Goal: Task Accomplishment & Management: Manage account settings

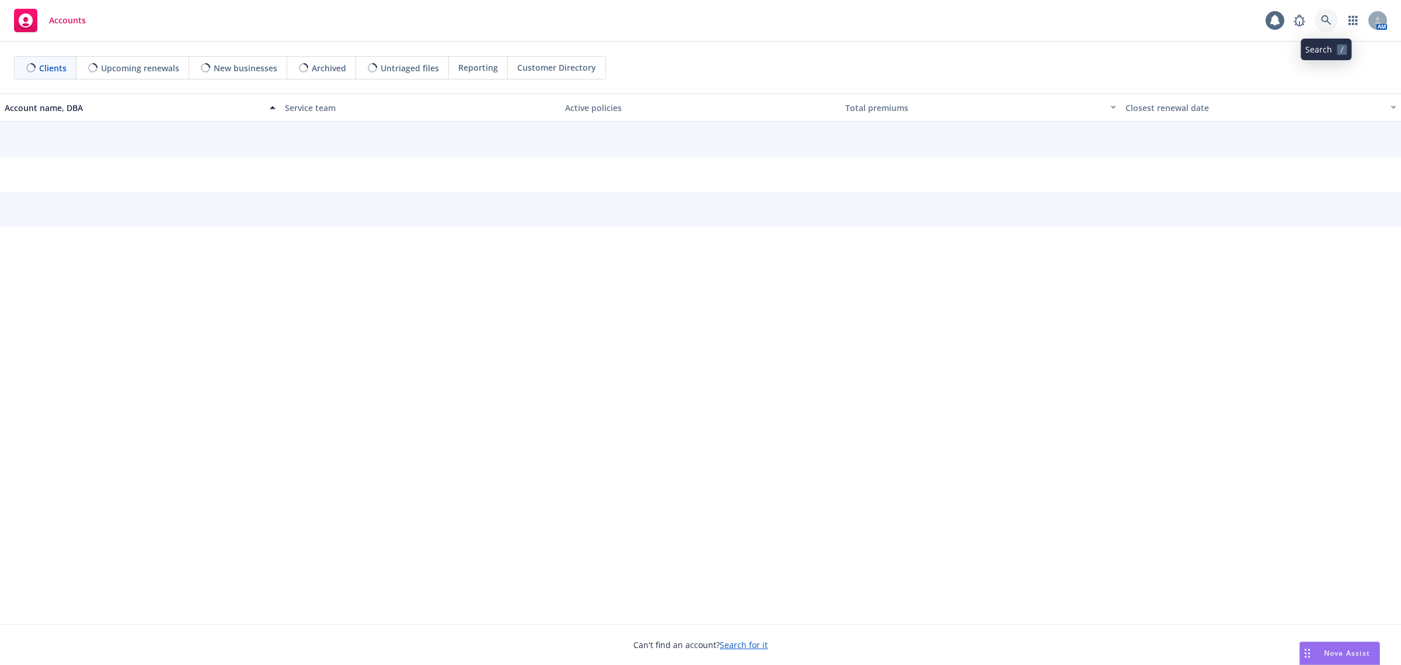
click at [1327, 21] on icon at bounding box center [1326, 20] width 10 height 10
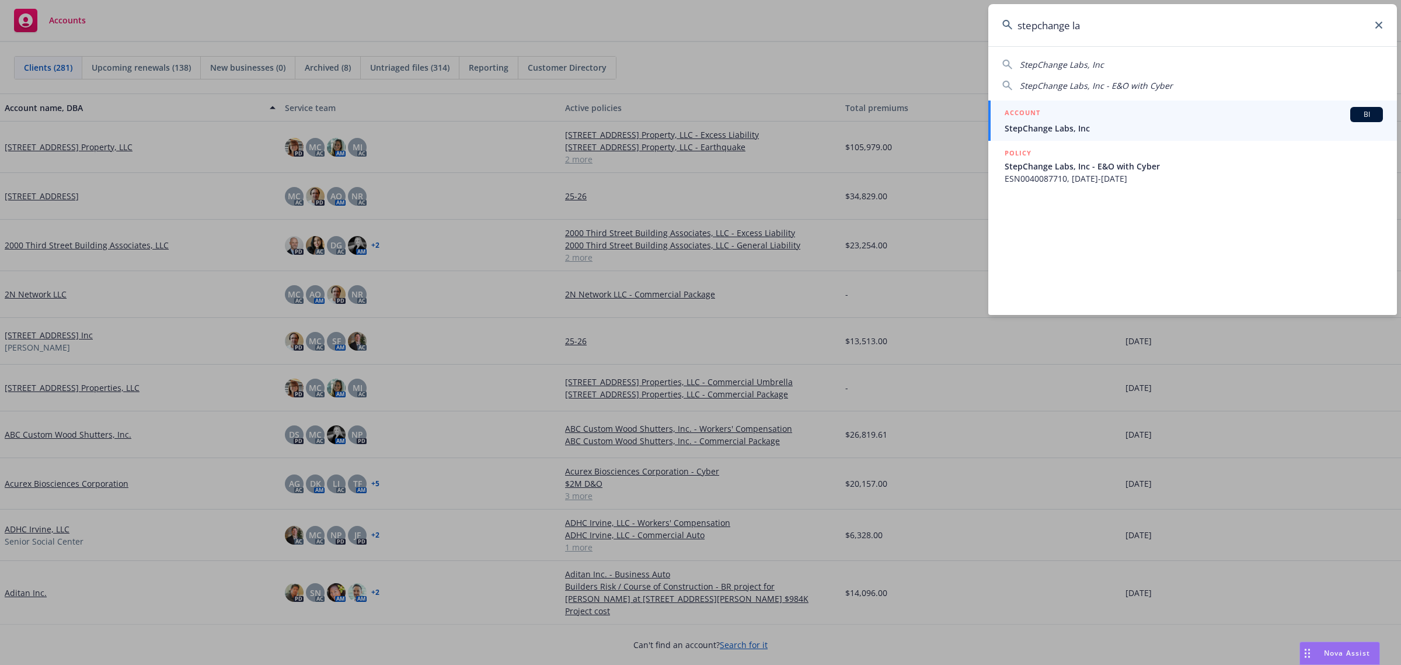
type input "stepchange la"
click at [1072, 126] on span "StepChange Labs, Inc" at bounding box center [1194, 128] width 378 height 12
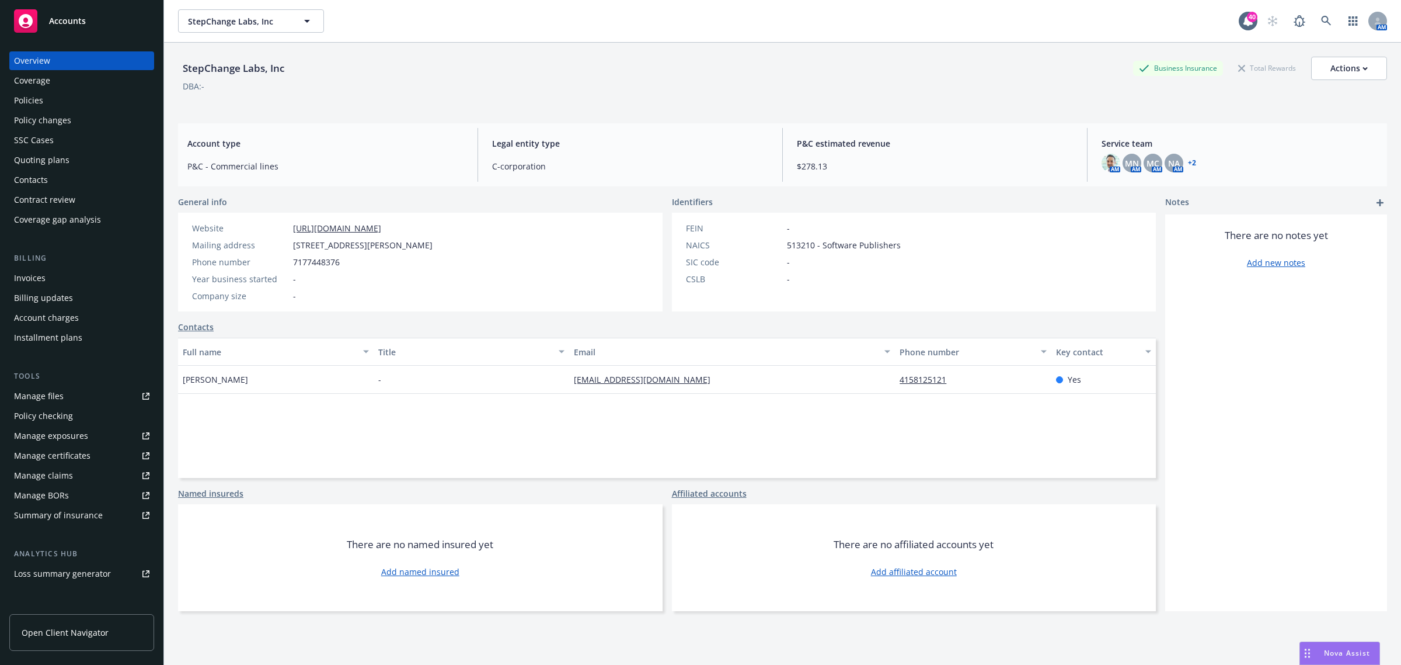
click at [37, 106] on div "Policies" at bounding box center [28, 100] width 29 height 19
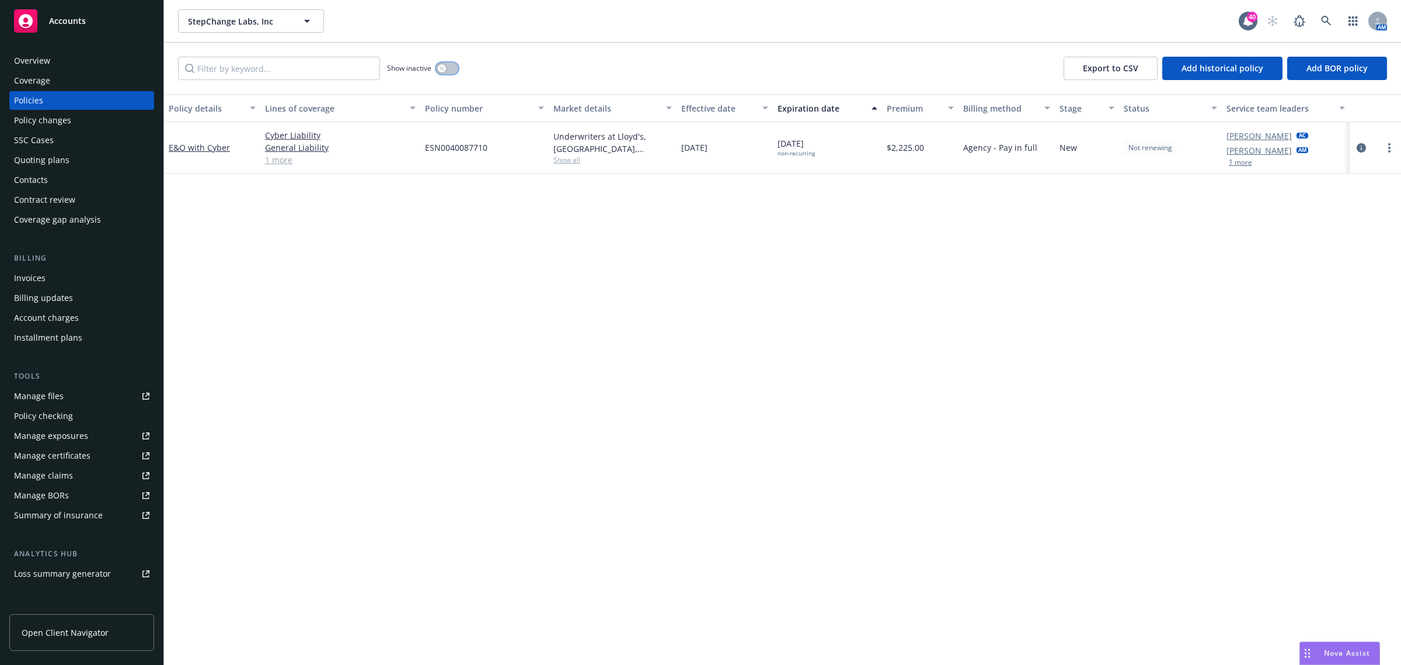
click at [451, 65] on button "button" at bounding box center [447, 68] width 22 height 12
click at [453, 65] on div "button" at bounding box center [452, 68] width 8 height 8
click at [445, 64] on button "button" at bounding box center [447, 68] width 22 height 12
drag, startPoint x: 448, startPoint y: 68, endPoint x: 424, endPoint y: 63, distance: 25.0
click at [448, 65] on div "button" at bounding box center [452, 68] width 8 height 8
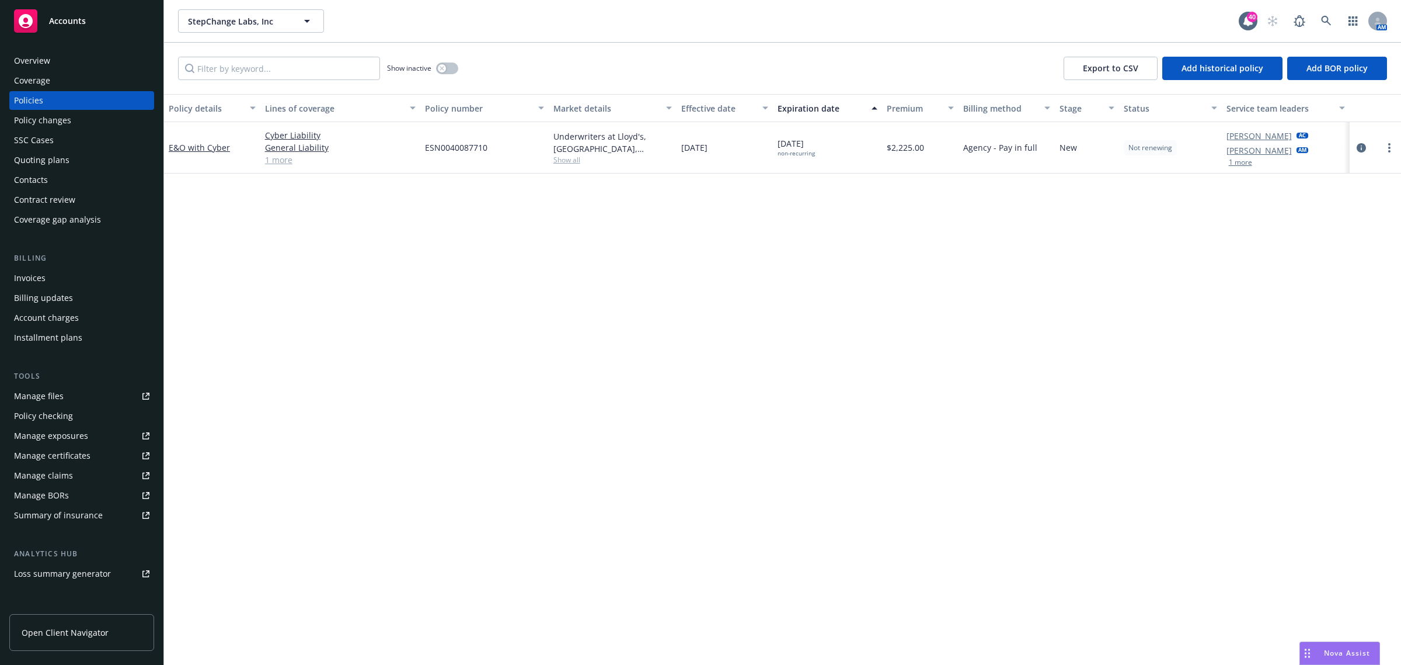
click at [60, 161] on div "Quoting plans" at bounding box center [41, 160] width 55 height 19
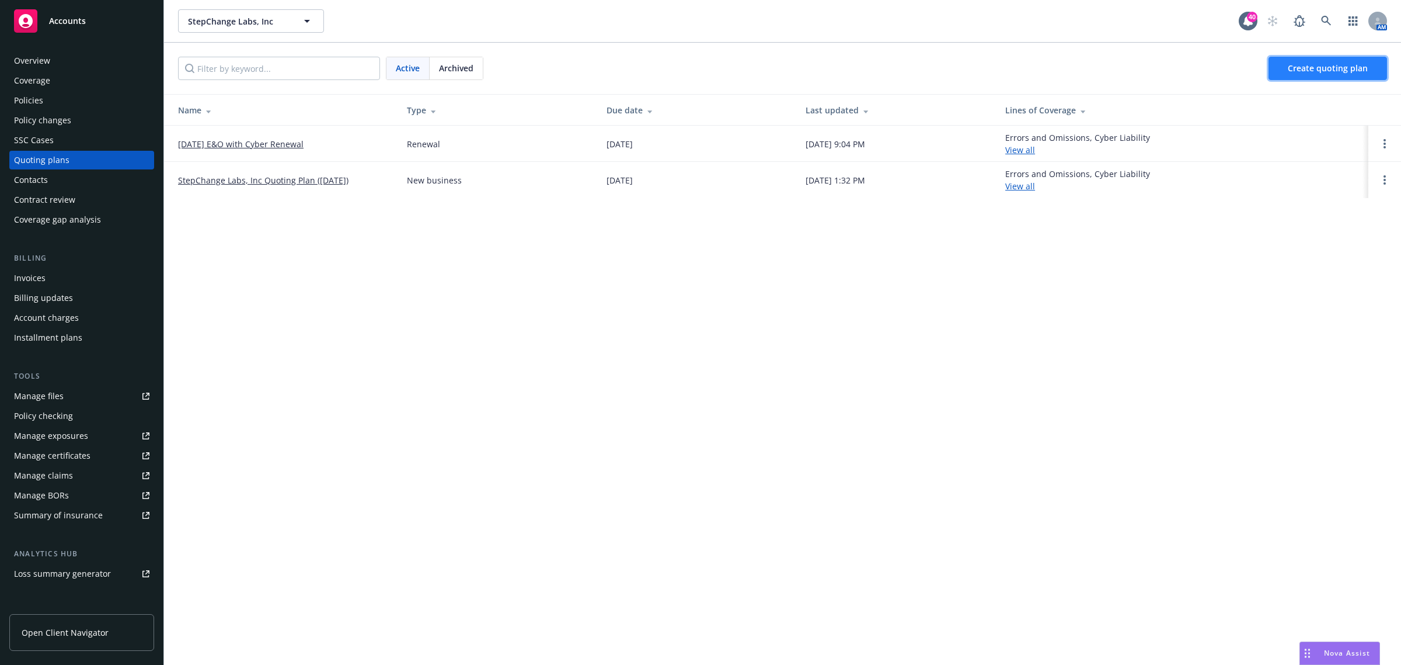
click at [1328, 66] on span "Create quoting plan" at bounding box center [1328, 67] width 80 height 11
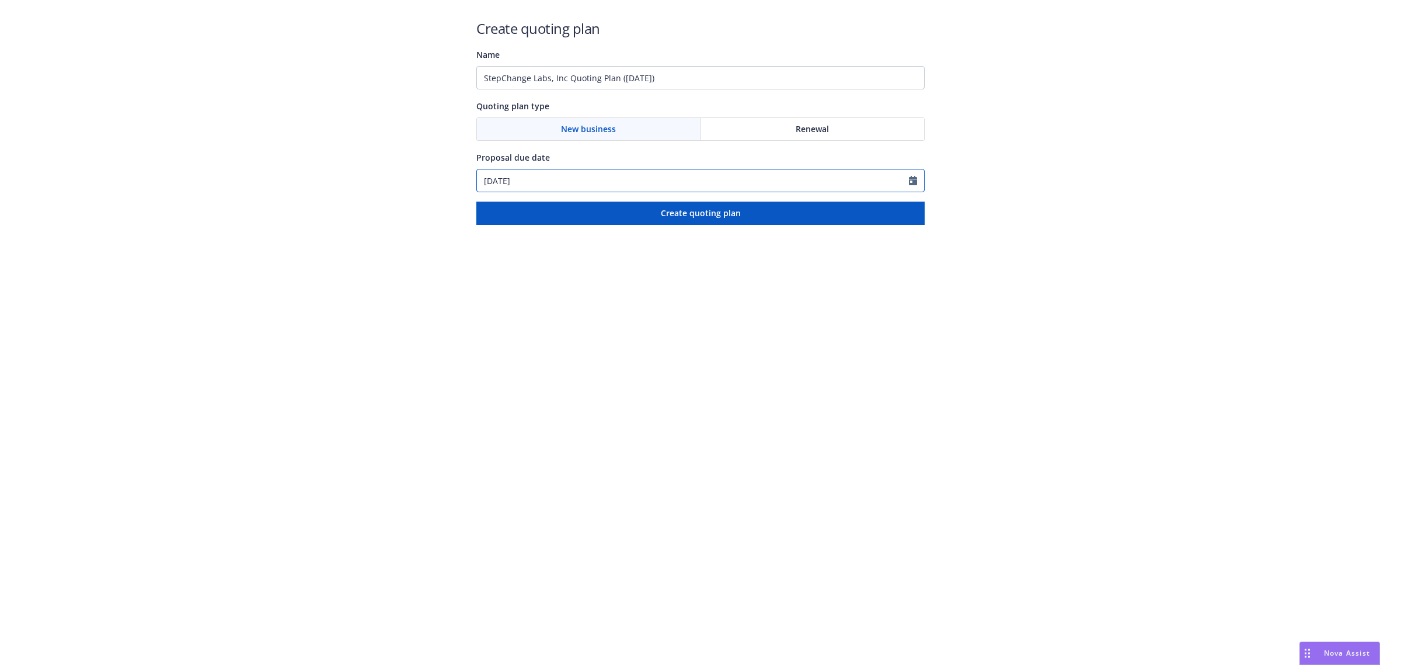
select select "9"
click at [545, 182] on input "[DATE]" at bounding box center [693, 180] width 432 height 22
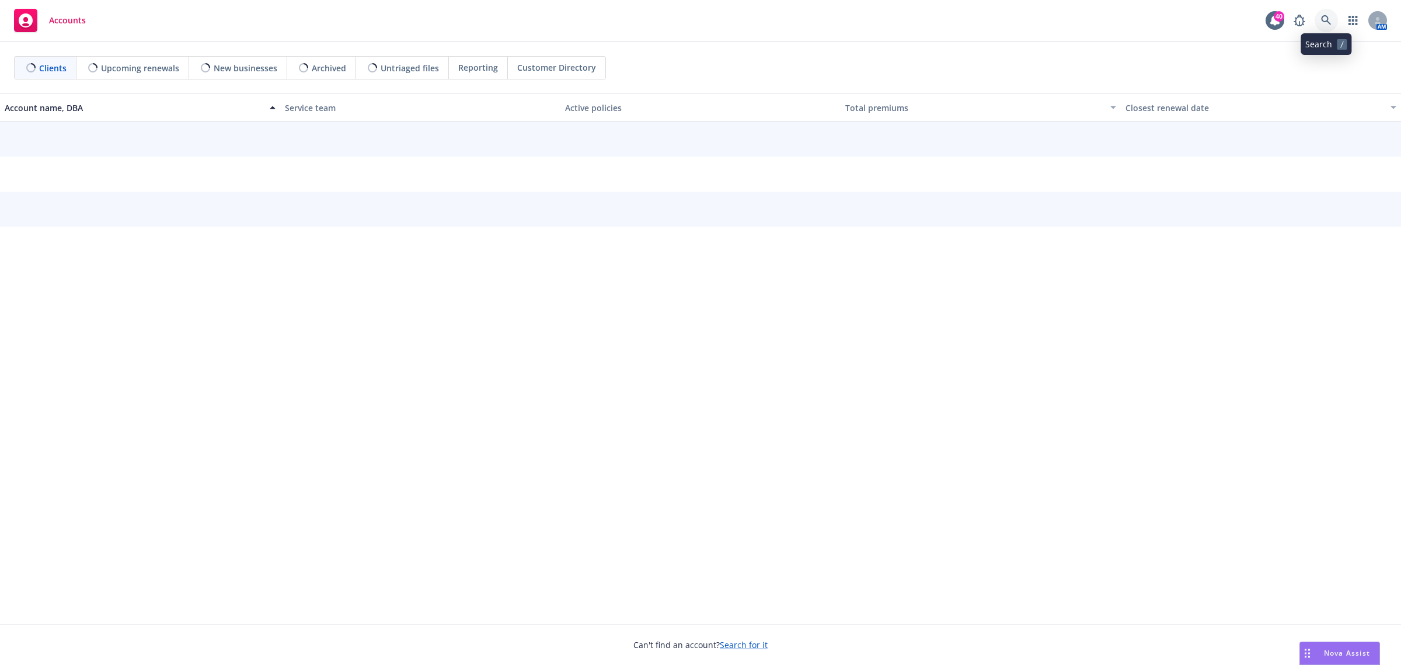
click at [1317, 19] on link at bounding box center [1326, 20] width 23 height 23
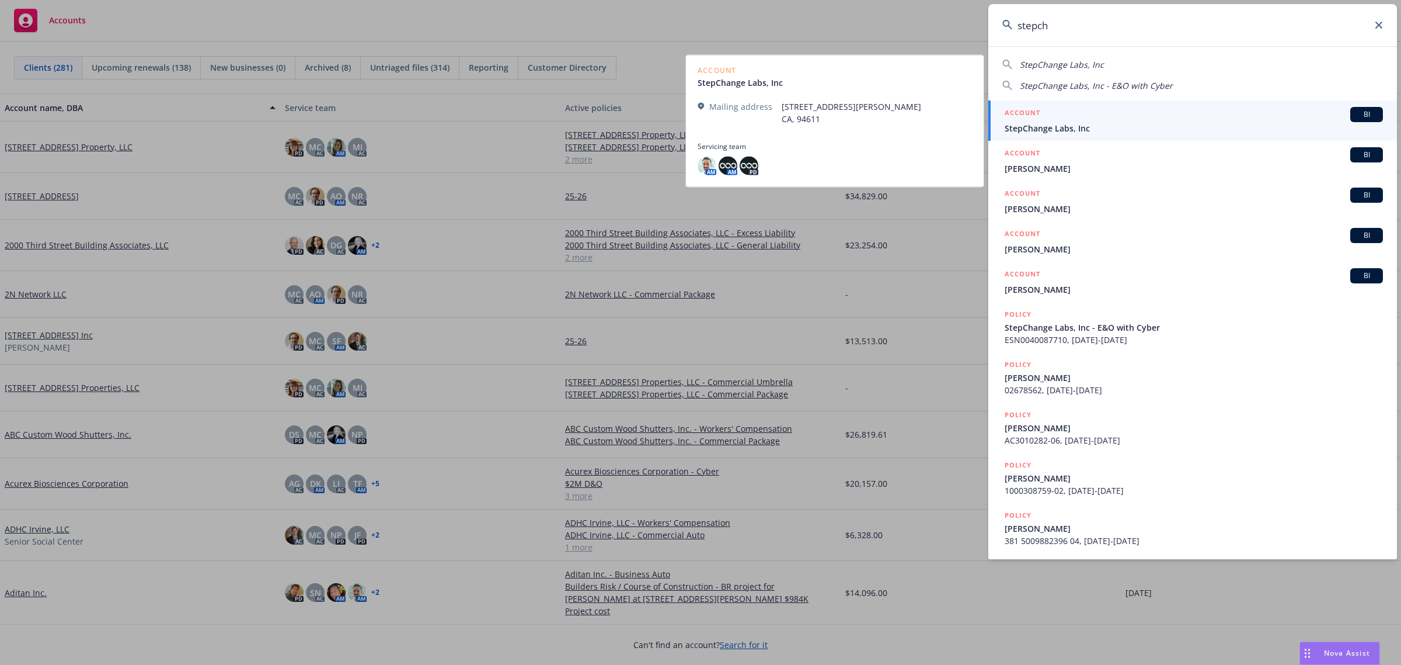
type input "stepch"
click at [1130, 127] on span "StepChange Labs, Inc" at bounding box center [1194, 128] width 378 height 12
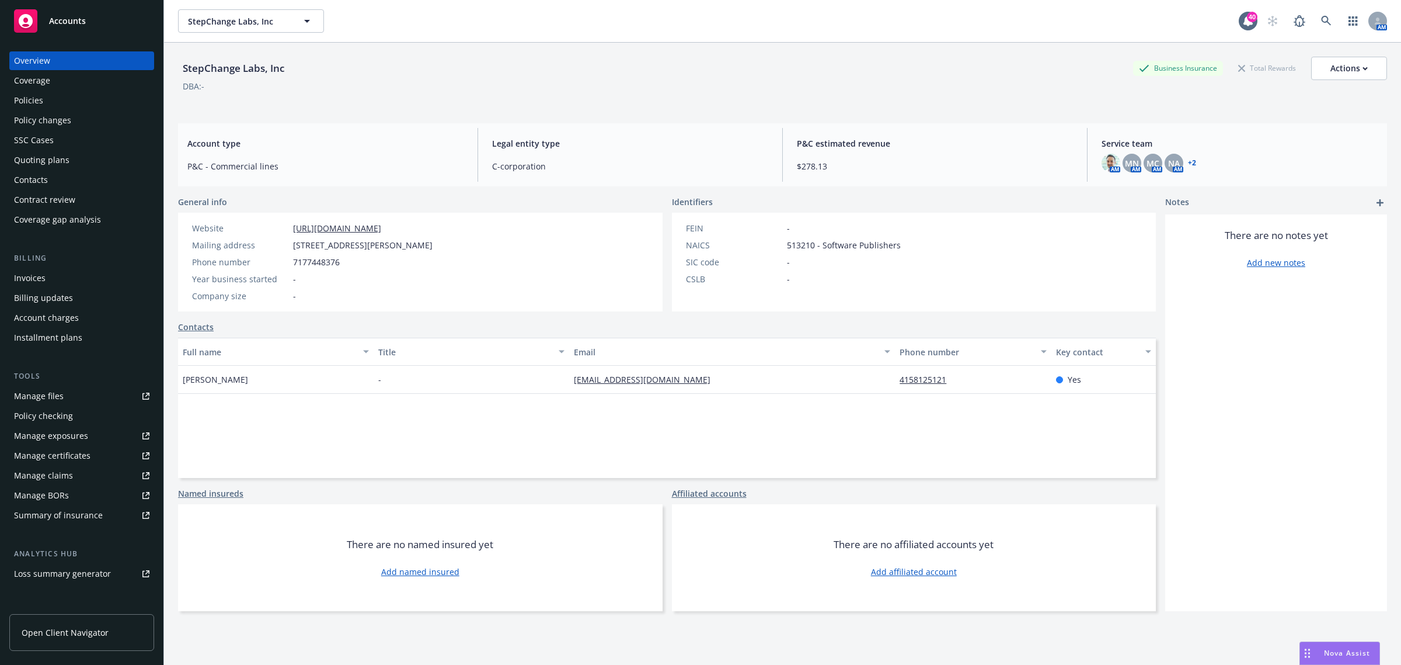
click at [70, 166] on div "Quoting plans" at bounding box center [81, 160] width 135 height 19
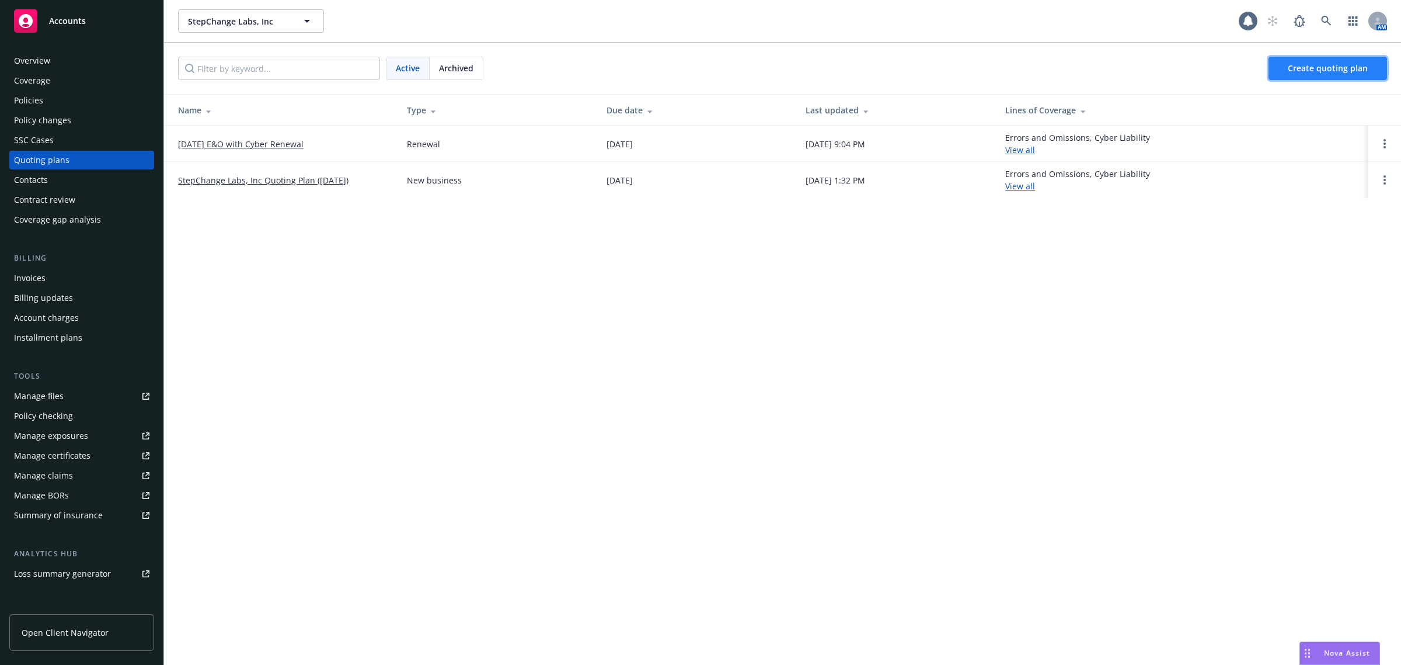
click at [1368, 77] on link "Create quoting plan" at bounding box center [1328, 68] width 119 height 23
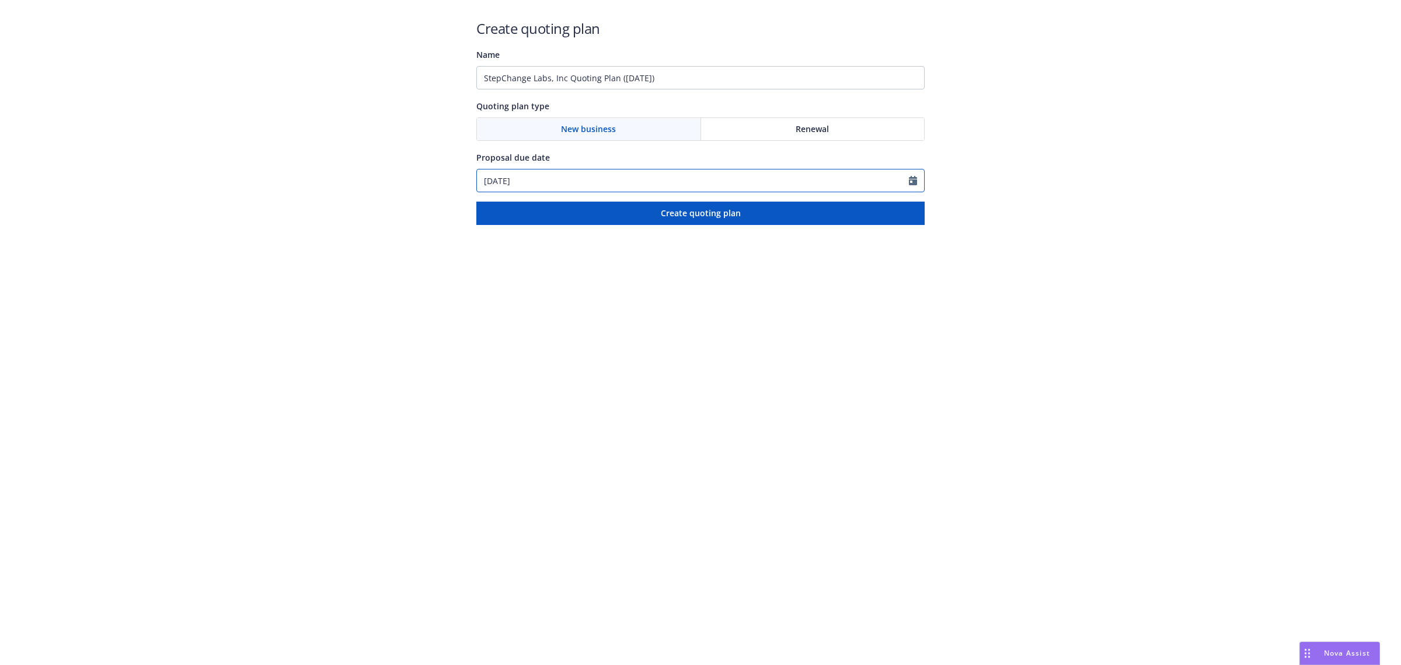
select select "9"
click at [538, 186] on input "[DATE]" at bounding box center [693, 180] width 432 height 22
click at [549, 204] on select "January February March April May June July August September October November De…" at bounding box center [528, 209] width 58 height 13
click at [690, 83] on input "StepChange Labs, Inc Quoting Plan ([DATE])" at bounding box center [700, 77] width 448 height 23
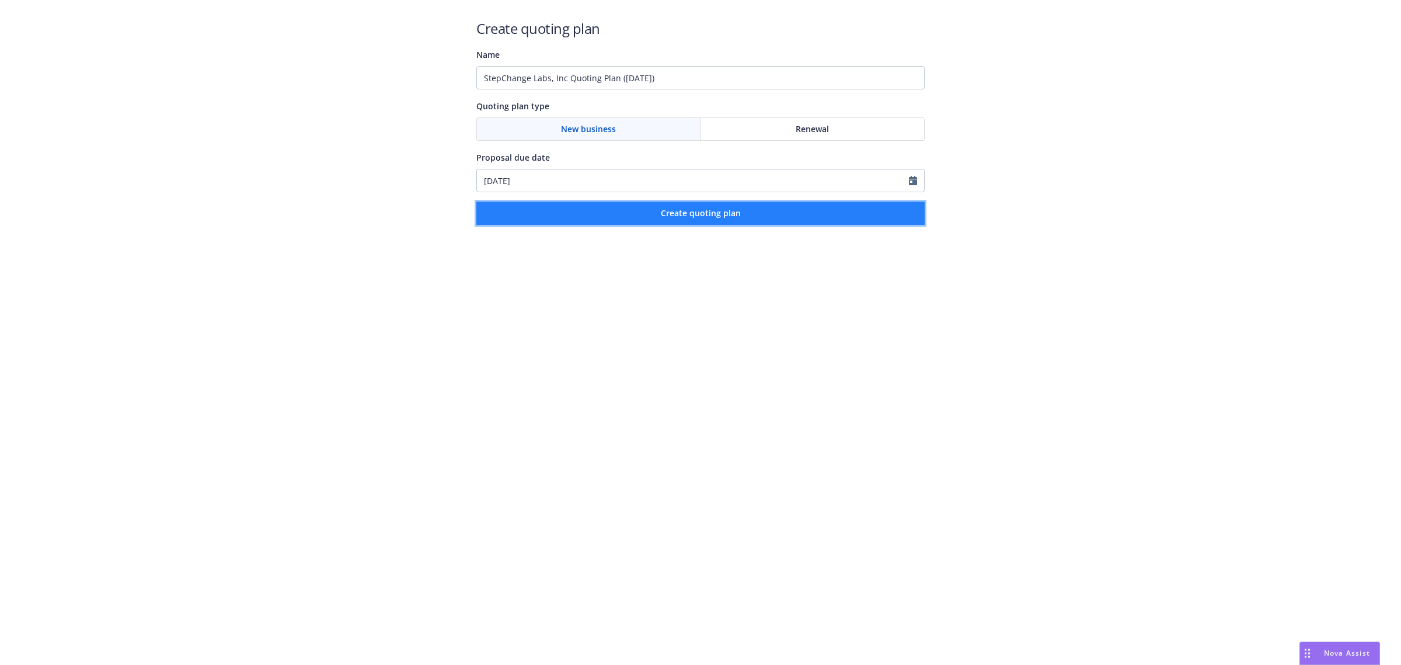
click at [696, 216] on span "Create quoting plan" at bounding box center [701, 212] width 80 height 11
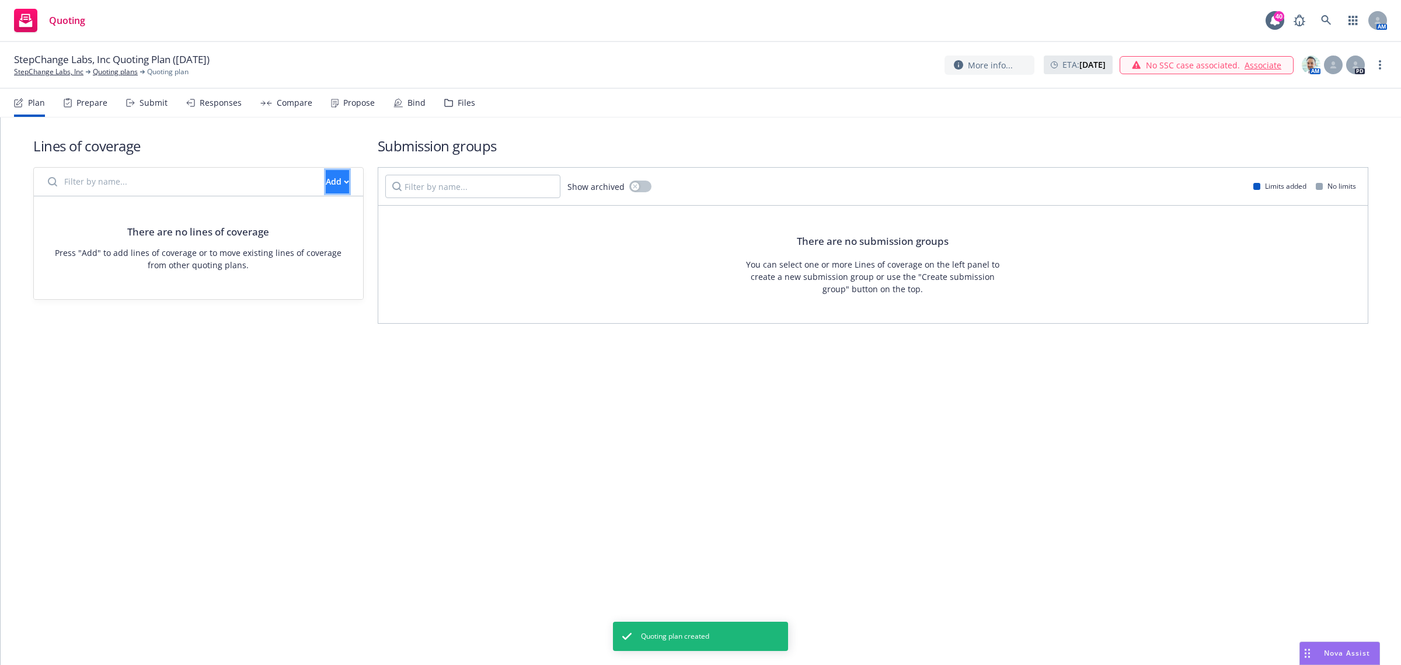
click at [326, 171] on div "Add" at bounding box center [337, 182] width 23 height 22
click at [219, 171] on input "Filter by name..." at bounding box center [180, 181] width 278 height 23
type input "w"
click at [326, 185] on div "Add" at bounding box center [337, 182] width 23 height 22
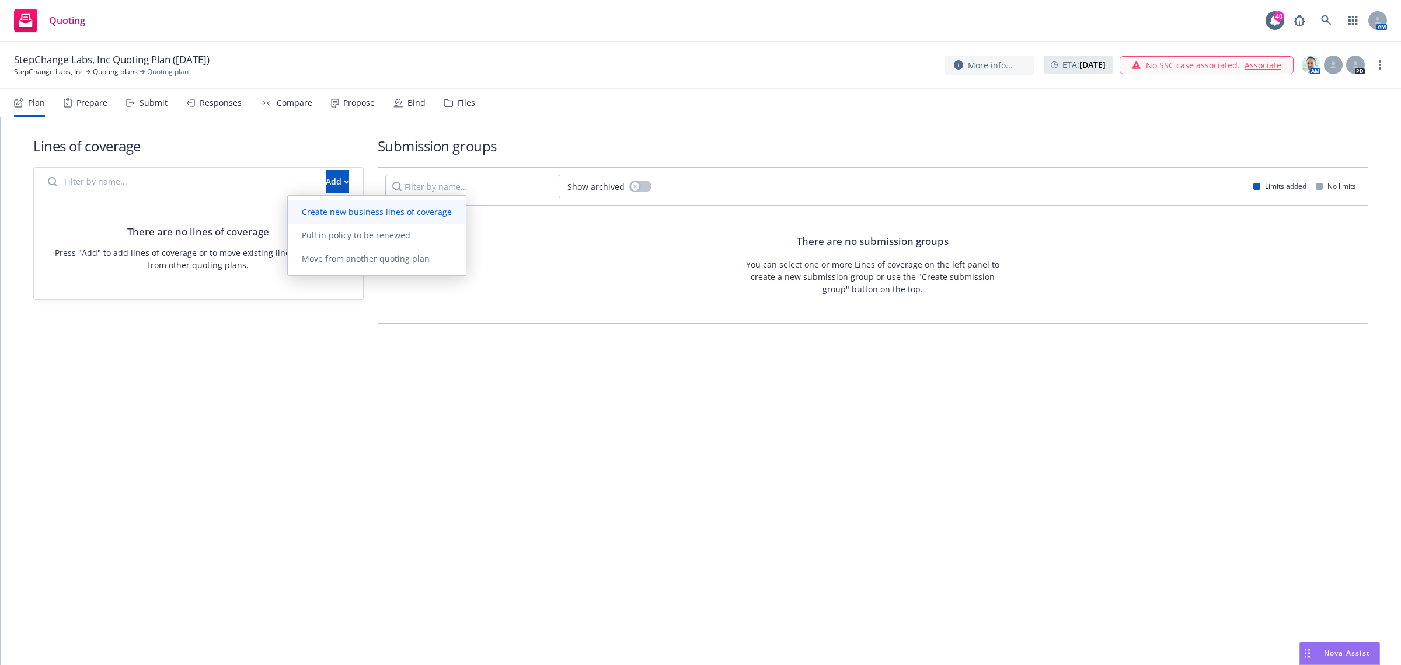
click at [392, 217] on span "Create new business lines of coverage" at bounding box center [377, 211] width 178 height 11
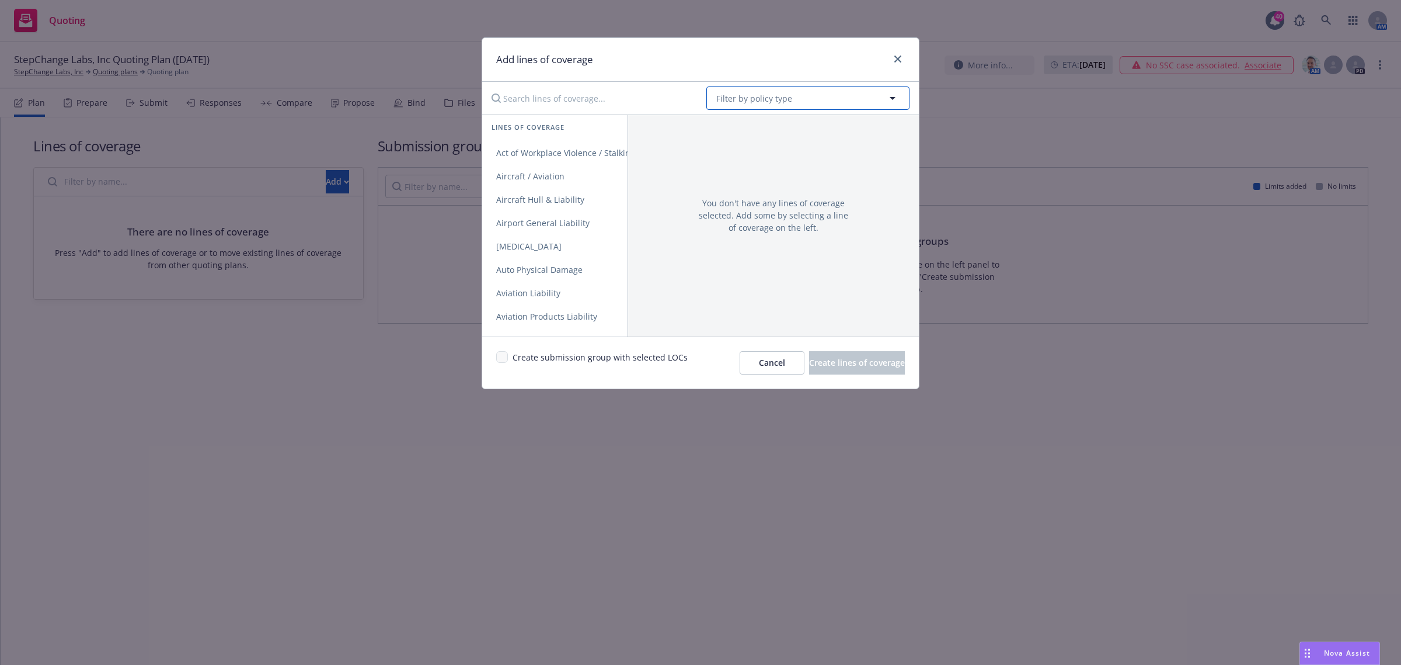
click at [771, 103] on span "Filter by policy type" at bounding box center [754, 98] width 76 height 12
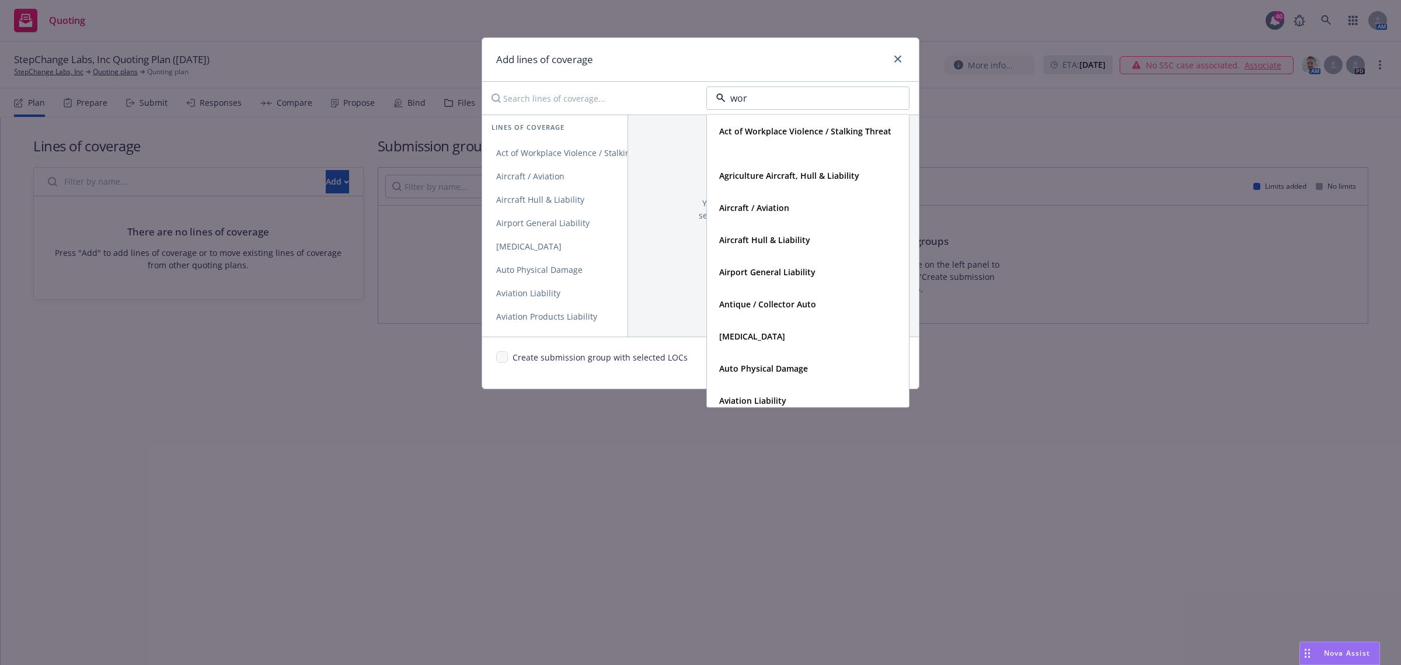
type input "work"
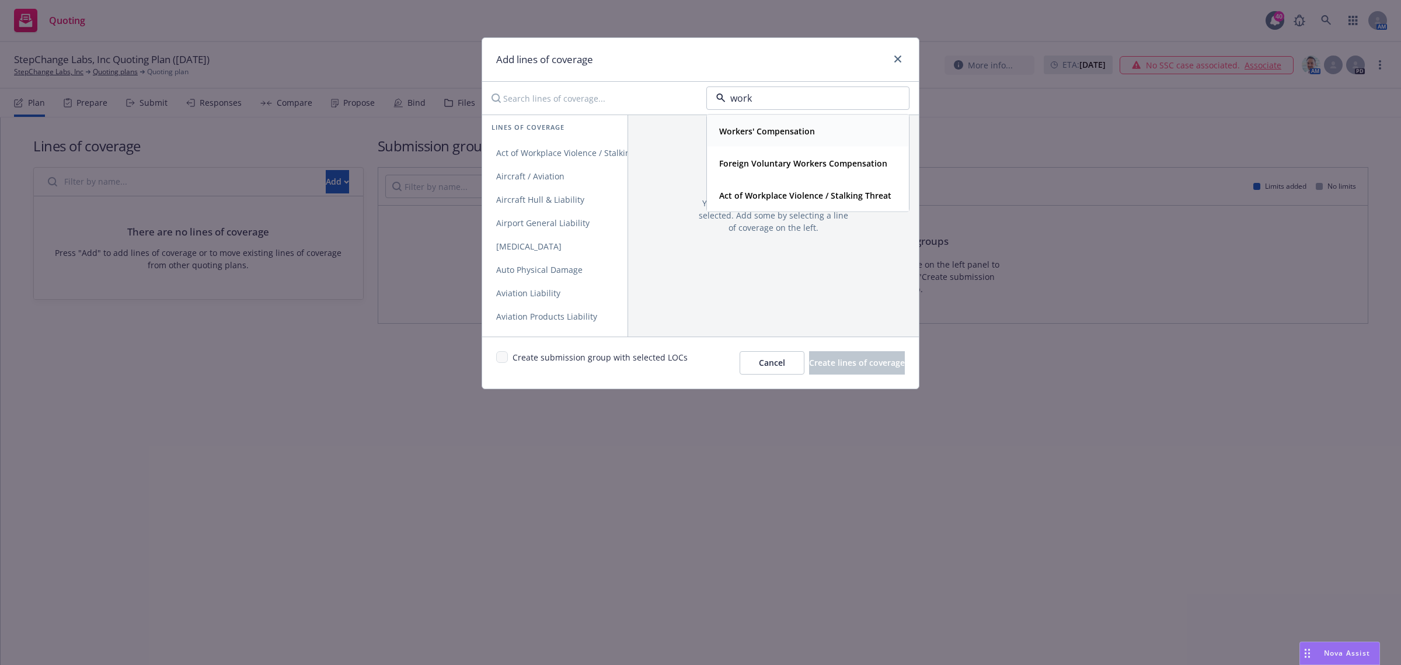
click at [771, 120] on div "Workers' Compensation" at bounding box center [808, 131] width 201 height 31
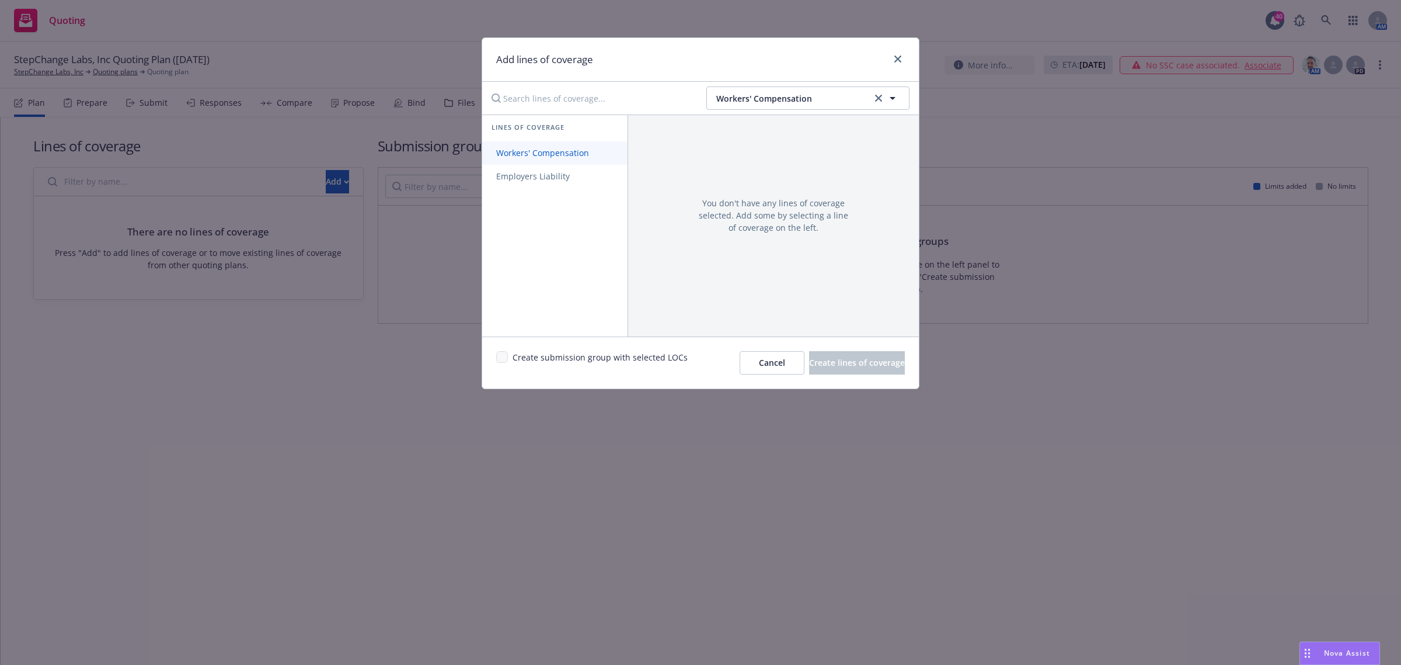
click at [562, 147] on link "Workers' Compensation" at bounding box center [554, 152] width 145 height 23
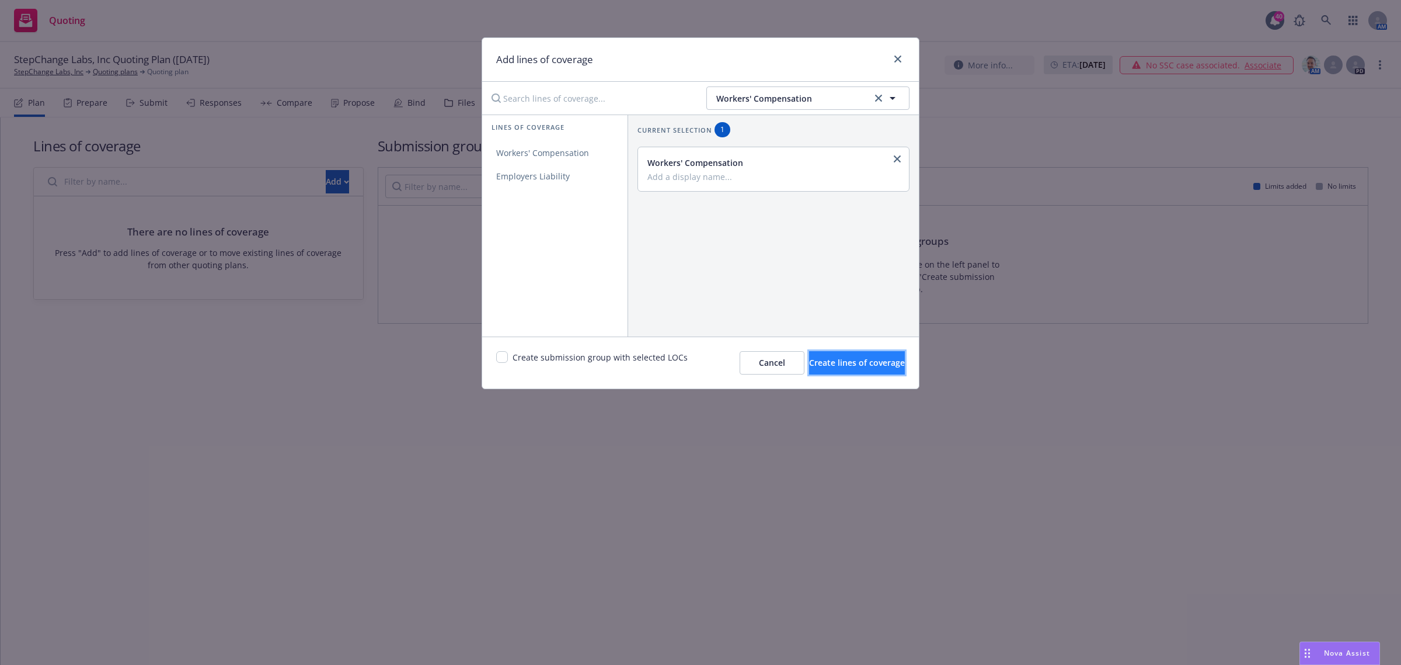
click at [831, 371] on button "Create lines of coverage" at bounding box center [857, 362] width 96 height 23
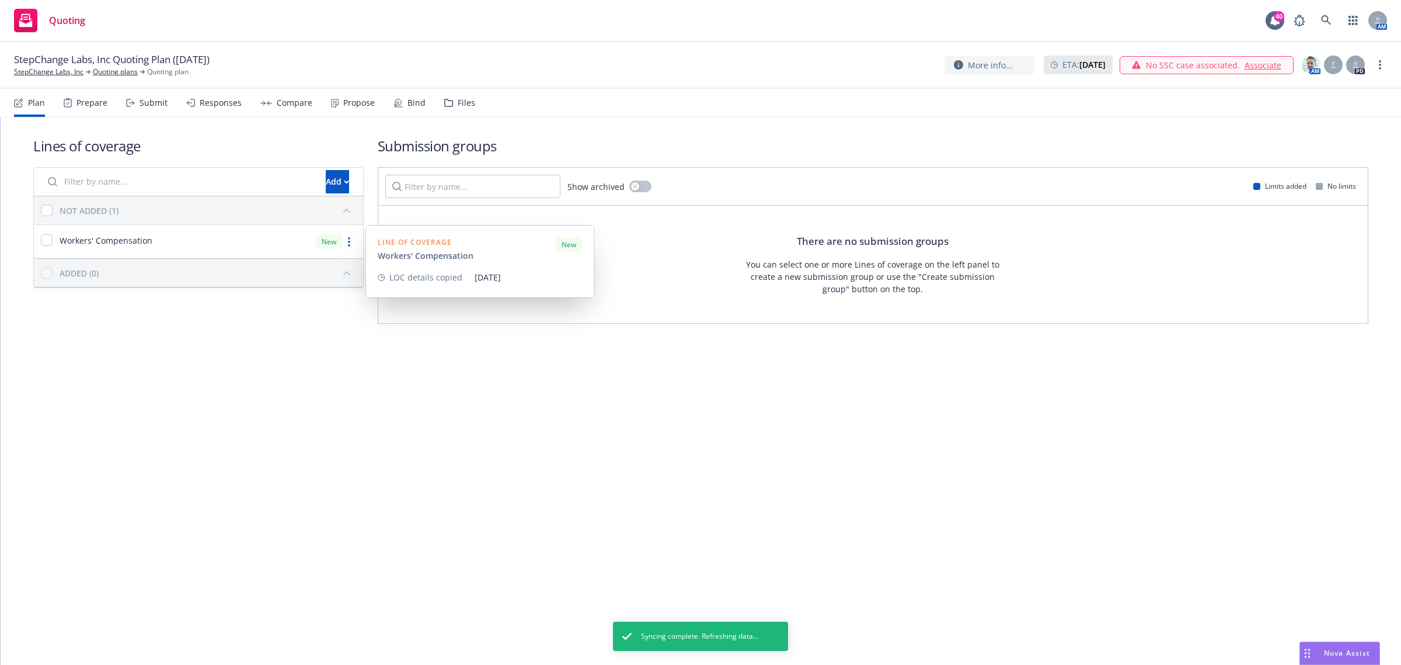
click at [135, 241] on span "Workers' Compensation" at bounding box center [106, 240] width 93 height 12
checkbox input "true"
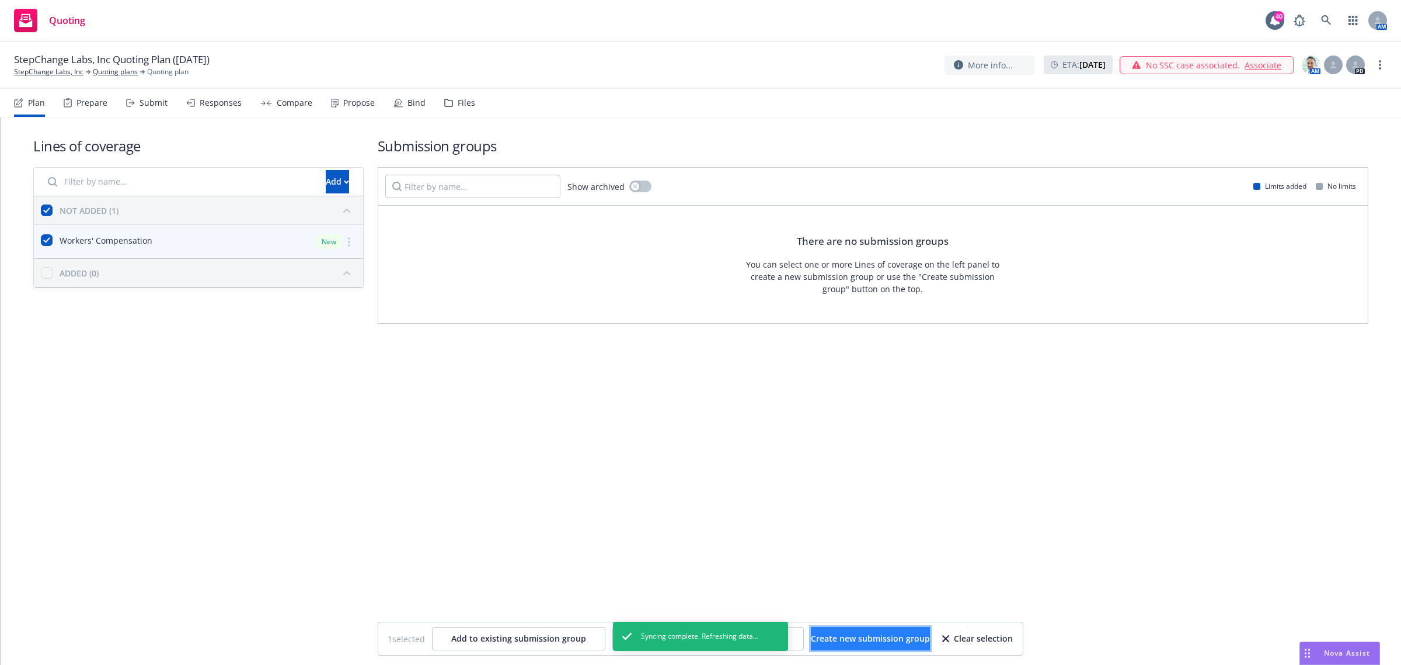
click at [850, 638] on span "Create new submission group" at bounding box center [870, 637] width 119 height 11
checkbox input "false"
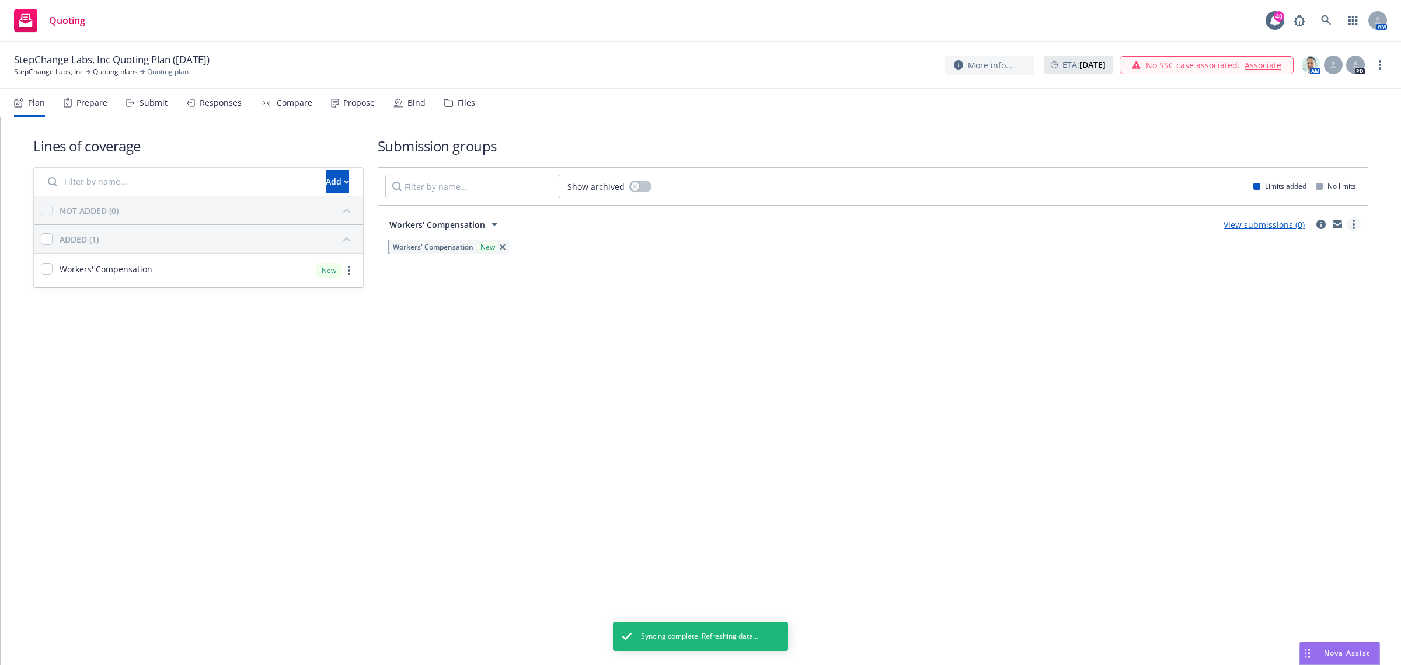
click at [1358, 223] on link "more" at bounding box center [1354, 224] width 14 height 14
click at [1316, 326] on span "Add market to approach" at bounding box center [1298, 323] width 123 height 11
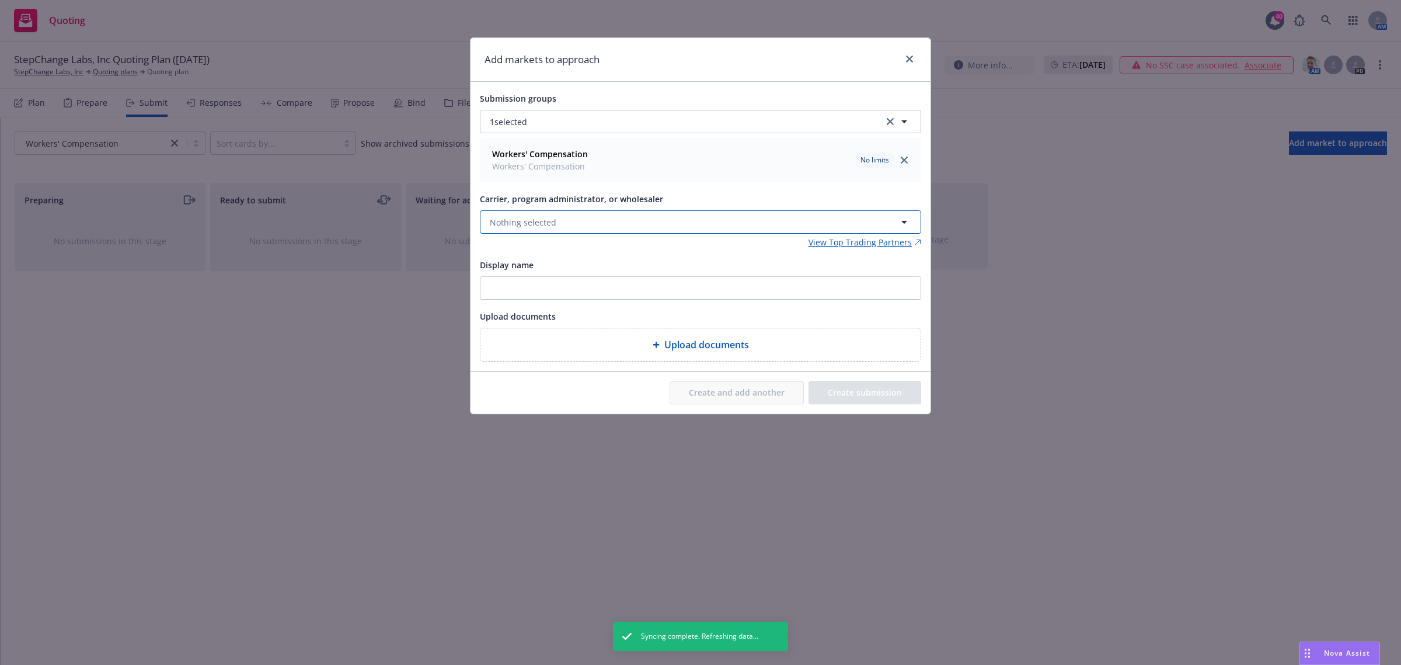
click at [572, 226] on button "Nothing selected" at bounding box center [700, 221] width 441 height 23
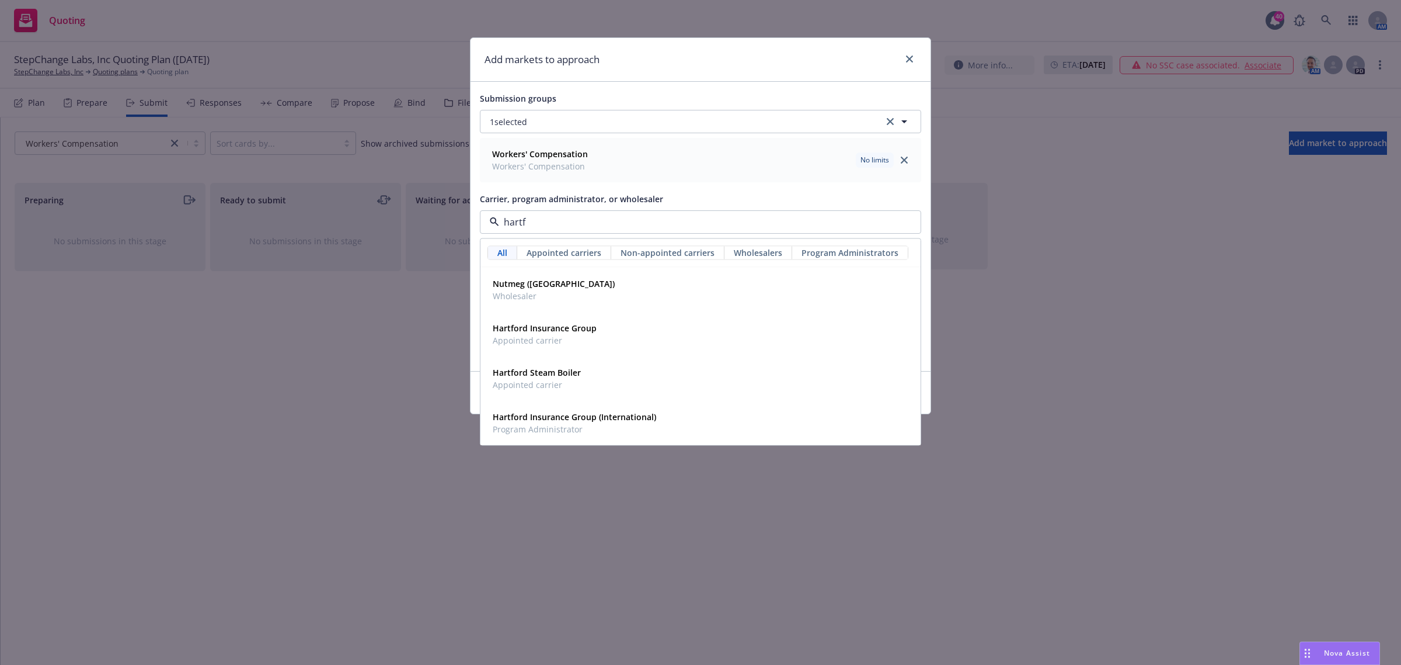
type input "hartfo"
click at [611, 330] on div "Hartford Insurance Group Appointed carrier" at bounding box center [700, 333] width 425 height 29
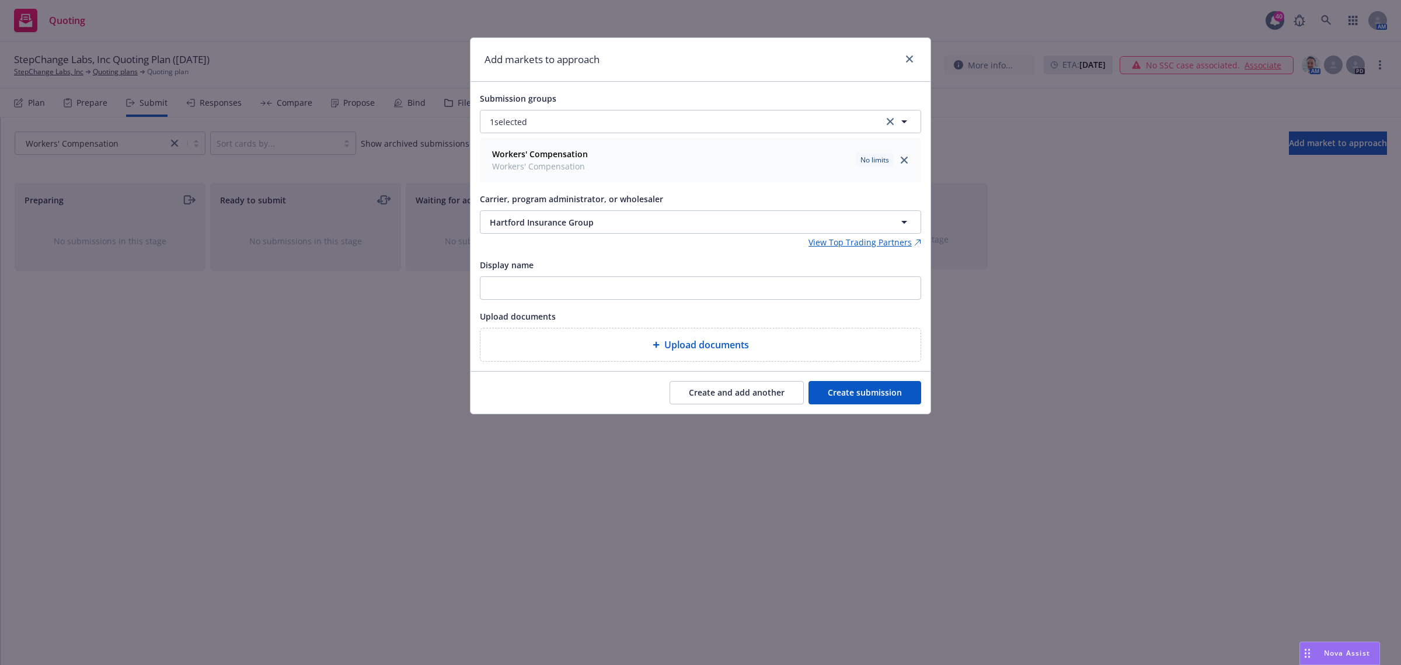
click at [854, 398] on button "Create submission" at bounding box center [865, 392] width 113 height 23
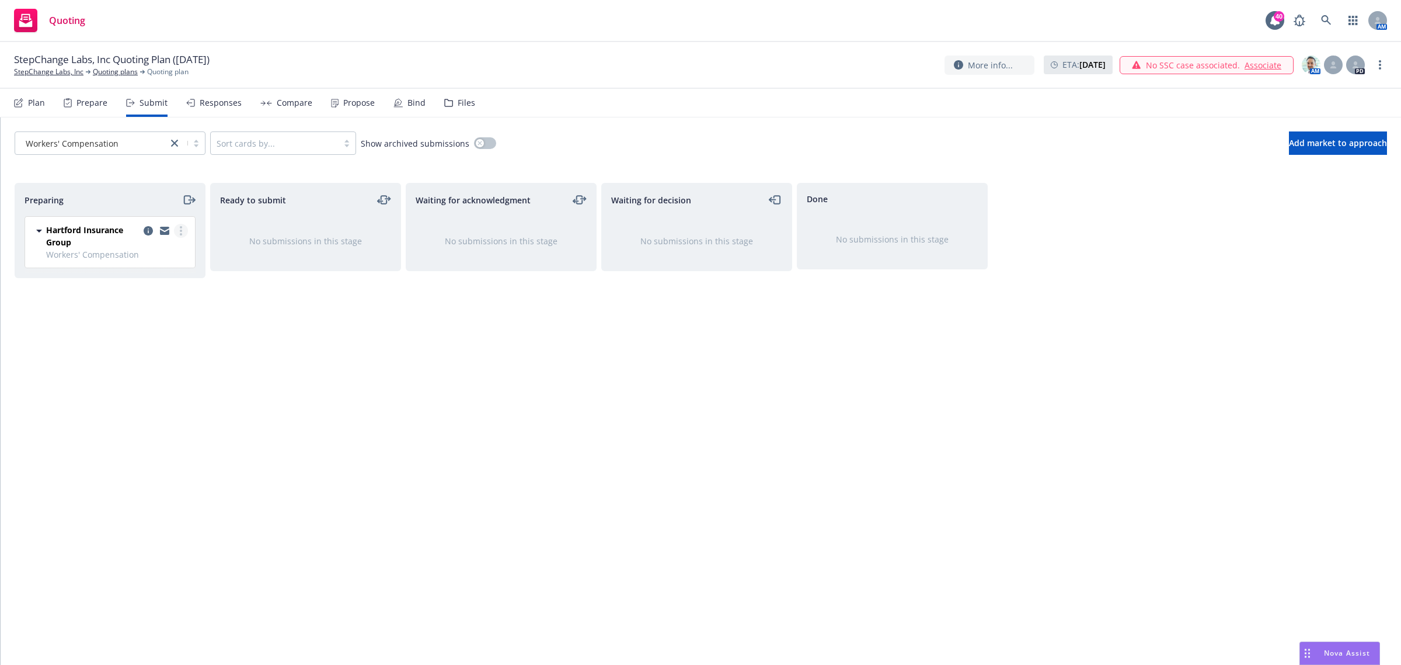
click at [179, 224] on link "more" at bounding box center [181, 231] width 14 height 14
click at [158, 320] on span "Add accepted decision" at bounding box center [128, 324] width 117 height 11
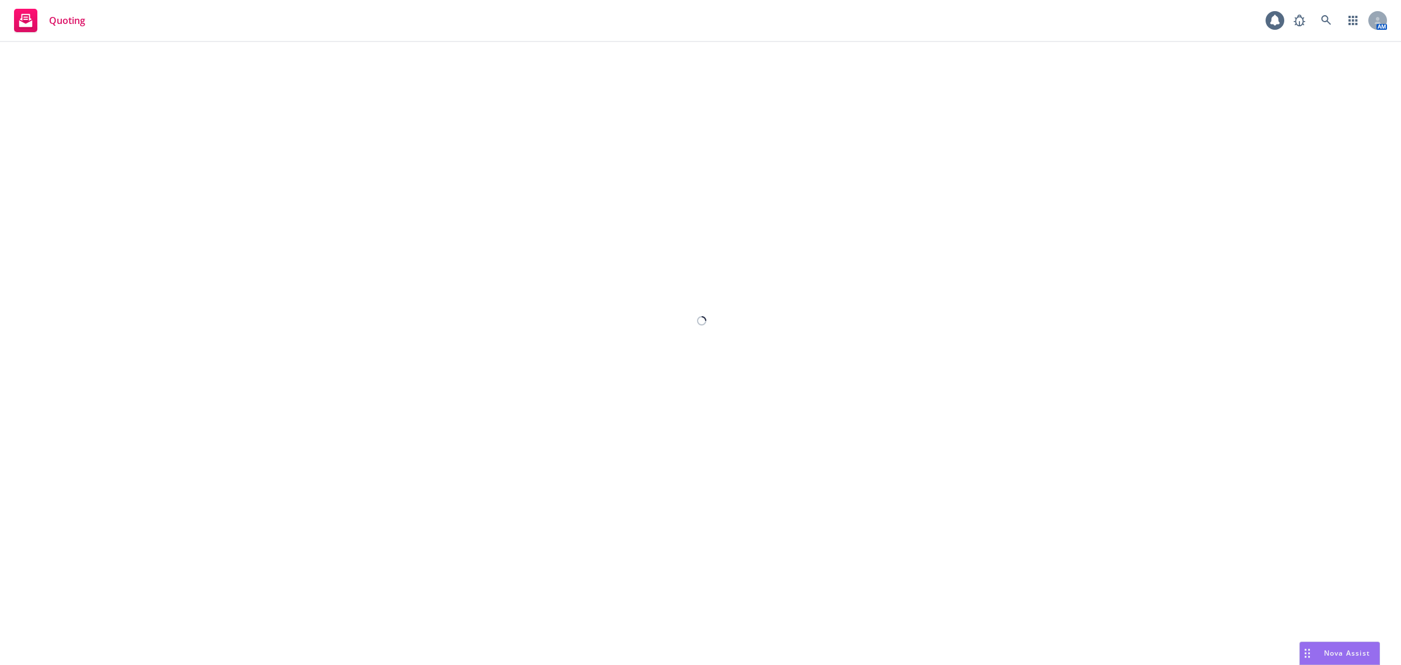
select select "12"
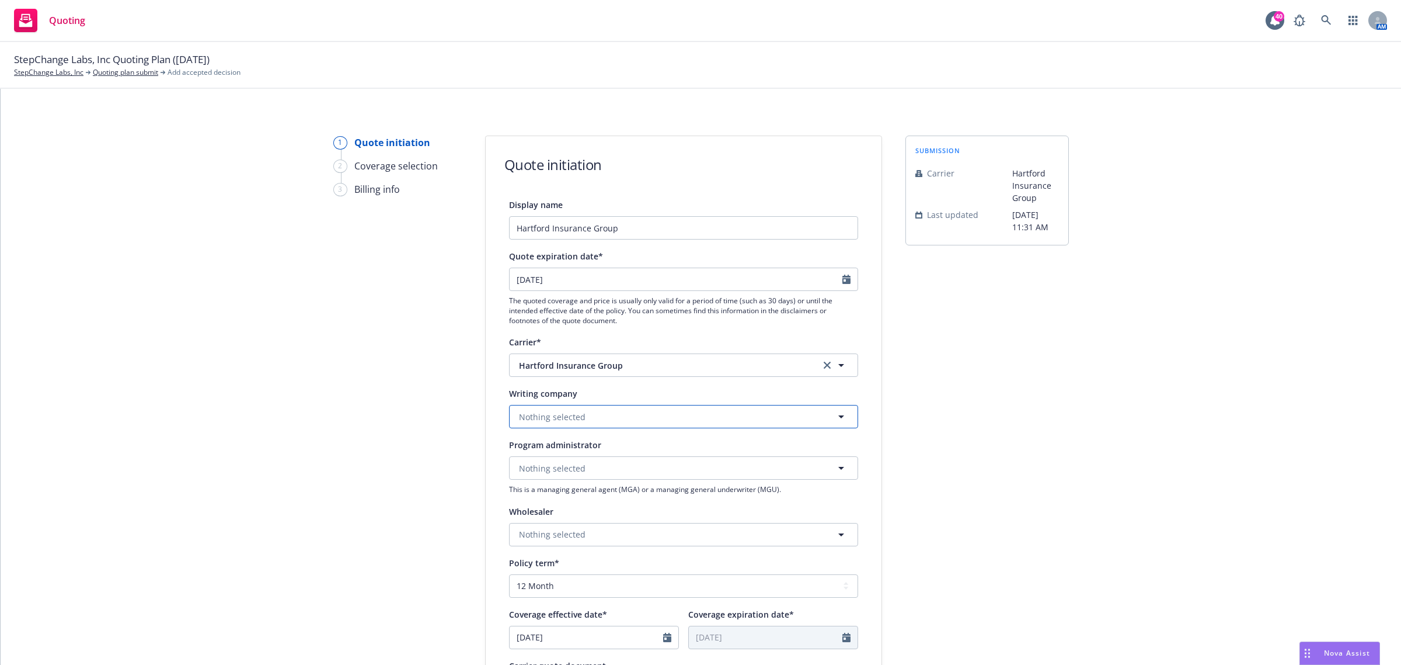
click at [530, 418] on span "Nothing selected" at bounding box center [552, 416] width 67 height 12
click at [536, 410] on span "Nothing selected" at bounding box center [552, 416] width 67 height 12
drag, startPoint x: 620, startPoint y: 421, endPoint x: 508, endPoint y: 418, distance: 111.6
click at [509, 418] on div "hartford bu" at bounding box center [683, 416] width 349 height 23
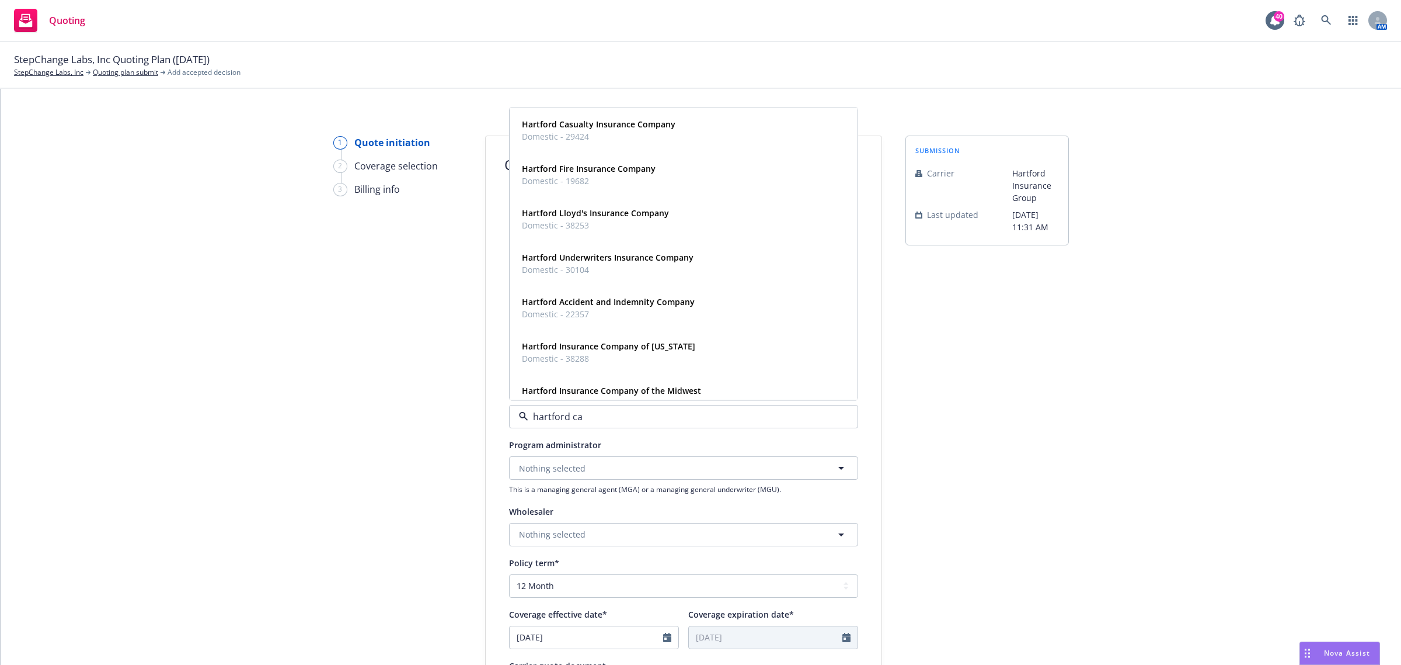
type input "hartford cas"
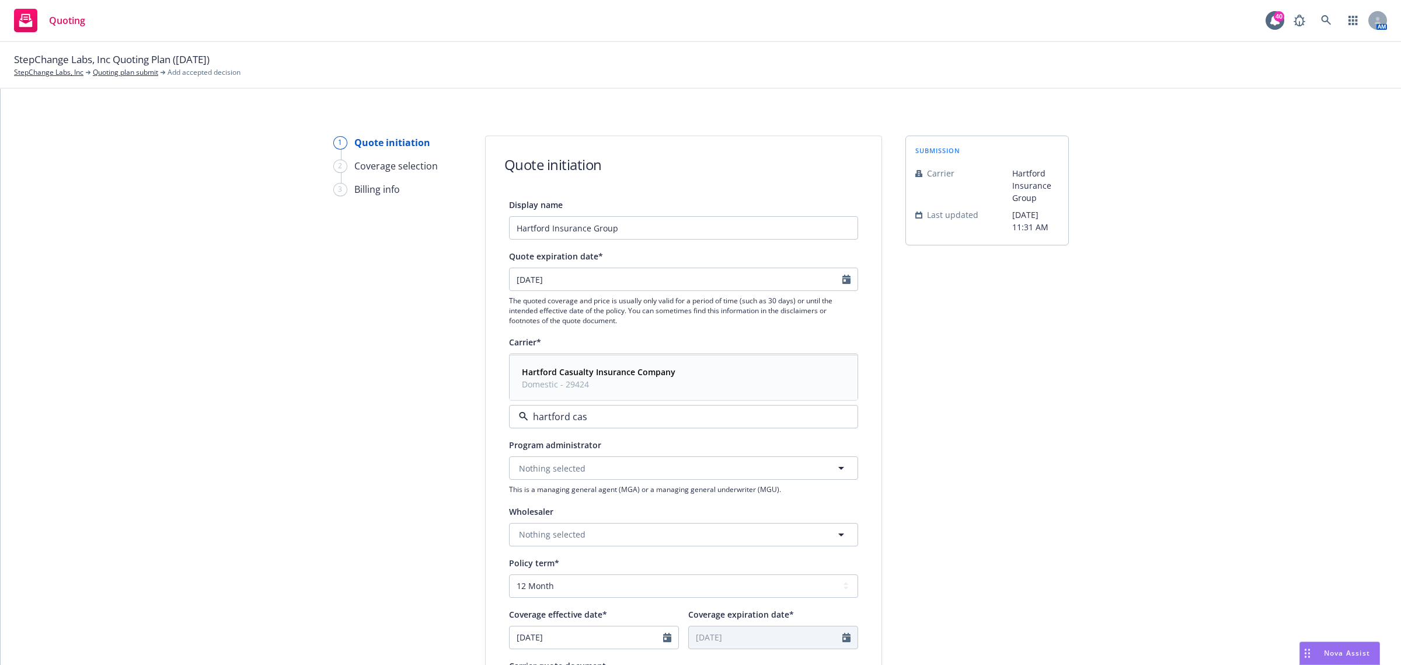
click at [587, 366] on strong "Hartford Casualty Insurance Company" at bounding box center [599, 371] width 154 height 11
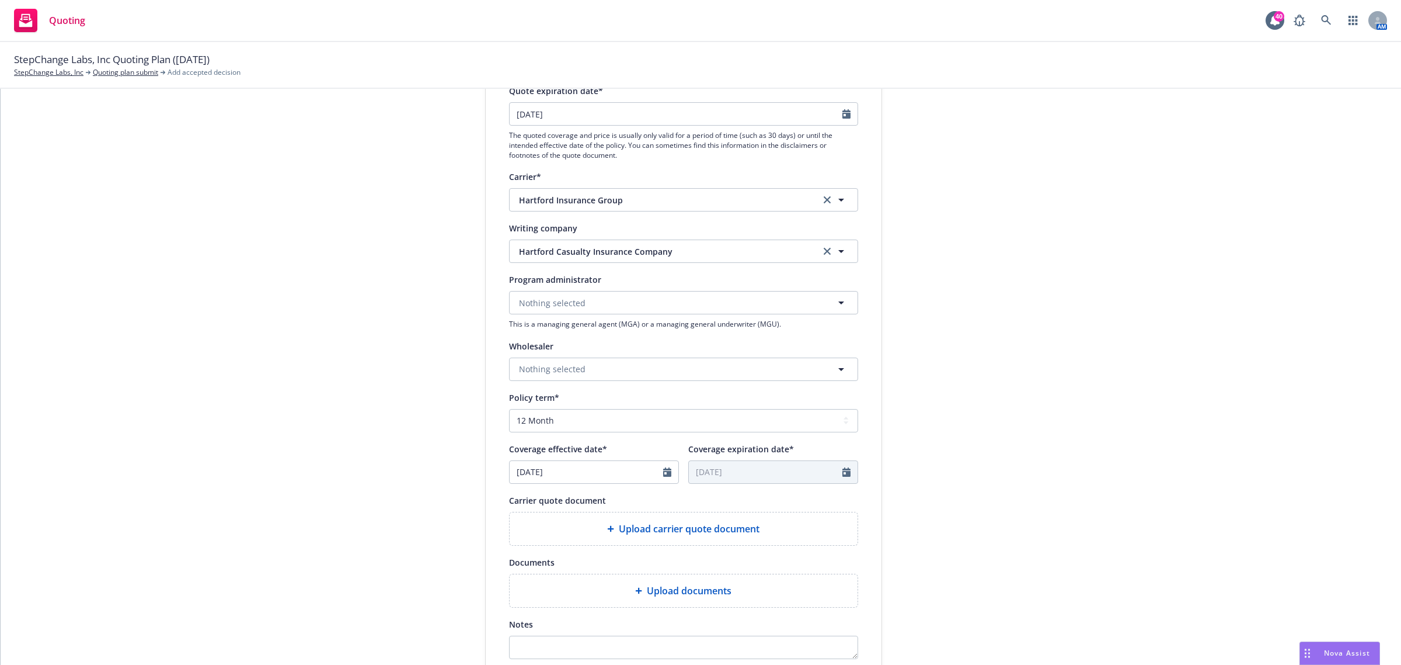
scroll to position [219, 0]
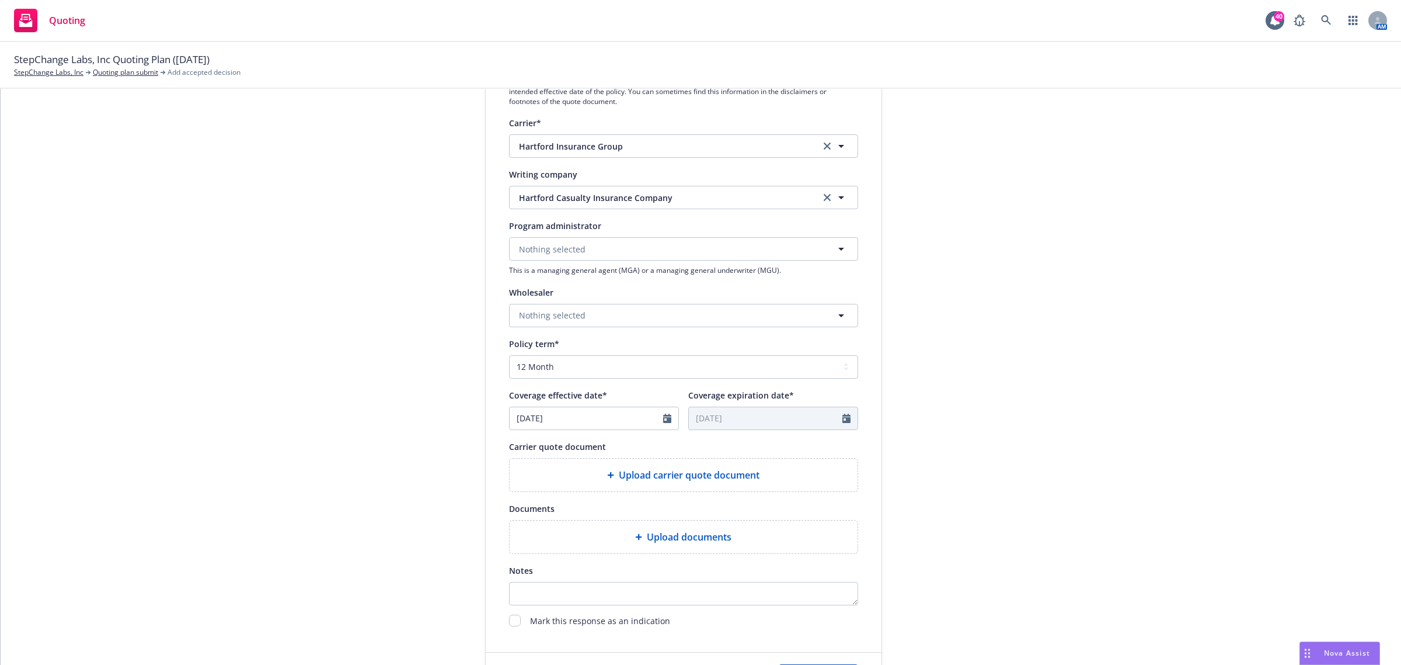
click at [666, 409] on div at bounding box center [670, 418] width 15 height 22
click at [663, 410] on div at bounding box center [670, 418] width 15 height 22
click at [663, 413] on icon "Calendar" at bounding box center [667, 417] width 8 height 9
click at [580, 440] on select "January February March April May June July August September October November De…" at bounding box center [560, 445] width 58 height 13
select select "10"
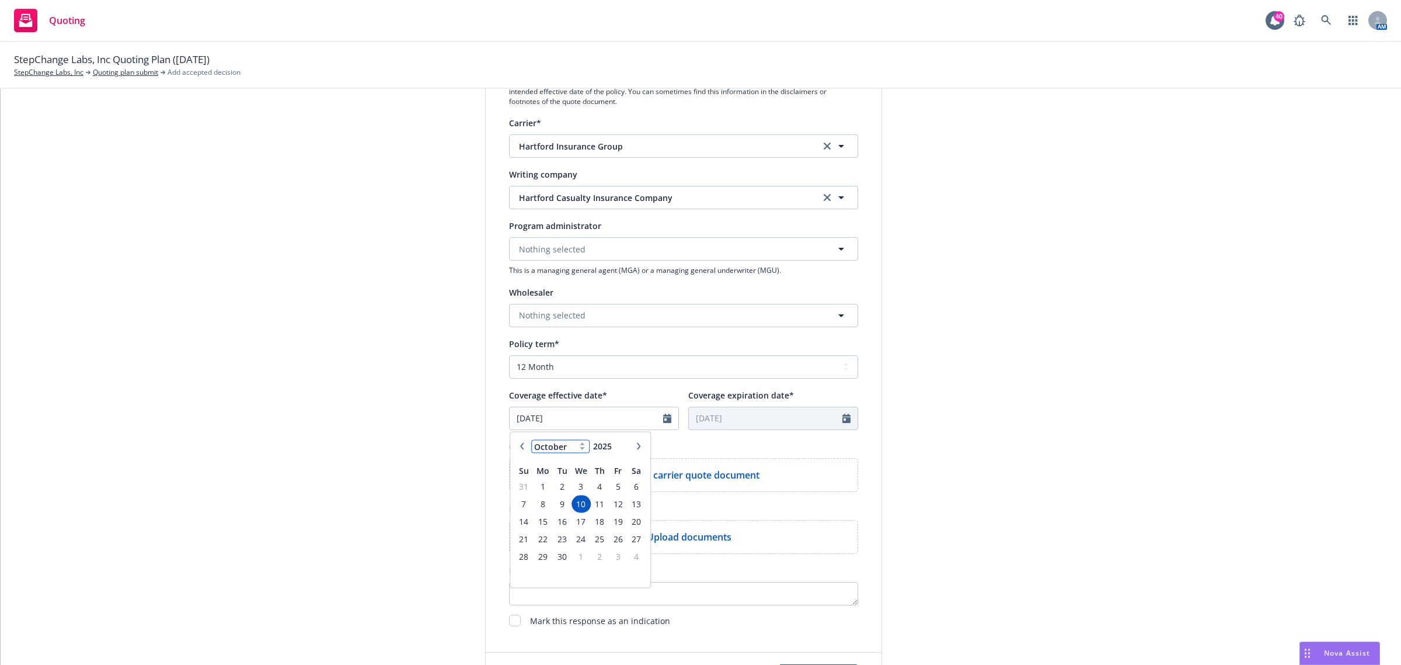
click at [531, 439] on select "January February March April May June July August September October November De…" at bounding box center [560, 445] width 58 height 13
click at [605, 446] on input "2025" at bounding box center [610, 446] width 38 height 12
click at [573, 500] on span "8" at bounding box center [581, 503] width 17 height 15
type input "10/08/2025"
type input "10/08/2026"
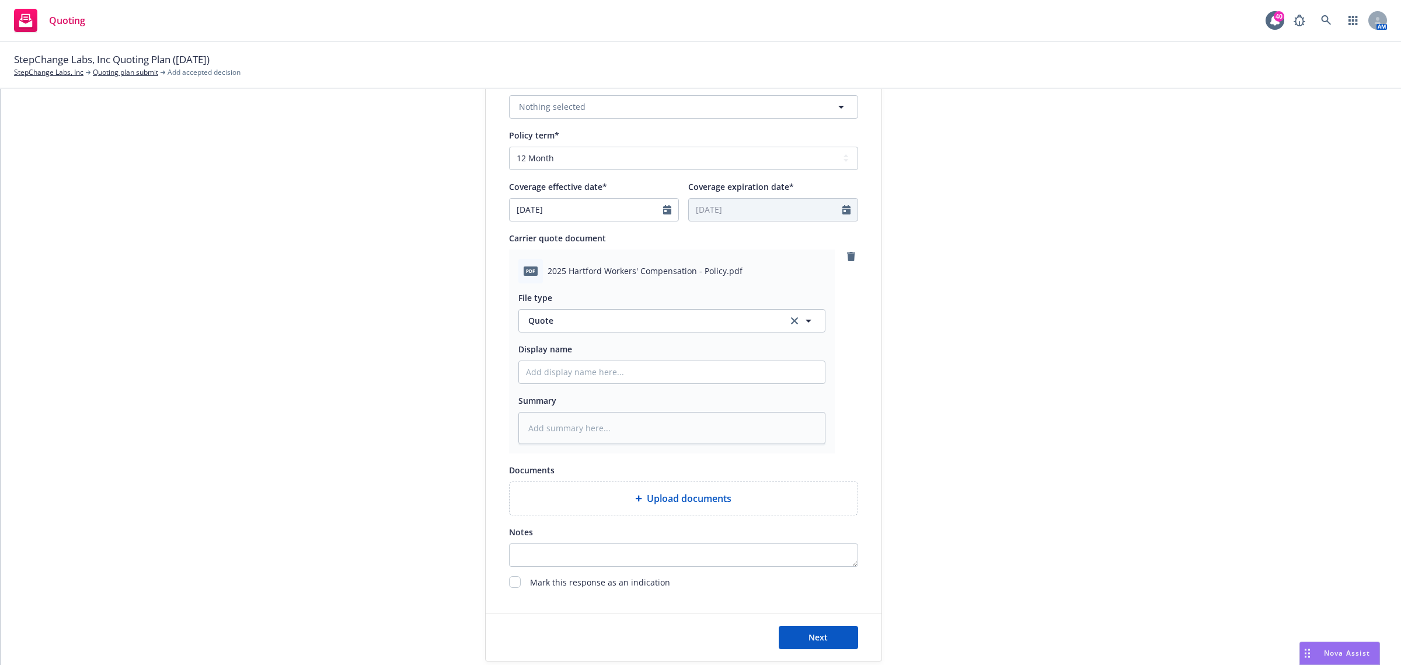
scroll to position [498, 0]
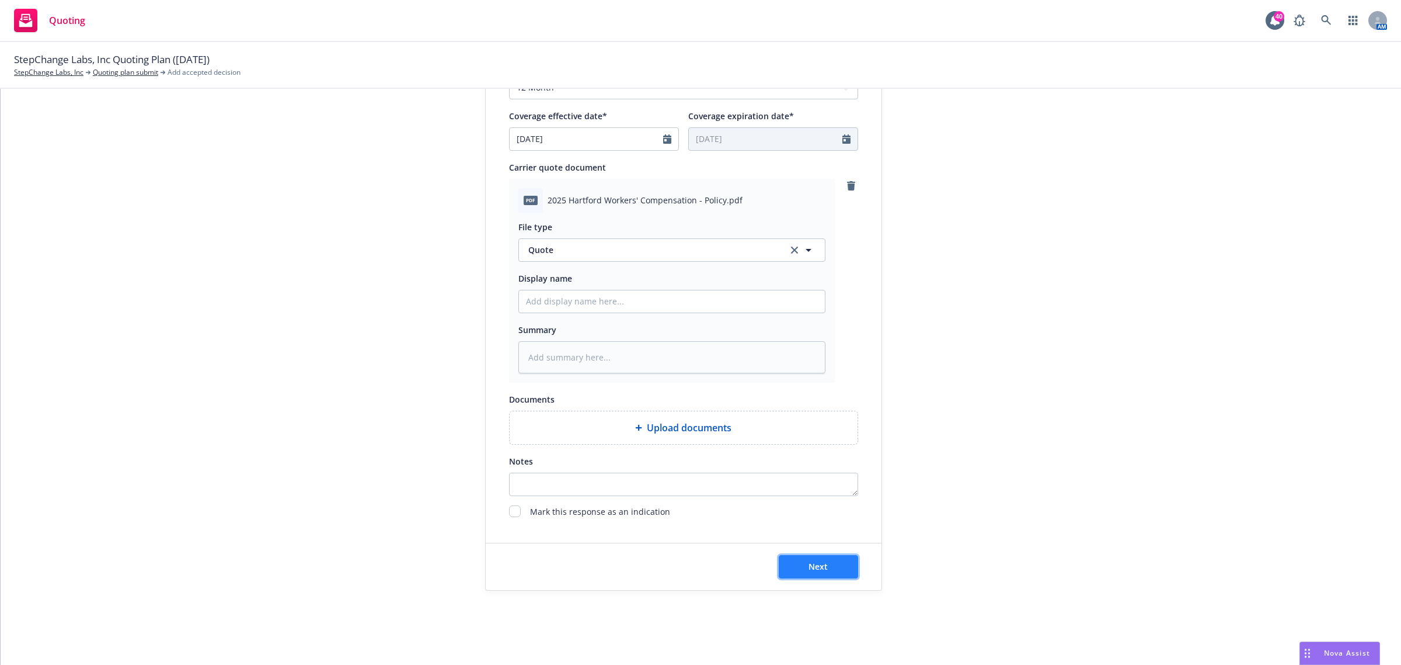
click at [841, 568] on button "Next" at bounding box center [818, 566] width 79 height 23
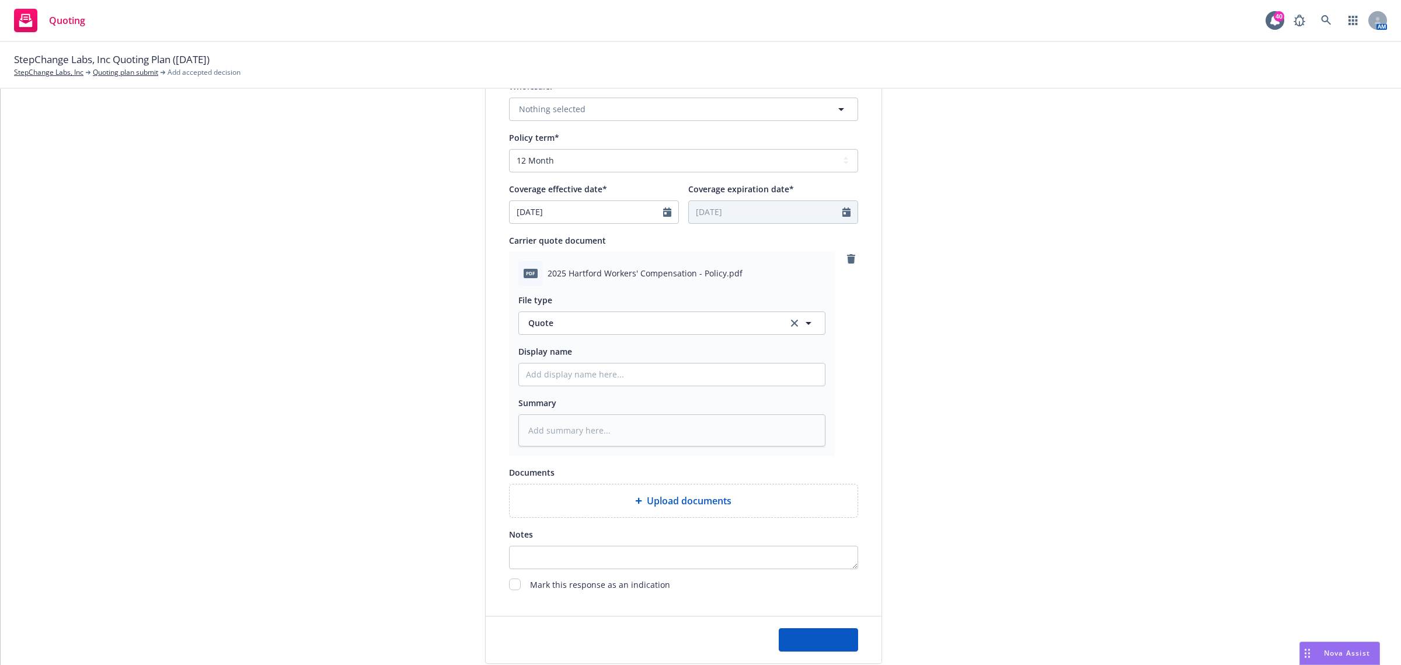
type textarea "x"
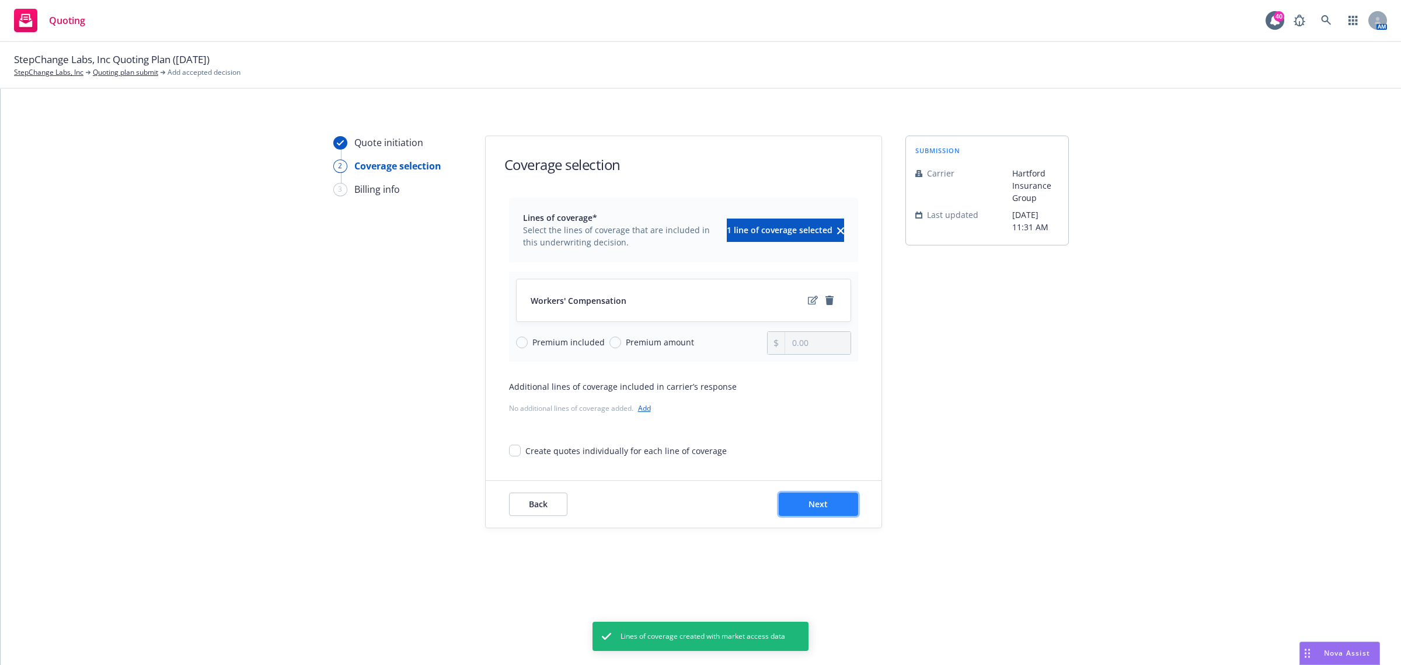
click at [809, 494] on button "Next" at bounding box center [818, 503] width 79 height 23
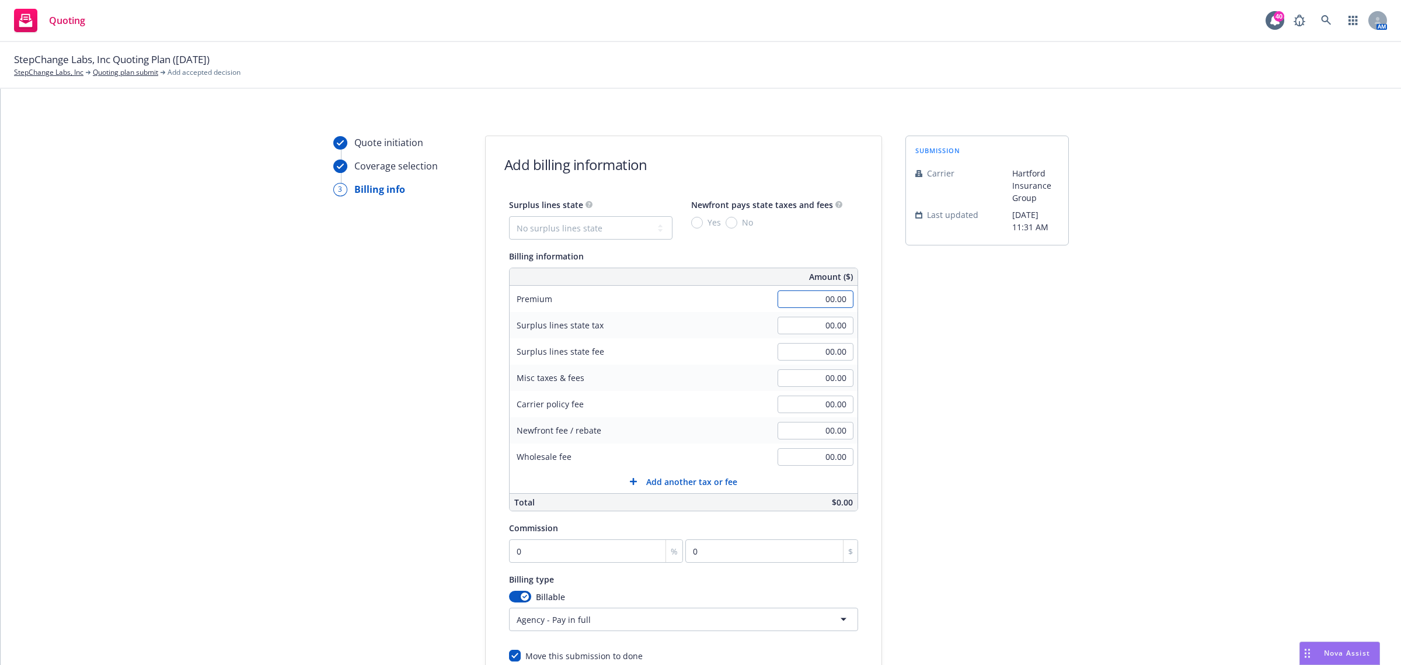
click at [809, 297] on input "00.00" at bounding box center [816, 299] width 76 height 18
type input "532.00"
click at [931, 331] on div "submission Carrier Hartford Insurance Group Last updated 9/10, 11:31 AM" at bounding box center [987, 433] width 163 height 597
click at [518, 545] on input "0" at bounding box center [596, 550] width 175 height 23
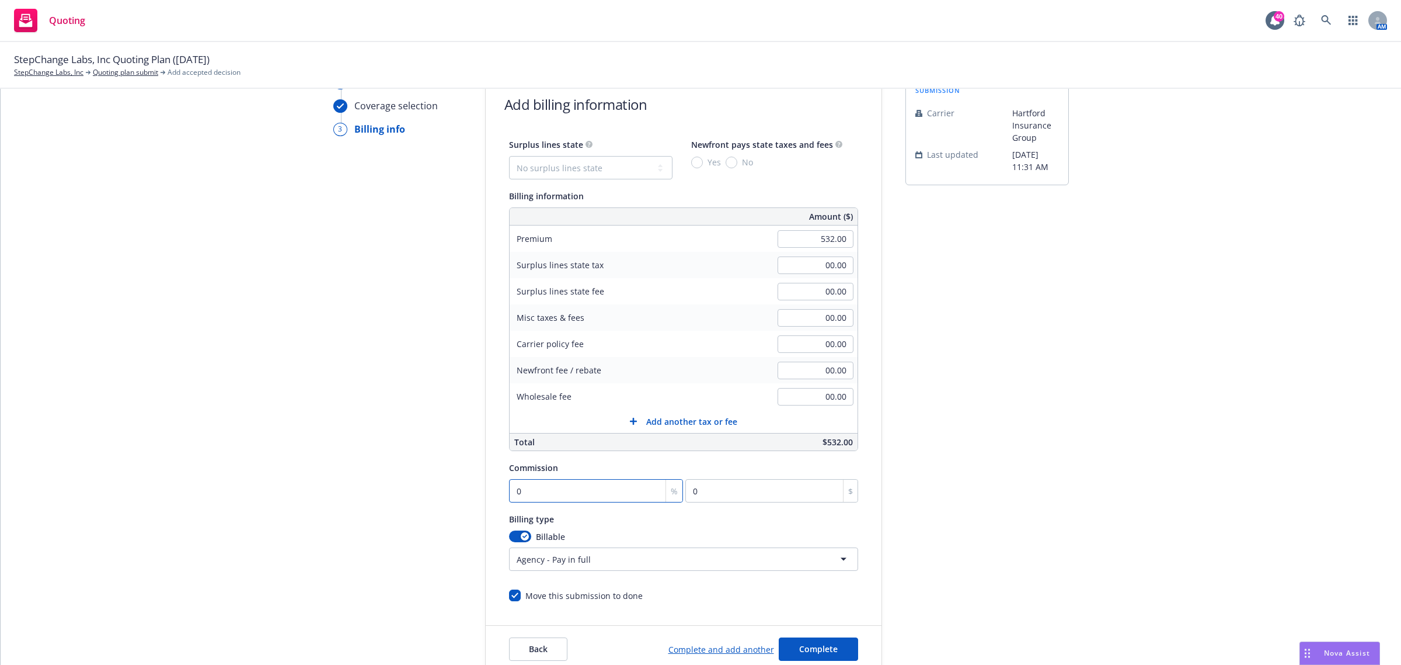
scroll to position [144, 0]
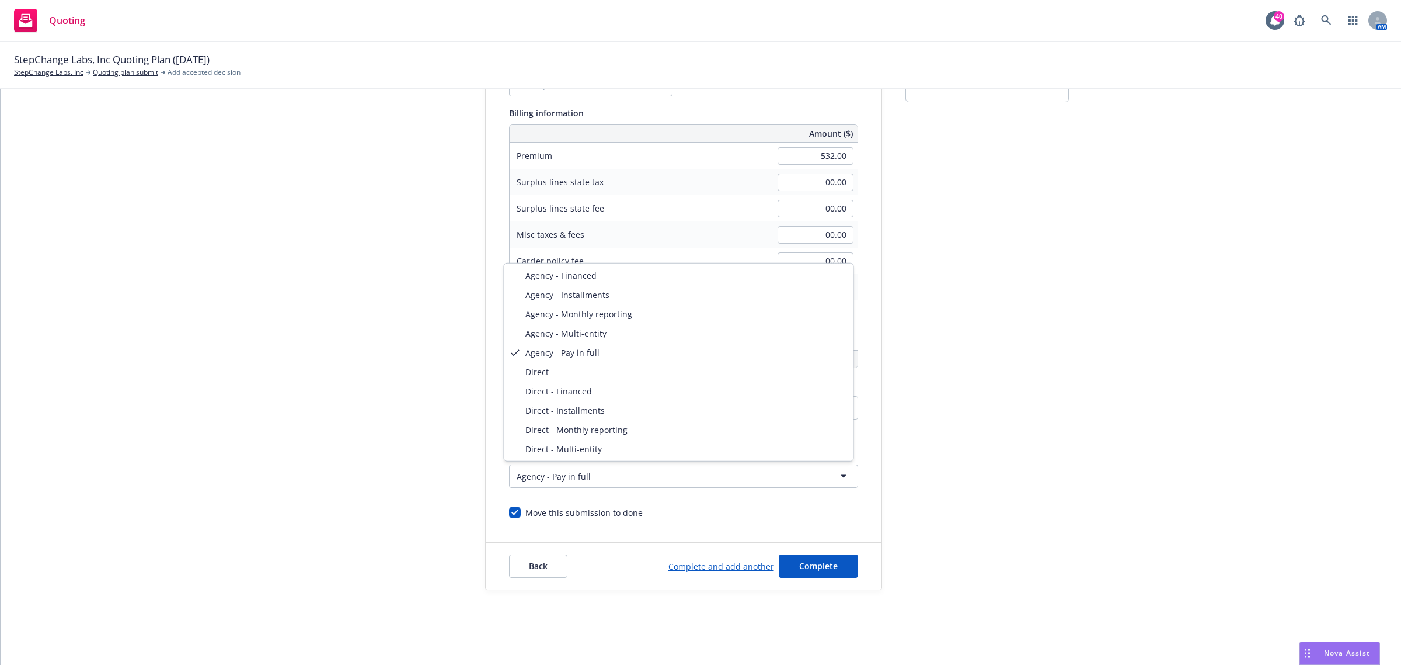
click at [657, 479] on html "Quoting 40 AM StepChange Labs, Inc Quoting Plan (2025-09-10) StepChange Labs, I…" at bounding box center [700, 332] width 1401 height 665
select select "DIRECT"
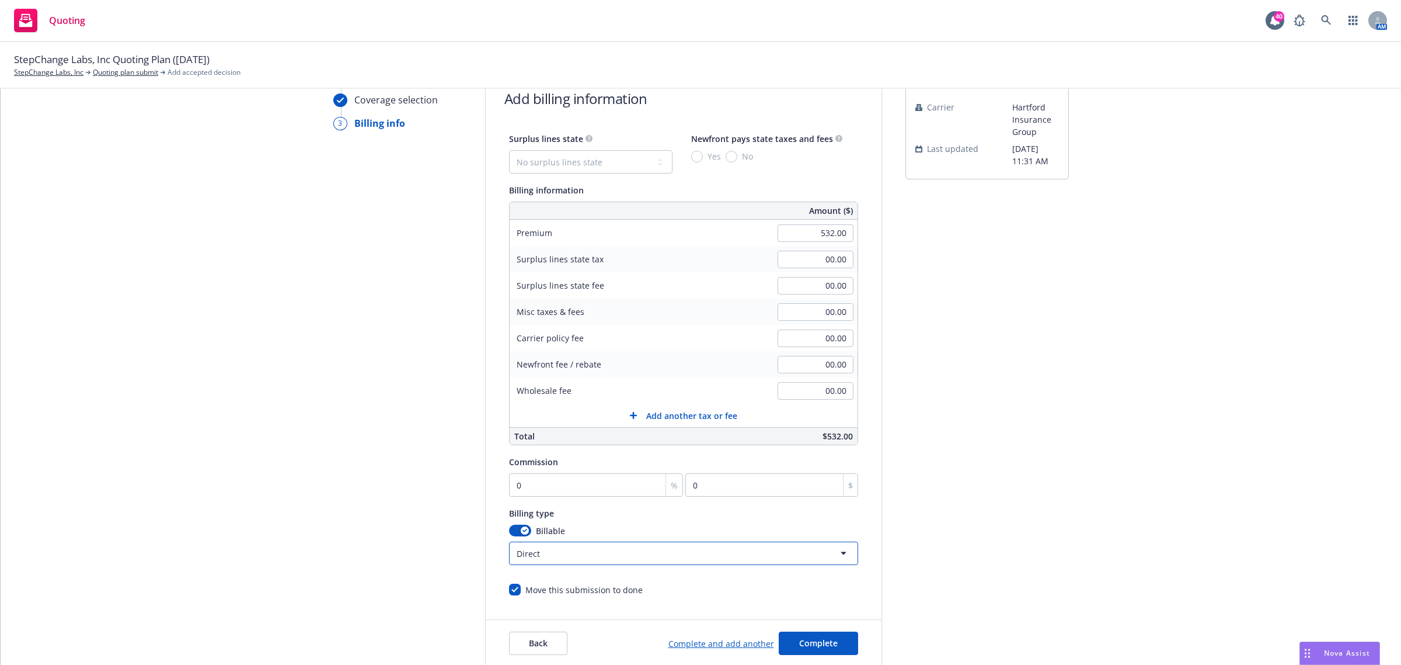
scroll to position [0, 0]
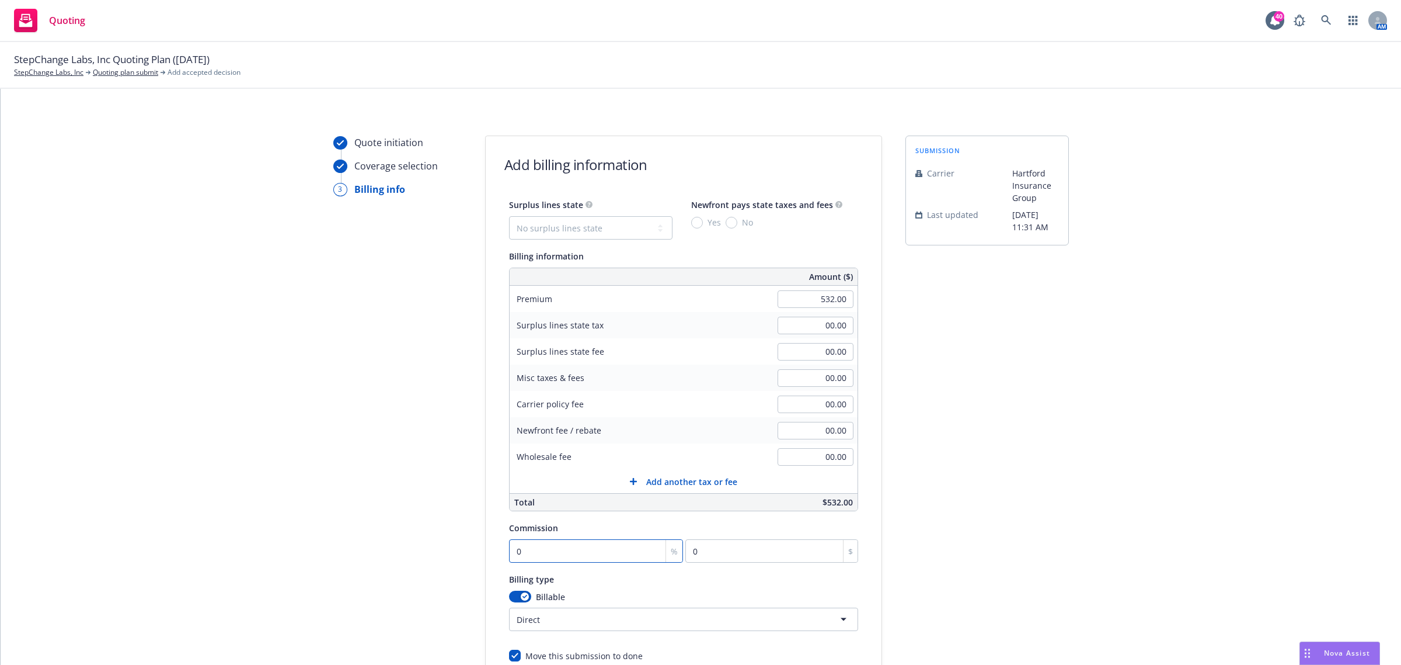
click at [533, 559] on input "0" at bounding box center [596, 550] width 175 height 23
type input "1"
type input "5.32"
type input "12"
type input "63.84"
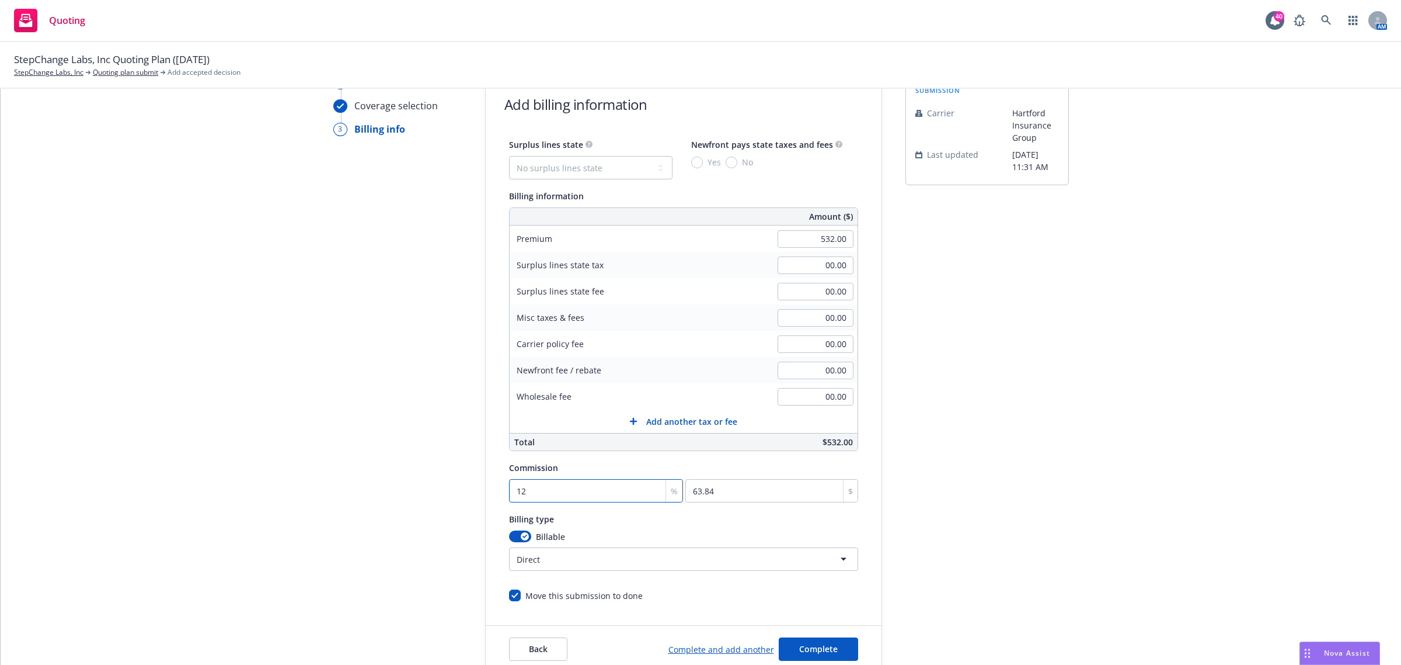
scroll to position [144, 0]
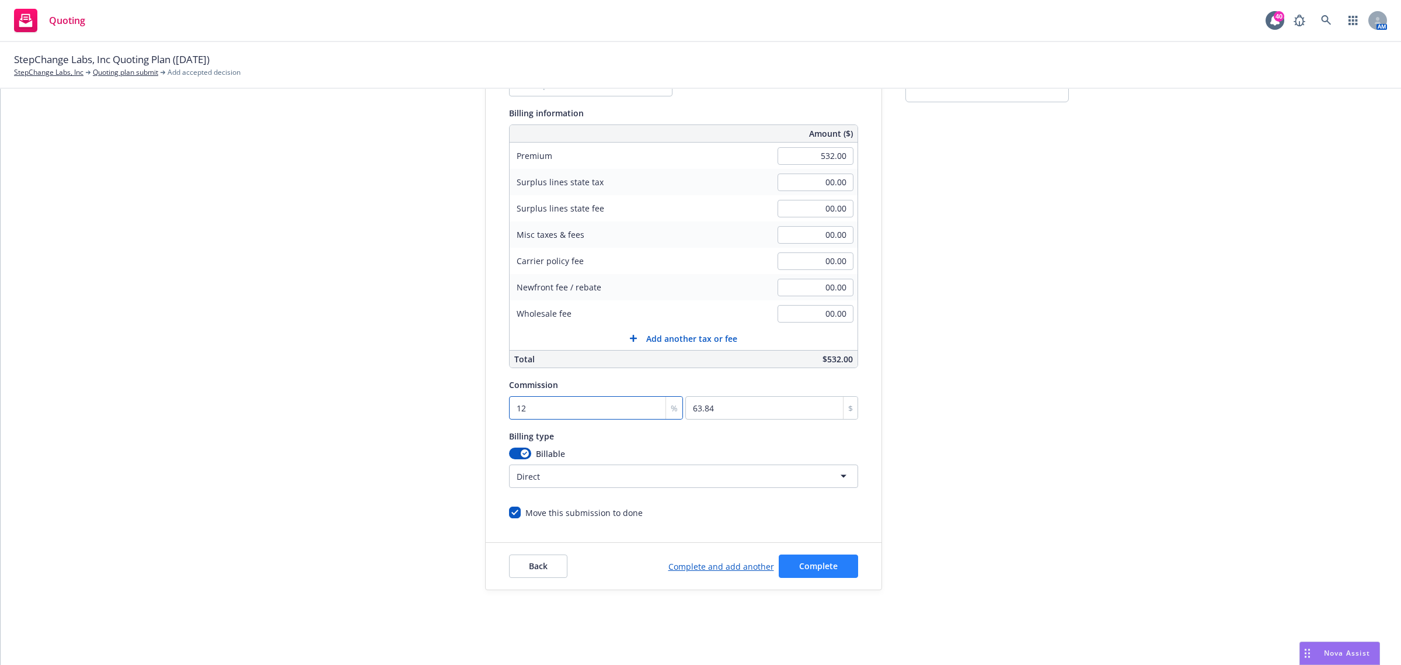
type input "12"
click at [827, 565] on span "Complete" at bounding box center [818, 565] width 39 height 11
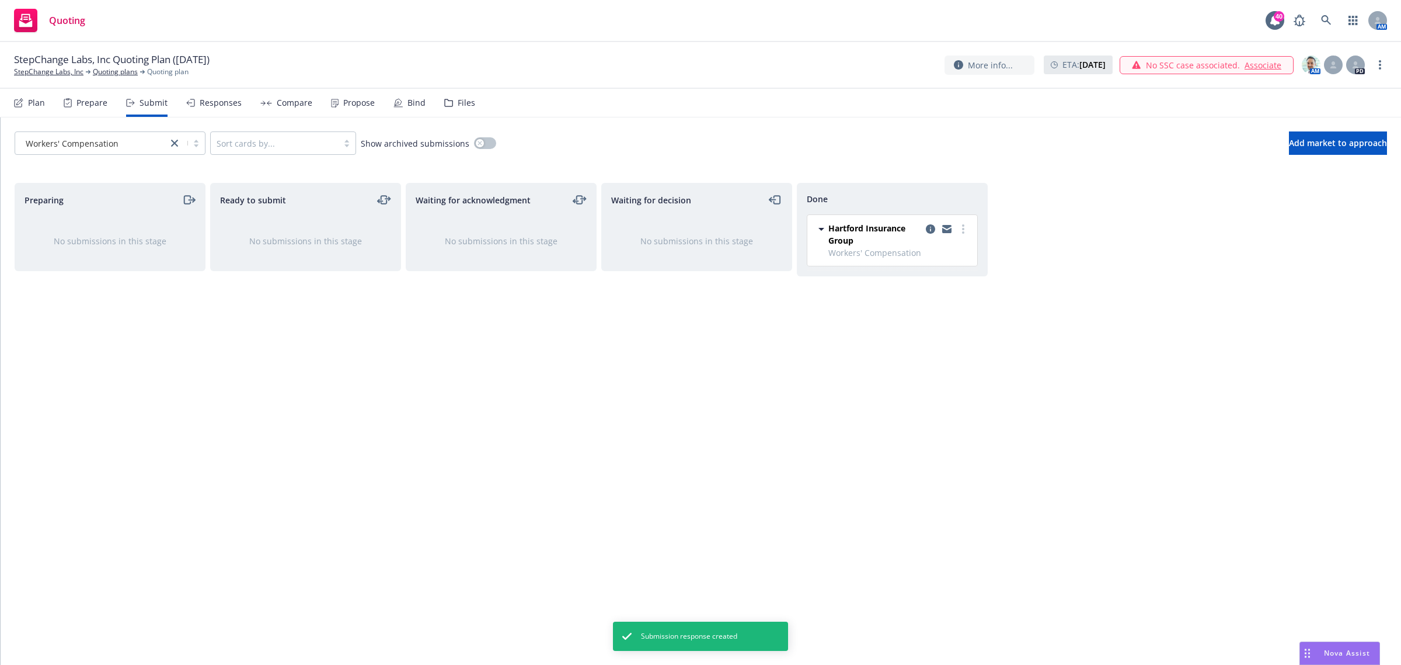
click at [374, 113] on div "Plan Prepare Submit Responses Compare Propose Bind Files" at bounding box center [244, 103] width 461 height 28
click at [338, 109] on div "Propose" at bounding box center [353, 103] width 44 height 28
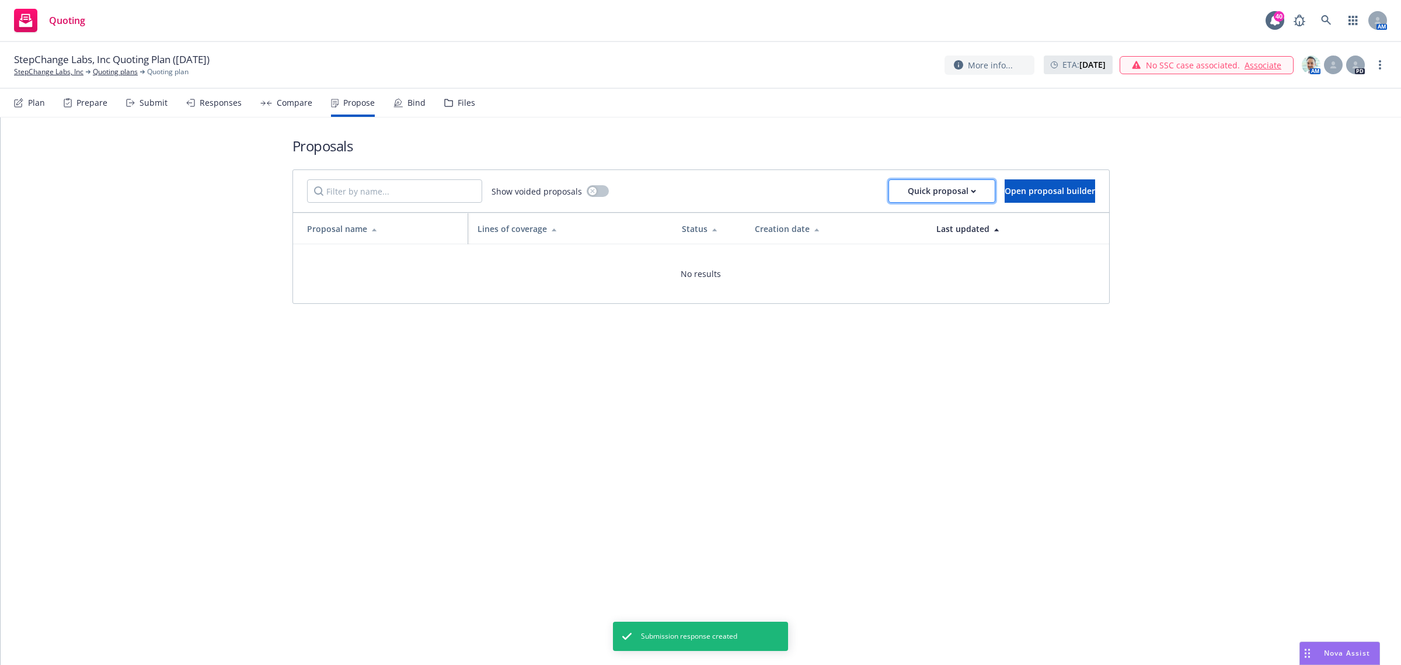
click at [908, 187] on div "Quick proposal" at bounding box center [942, 191] width 68 height 22
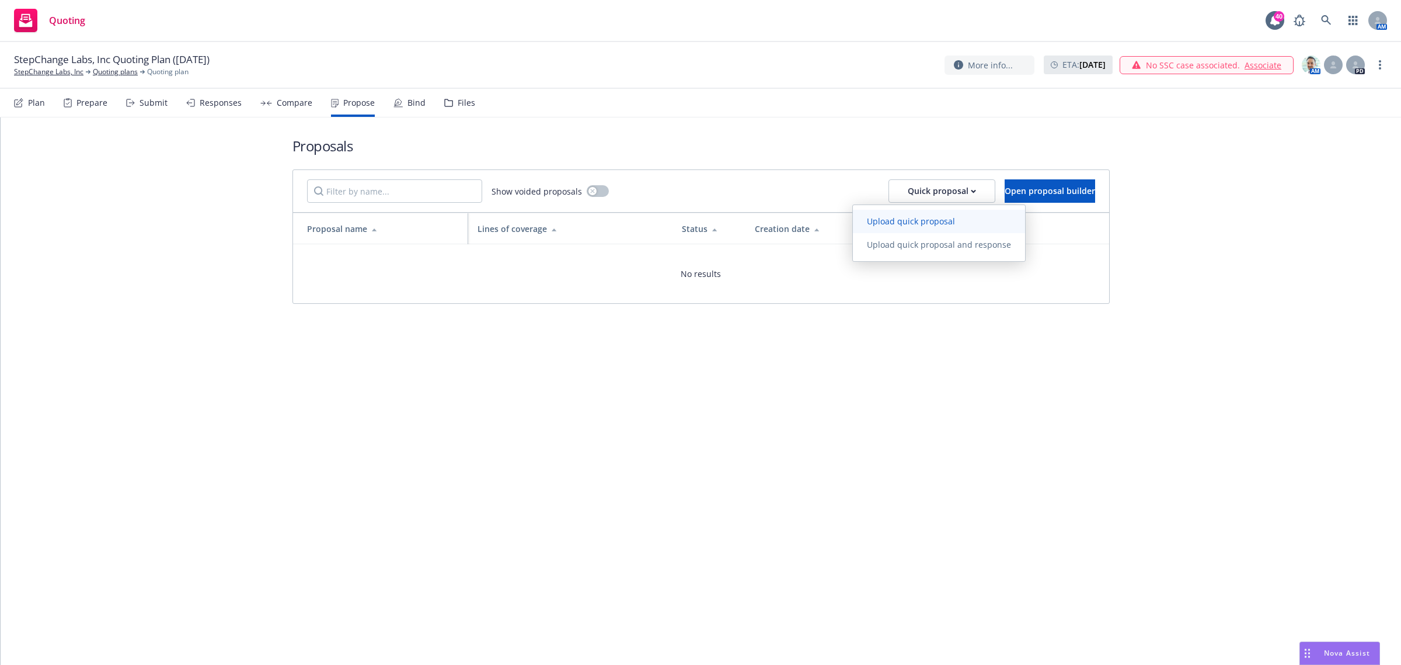
click at [947, 229] on link "Upload quick proposal" at bounding box center [939, 221] width 172 height 23
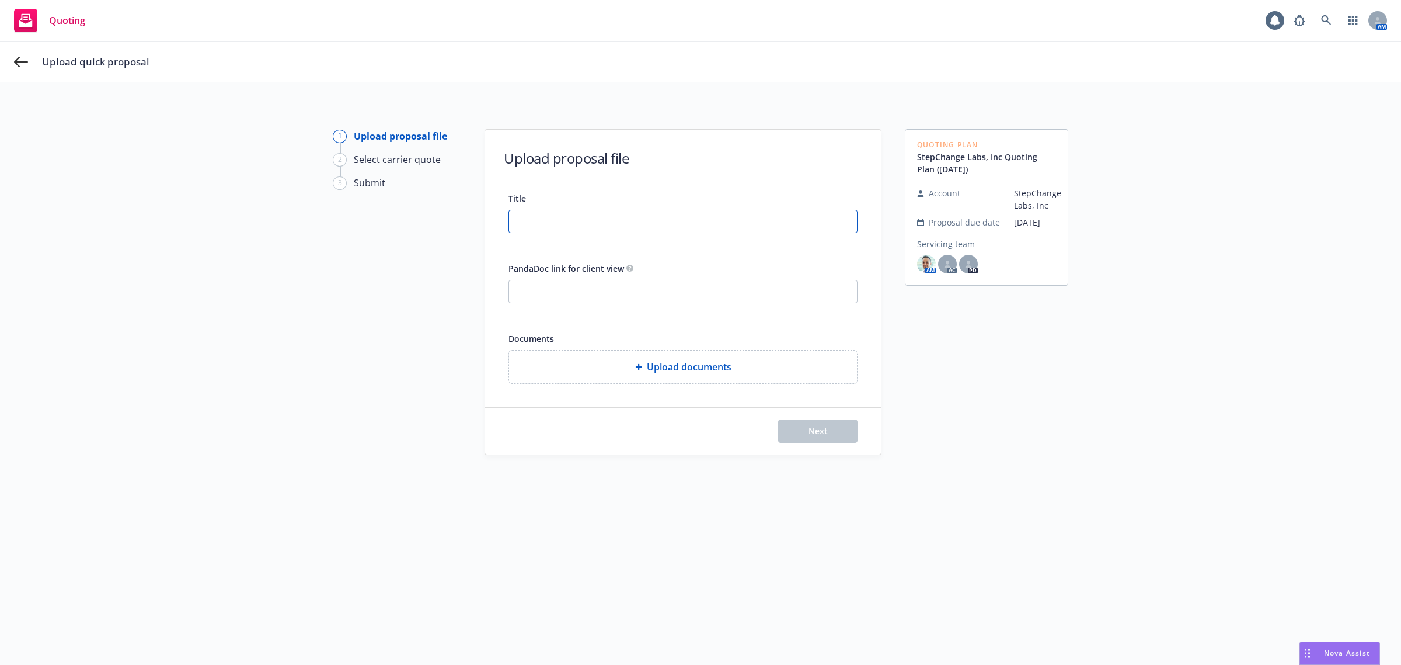
click at [547, 218] on input "Title" at bounding box center [683, 221] width 348 height 22
click at [590, 292] on input "PandaDoc link for client view" at bounding box center [683, 291] width 348 height 22
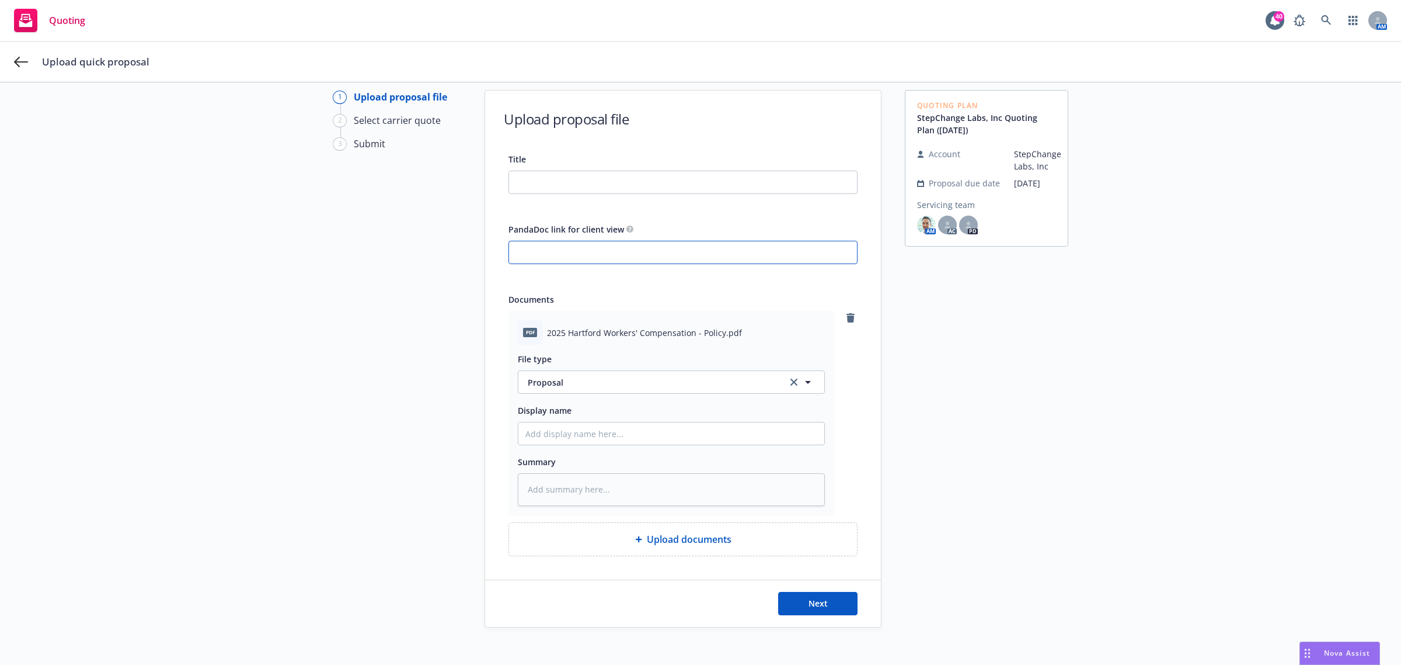
scroll to position [76, 0]
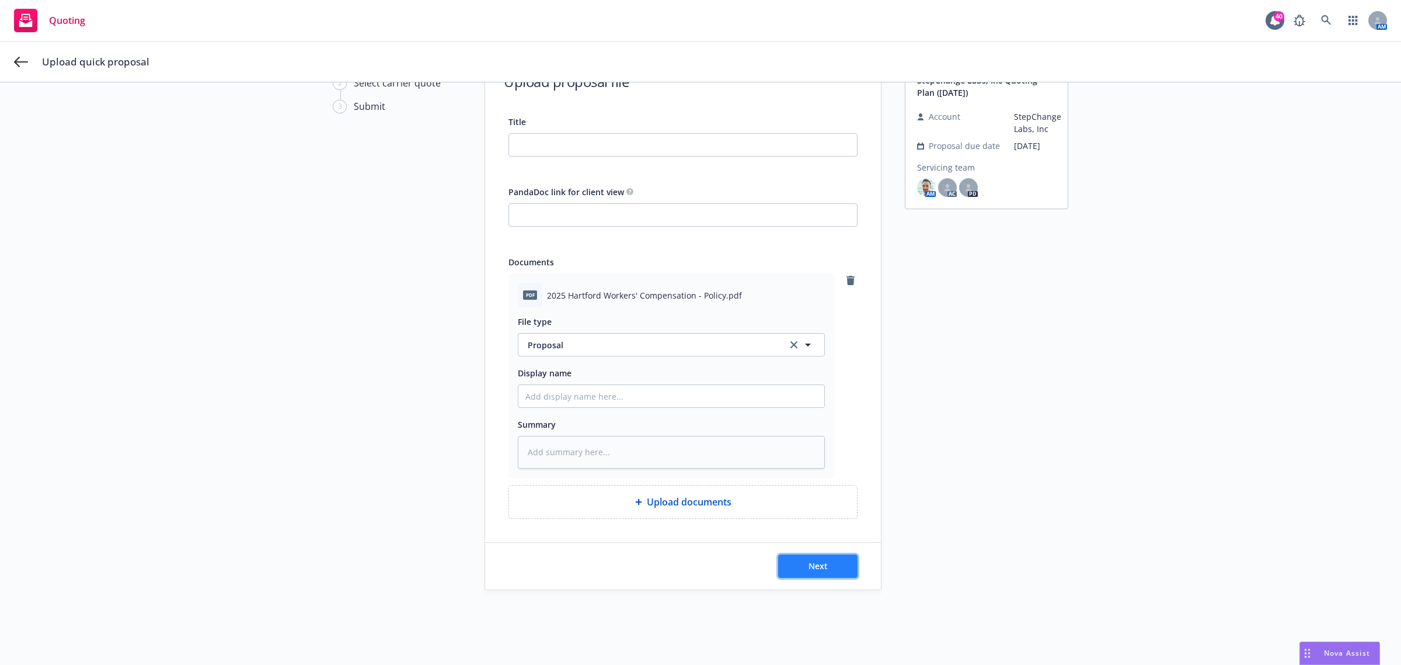
click at [828, 562] on button "Next" at bounding box center [817, 565] width 79 height 23
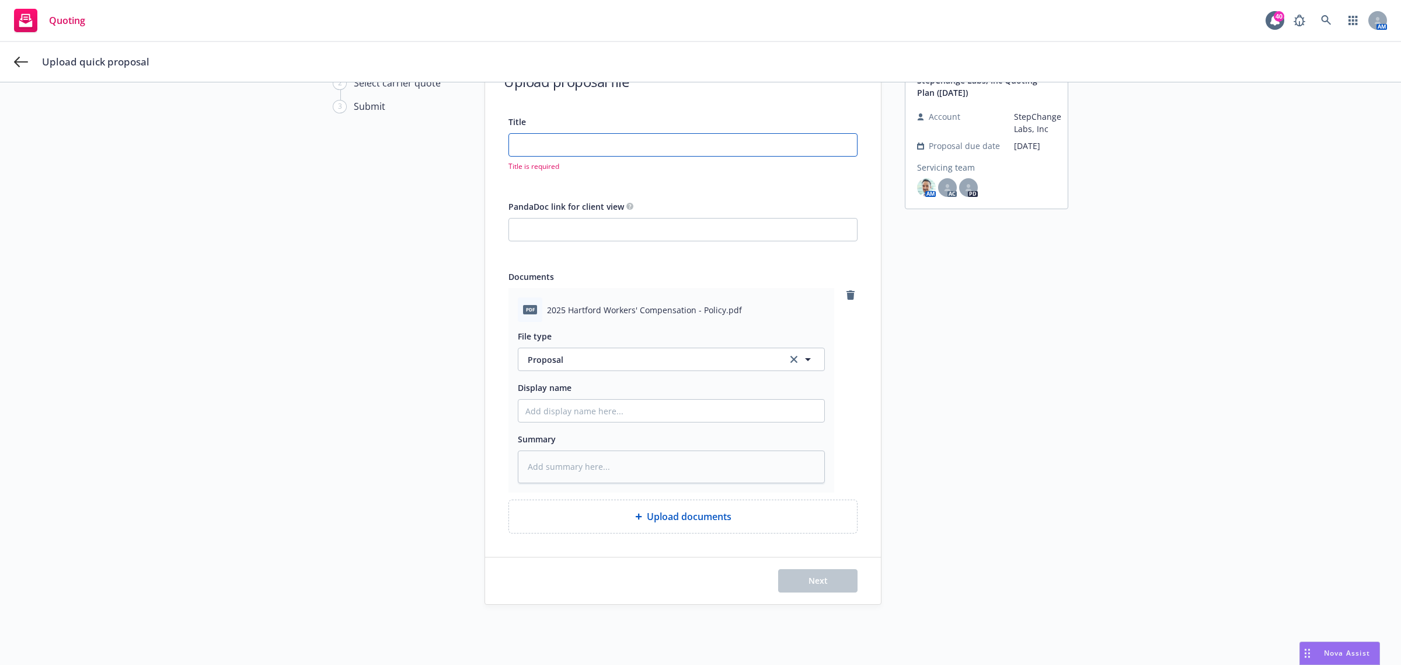
click at [535, 150] on input "Title" at bounding box center [683, 145] width 348 height 22
type textarea "x"
type input "h"
type textarea "x"
type input "ha"
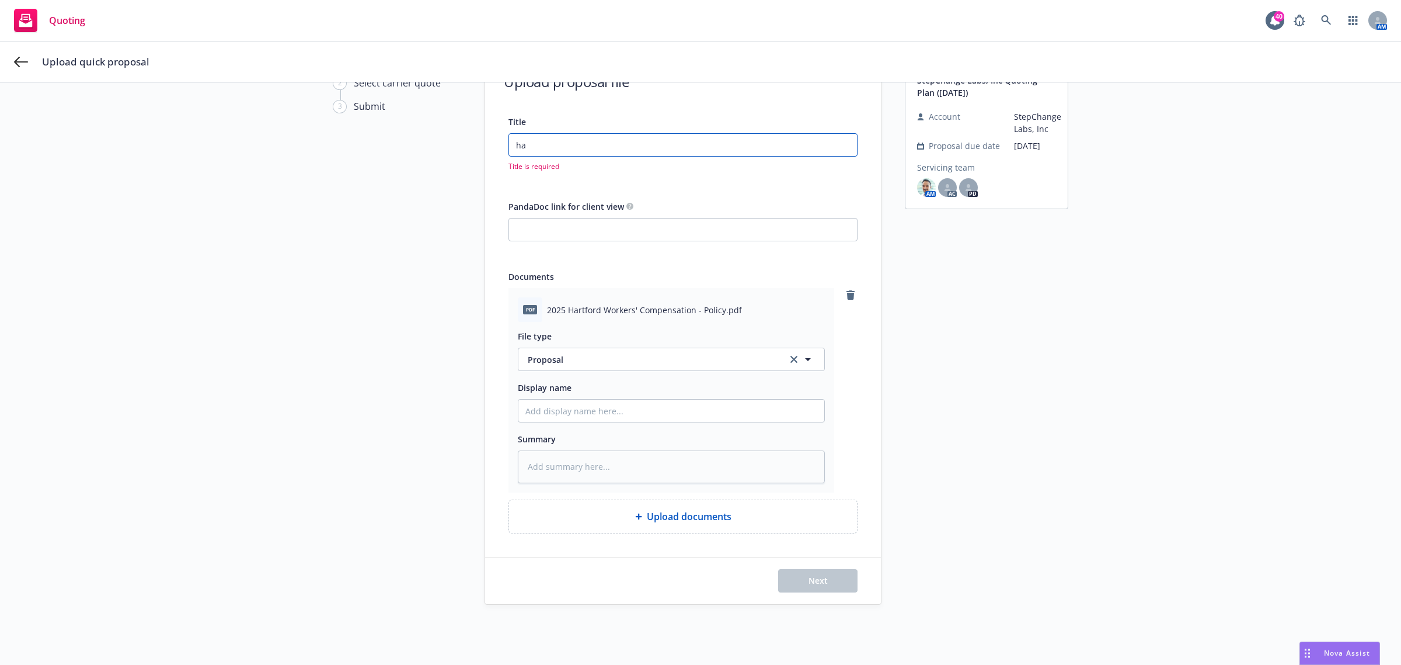
type textarea "x"
type input "har"
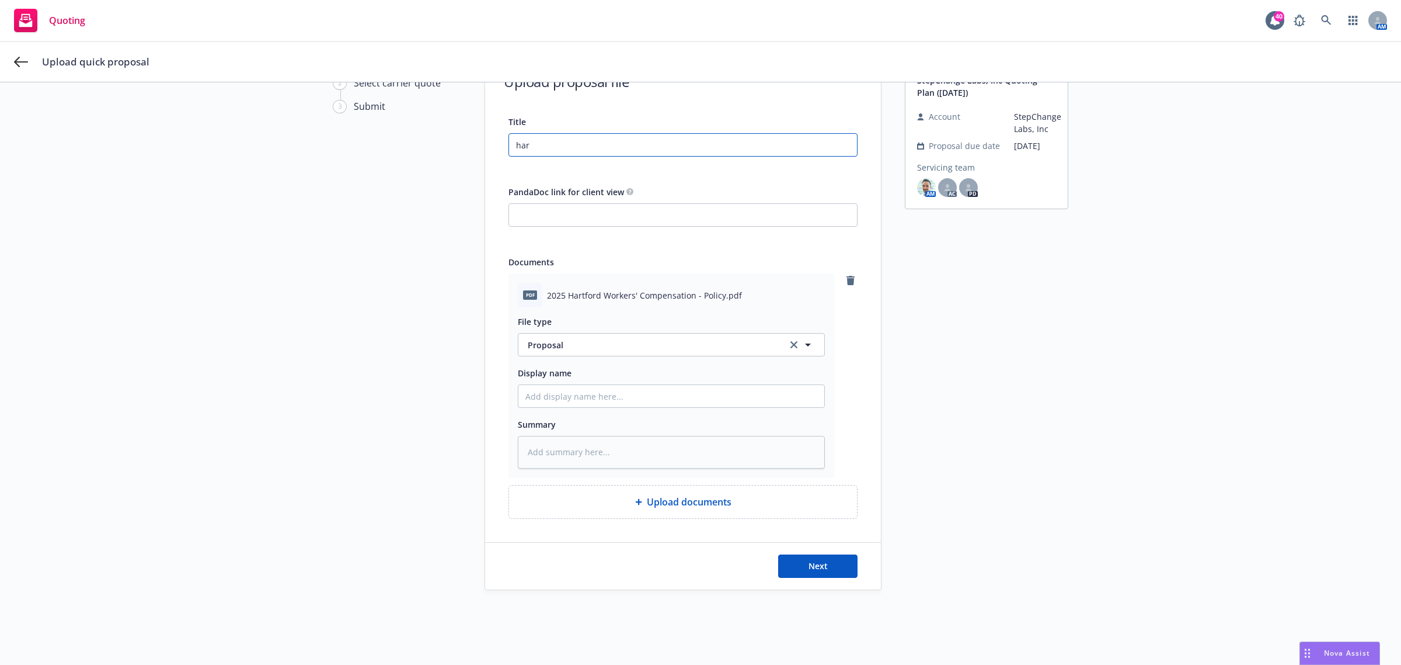
type textarea "x"
type input "hart"
type textarea "x"
type input "hartf"
type textarea "x"
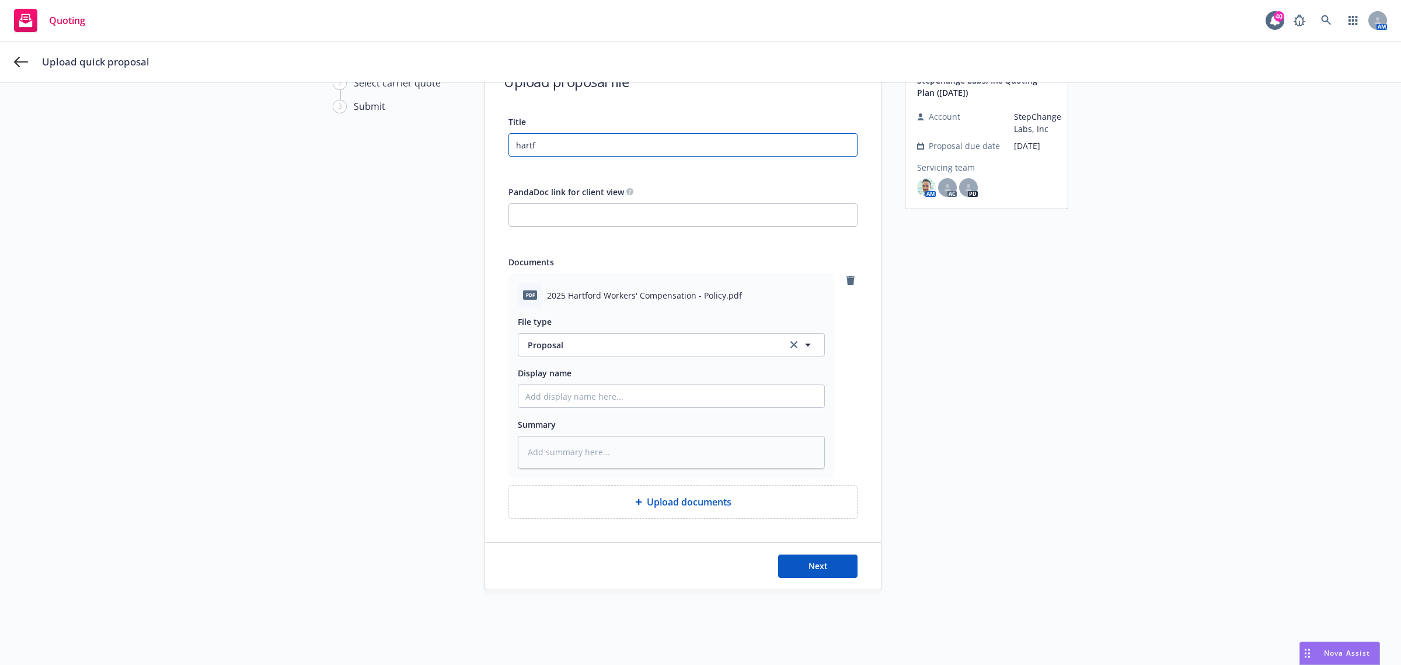
type input "hartfo"
type textarea "x"
type input "hartfor"
type textarea "x"
type input "hartford"
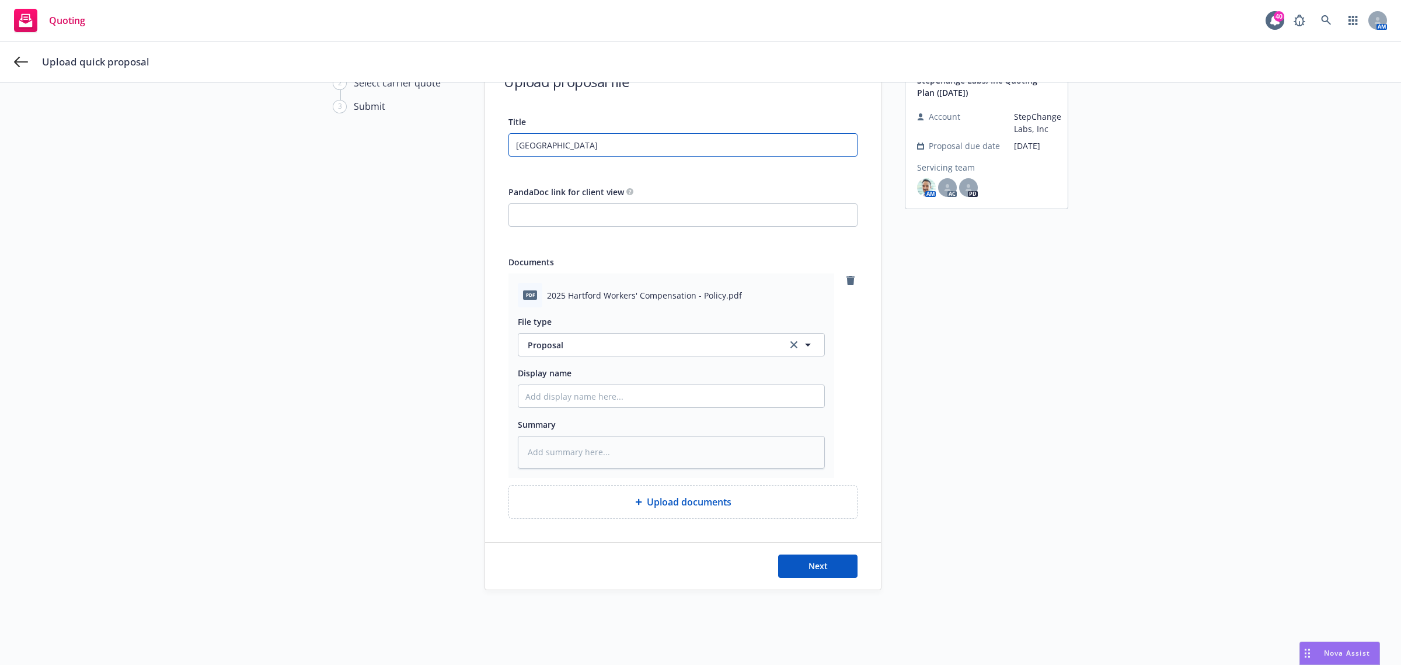
type textarea "x"
type input "hartford"
type textarea "x"
type input "hartford a"
type textarea "x"
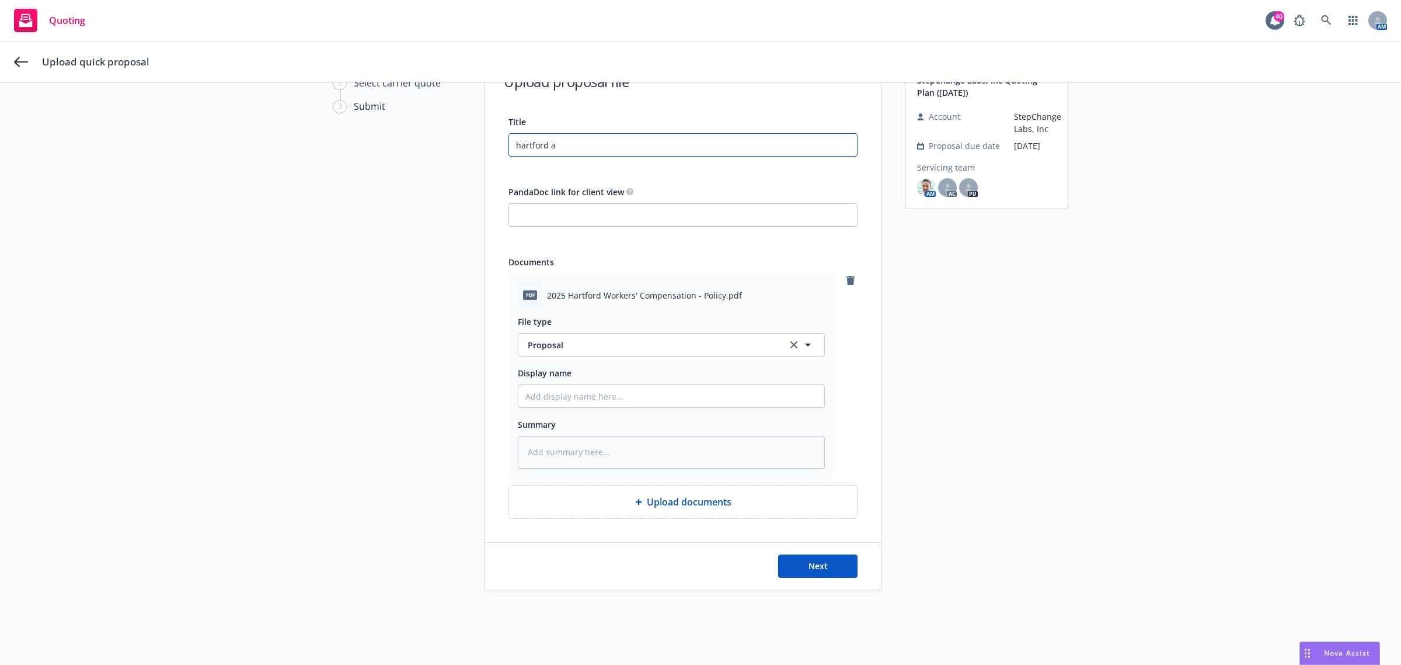
type input "hartford au"
type textarea "x"
type input "hartford aut"
type textarea "x"
type input "hartford auto"
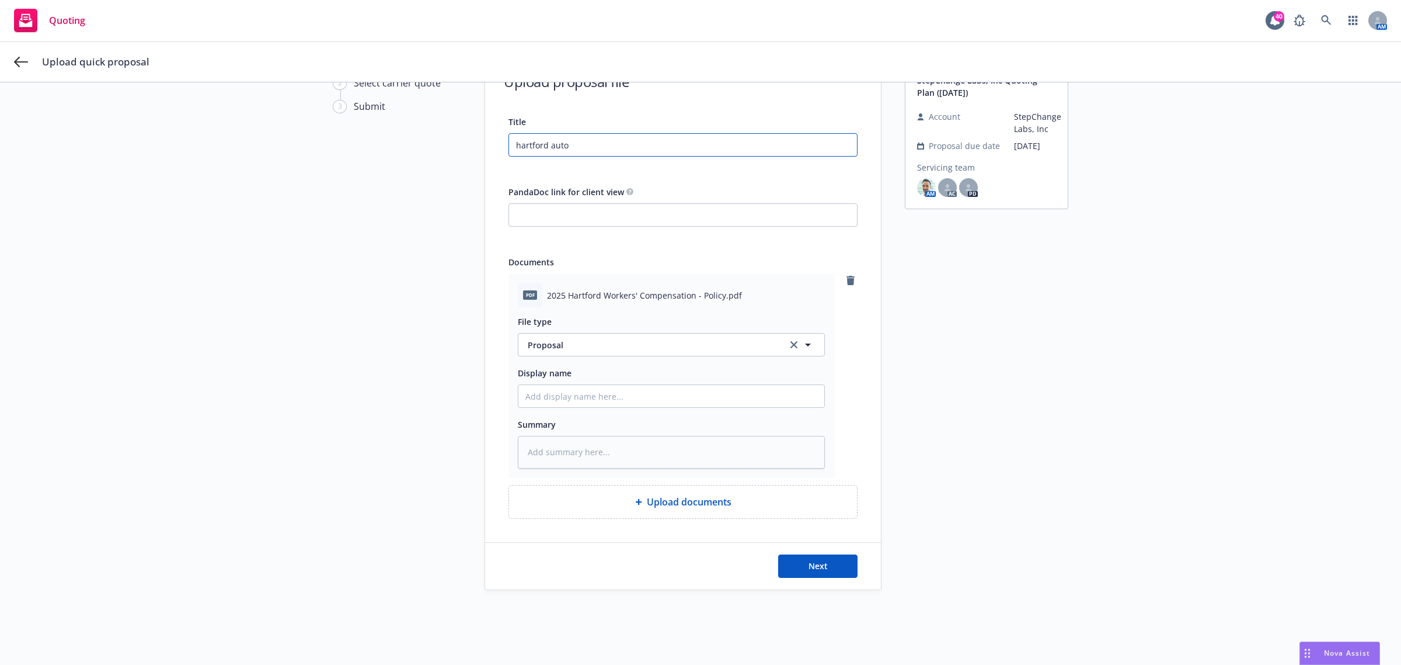
type textarea "x"
type input "hartford auto"
type textarea "x"
type input "hartford auto p"
type textarea "x"
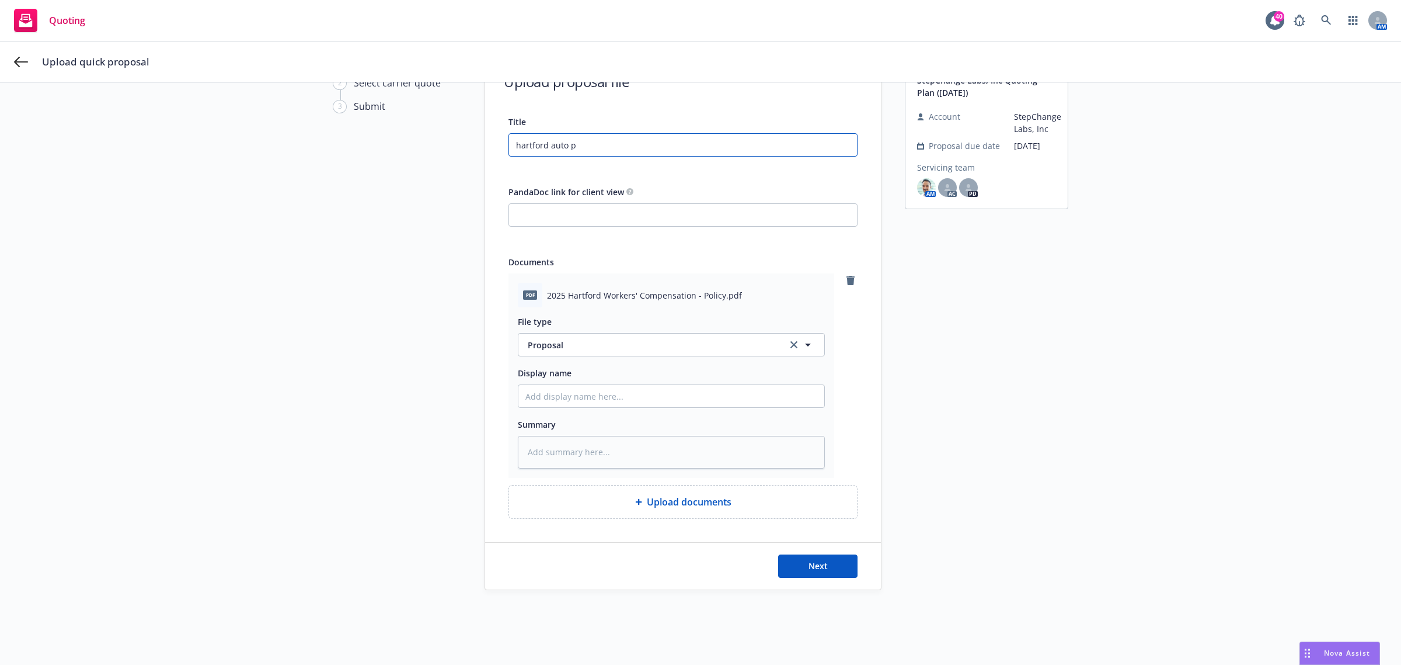
type input "hartford auto po"
type textarea "x"
type input "hartford auto pol"
type textarea "x"
type input "hartford auto poli"
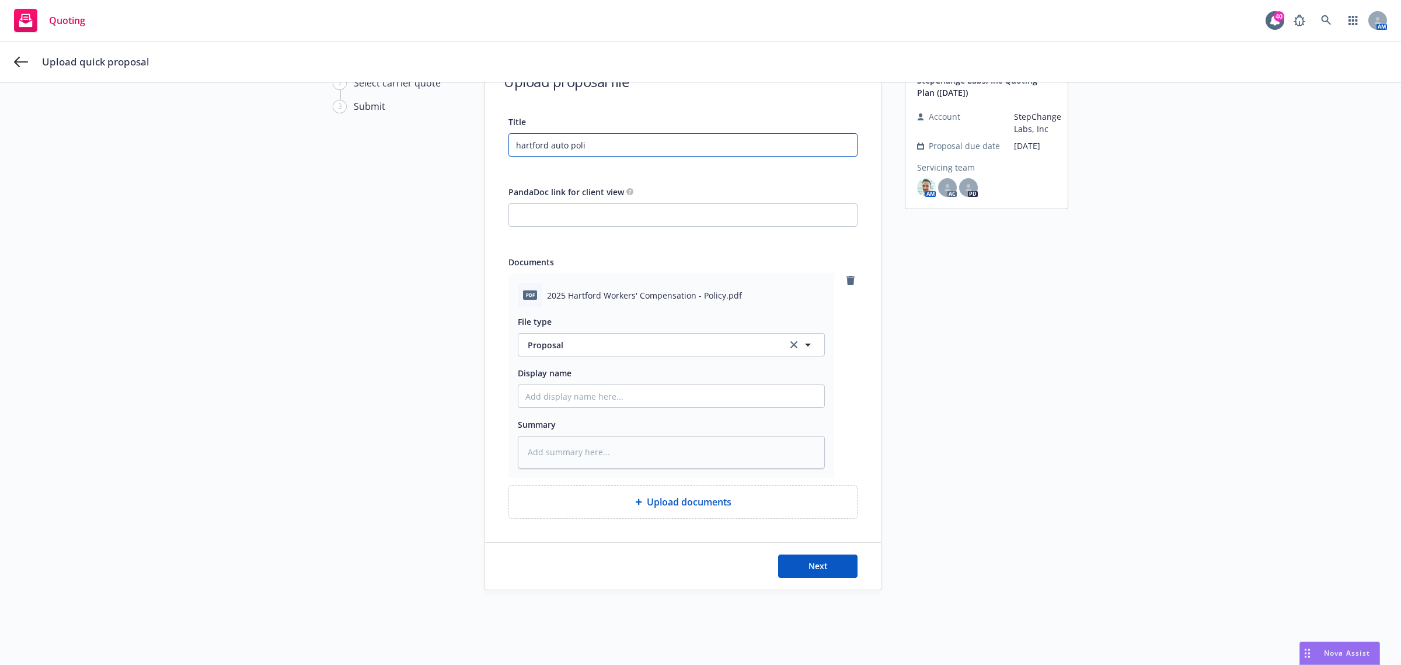
type textarea "x"
type input "hartford auto polic"
type textarea "x"
type input "hartford auto policy"
click at [819, 564] on span "Next" at bounding box center [818, 565] width 19 height 11
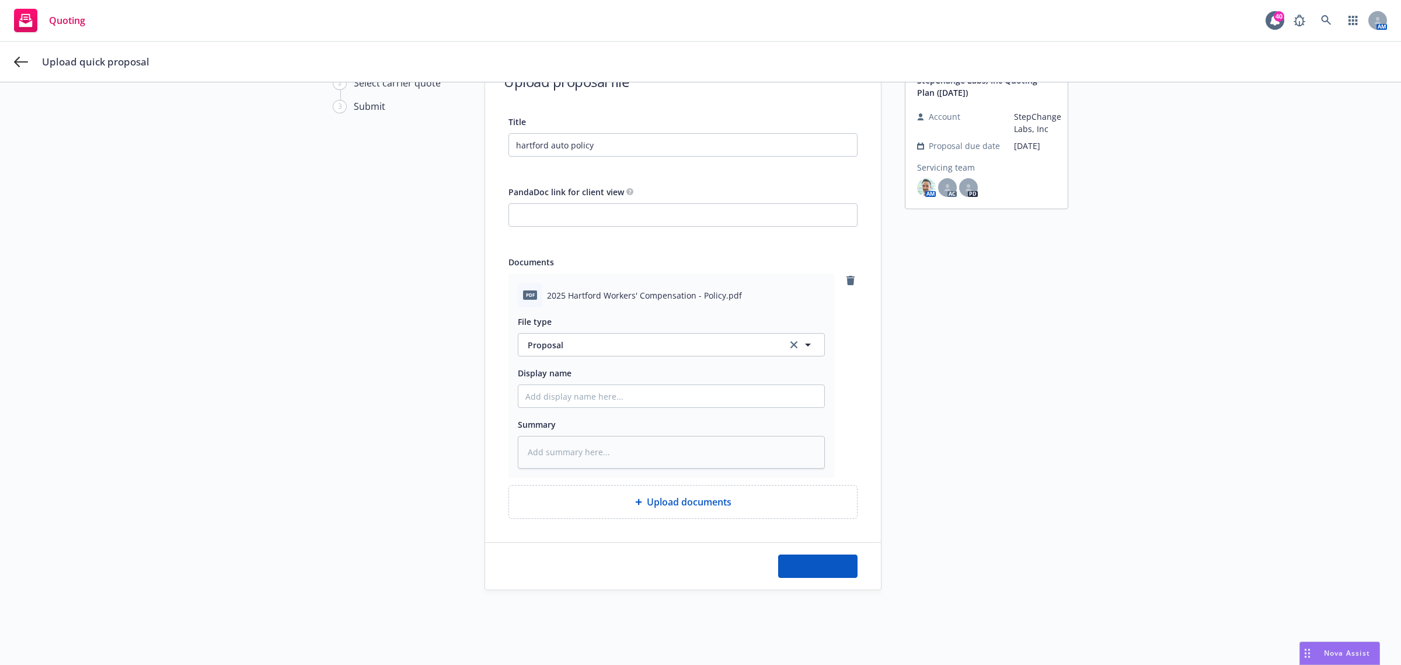
type textarea "x"
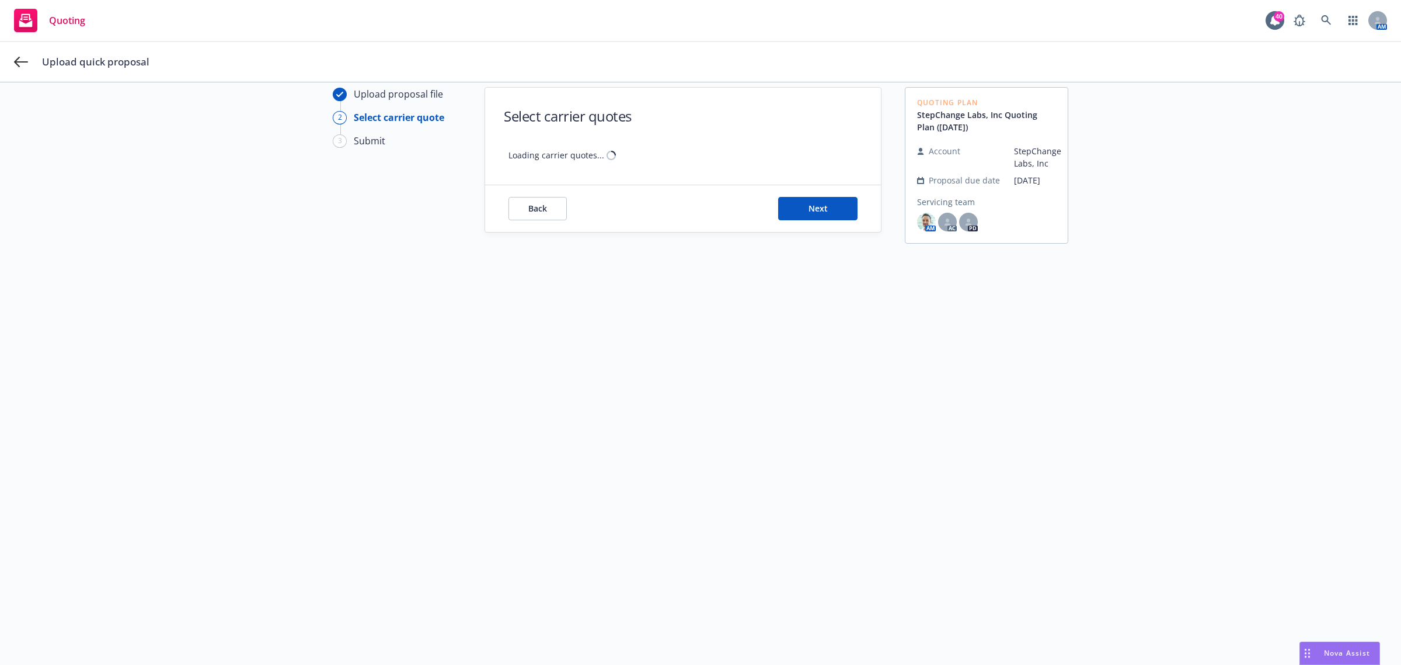
scroll to position [42, 0]
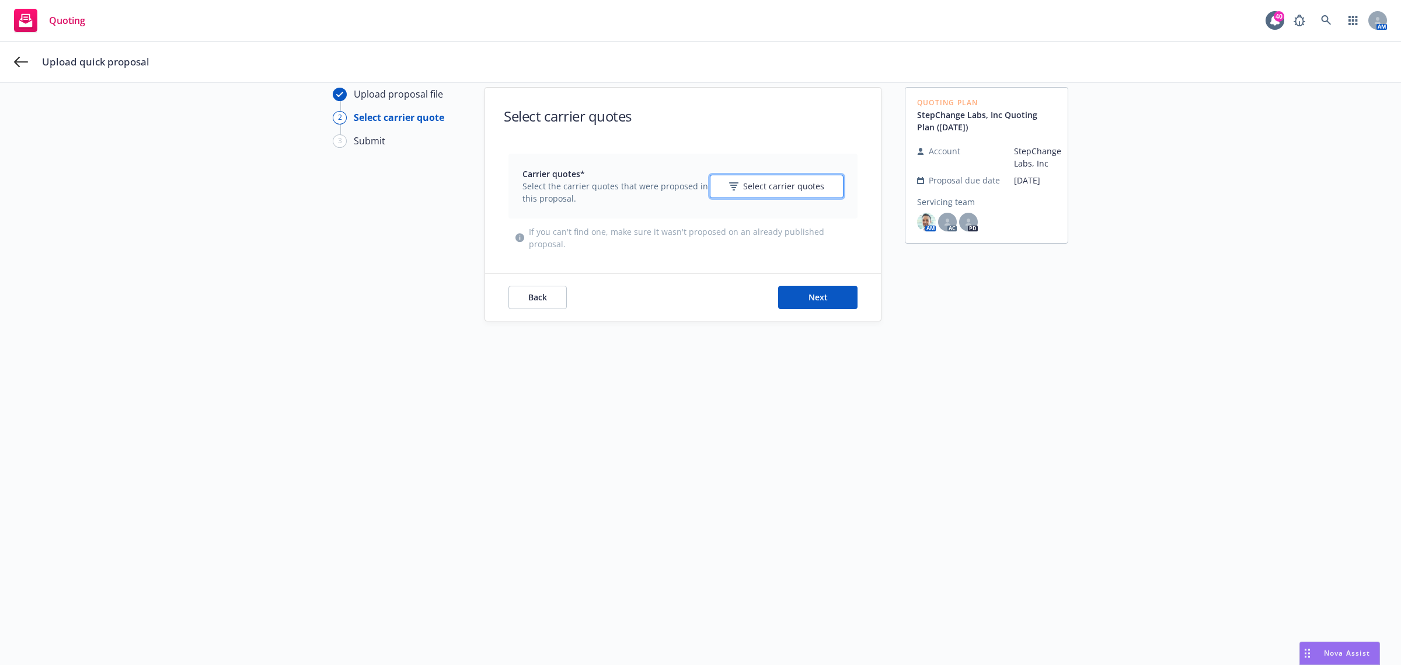
click at [778, 177] on button "Select carrier quotes" at bounding box center [777, 186] width 134 height 23
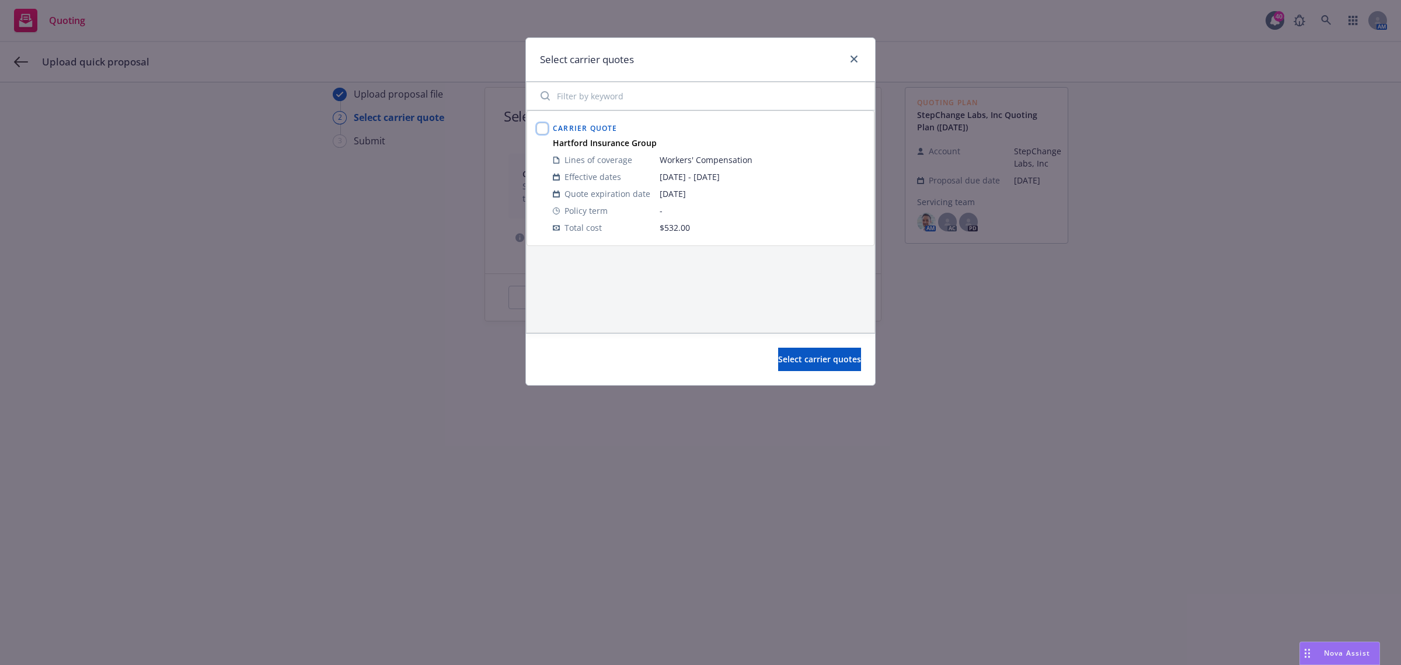
click at [540, 130] on input "checkbox" at bounding box center [543, 129] width 12 height 12
checkbox input "true"
click at [806, 363] on span "Select carrier quotes" at bounding box center [819, 358] width 83 height 11
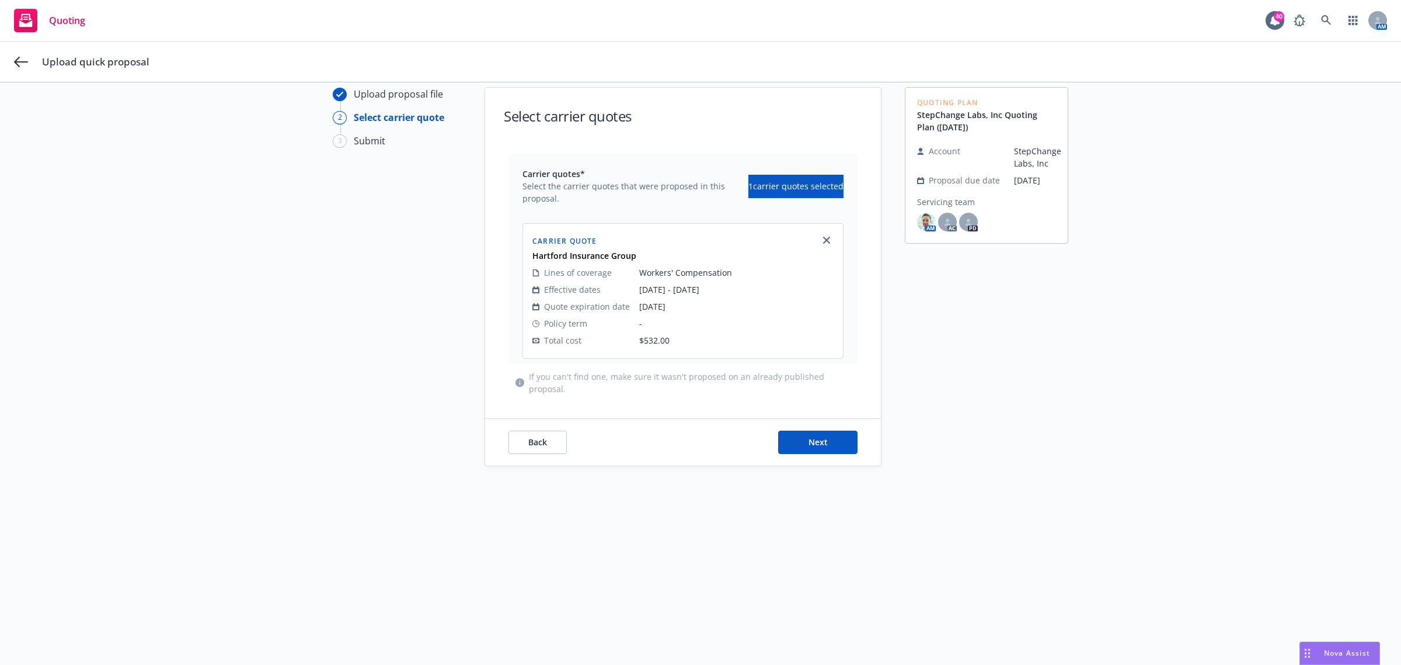
click at [822, 457] on div "Back Next" at bounding box center [683, 442] width 396 height 47
click at [822, 447] on button "Next" at bounding box center [817, 441] width 79 height 23
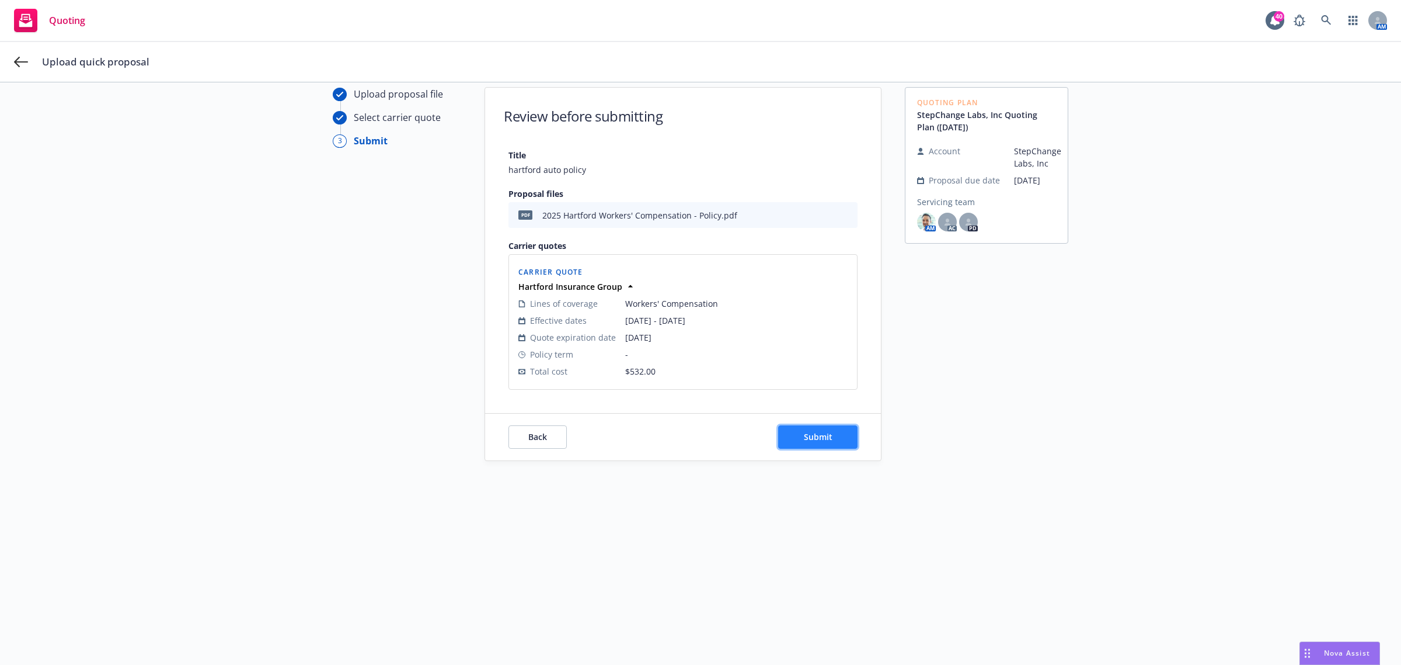
click at [809, 440] on span "Submit" at bounding box center [818, 436] width 29 height 11
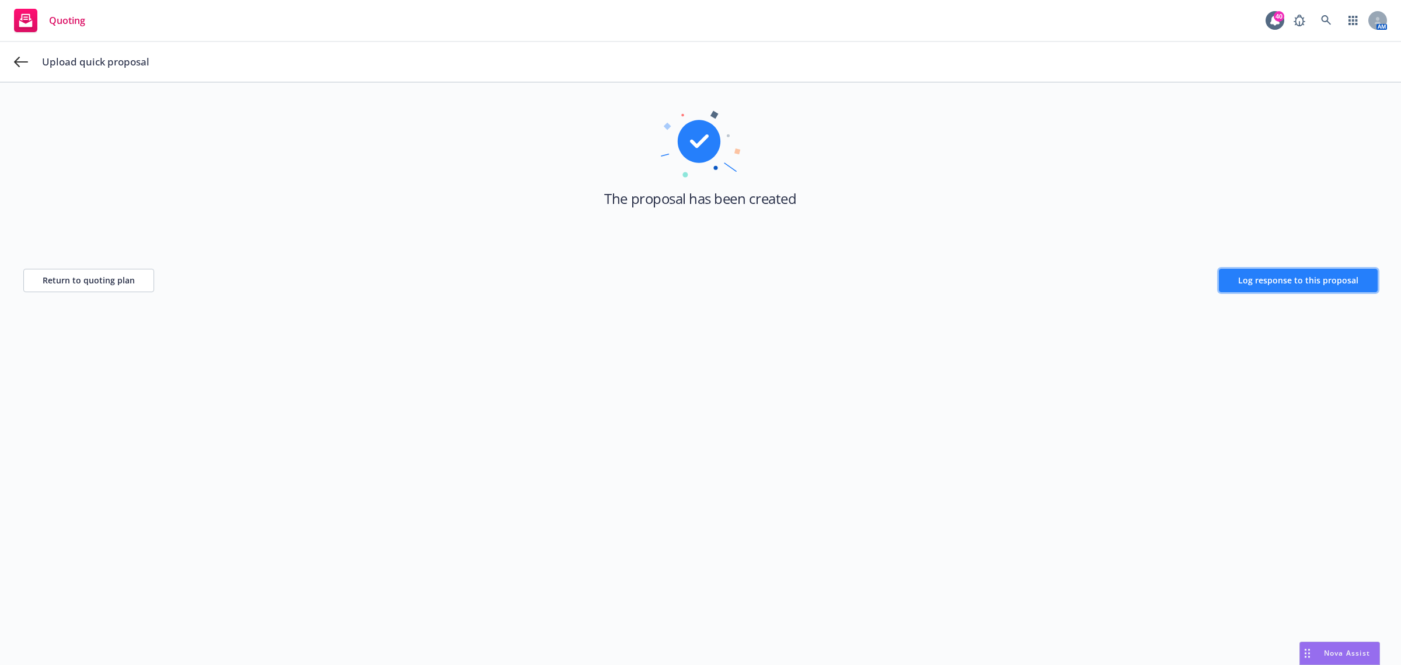
click at [1276, 284] on span "Log response to this proposal" at bounding box center [1299, 279] width 120 height 11
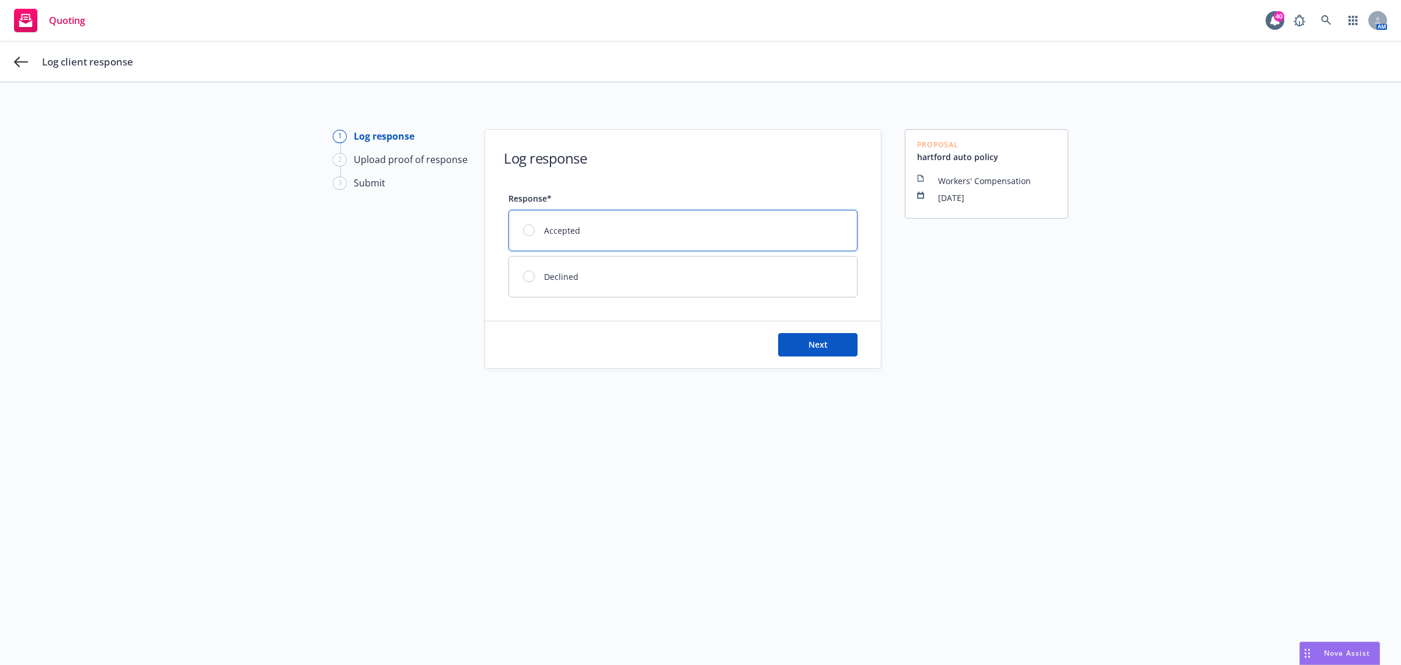
click at [523, 225] on div at bounding box center [529, 230] width 12 height 12
click at [819, 352] on button "Next" at bounding box center [817, 344] width 79 height 23
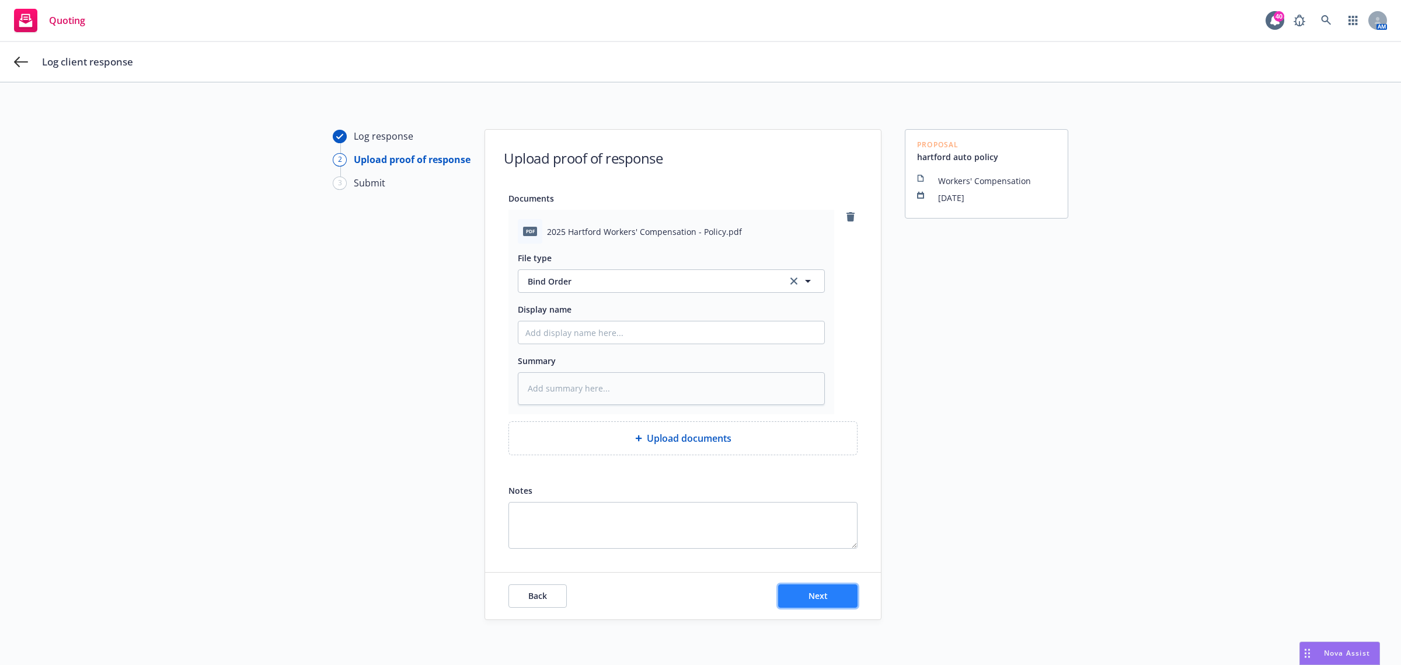
click at [809, 599] on span "Next" at bounding box center [818, 595] width 19 height 11
type textarea "x"
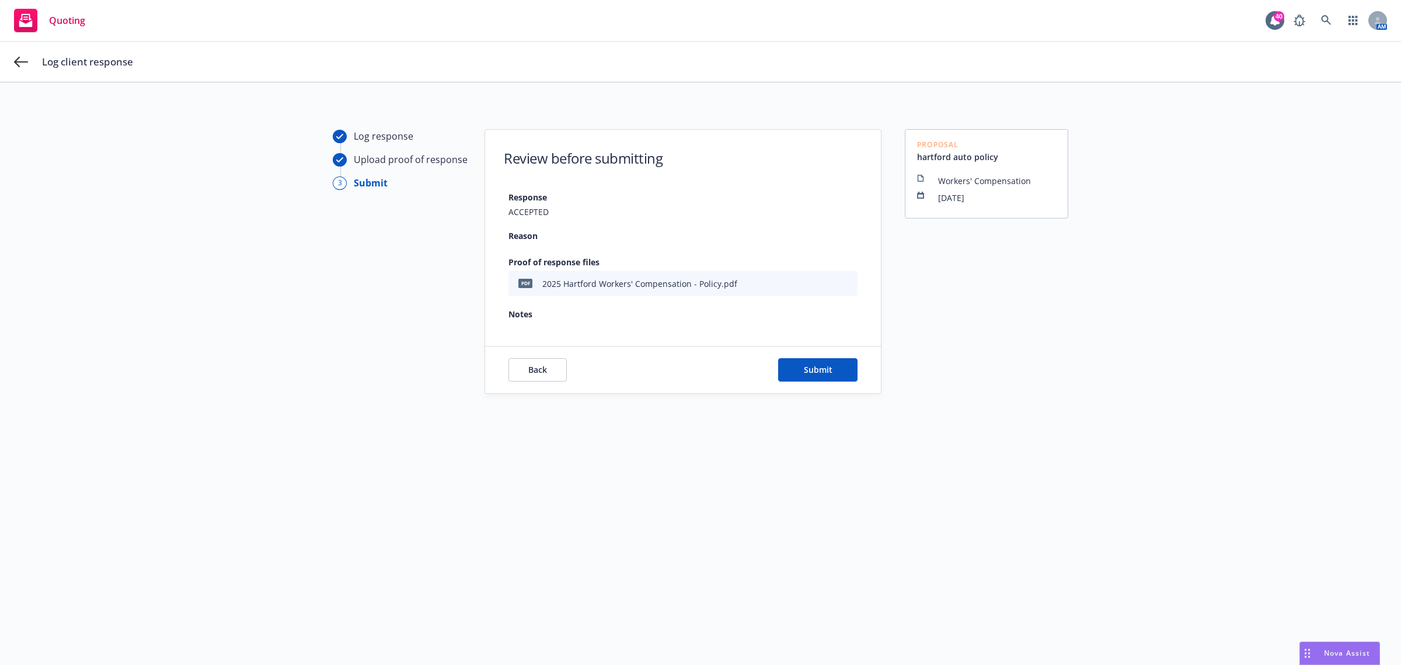
click at [812, 352] on div "Back Submit" at bounding box center [683, 369] width 396 height 47
click at [817, 366] on span "Submit" at bounding box center [818, 369] width 29 height 11
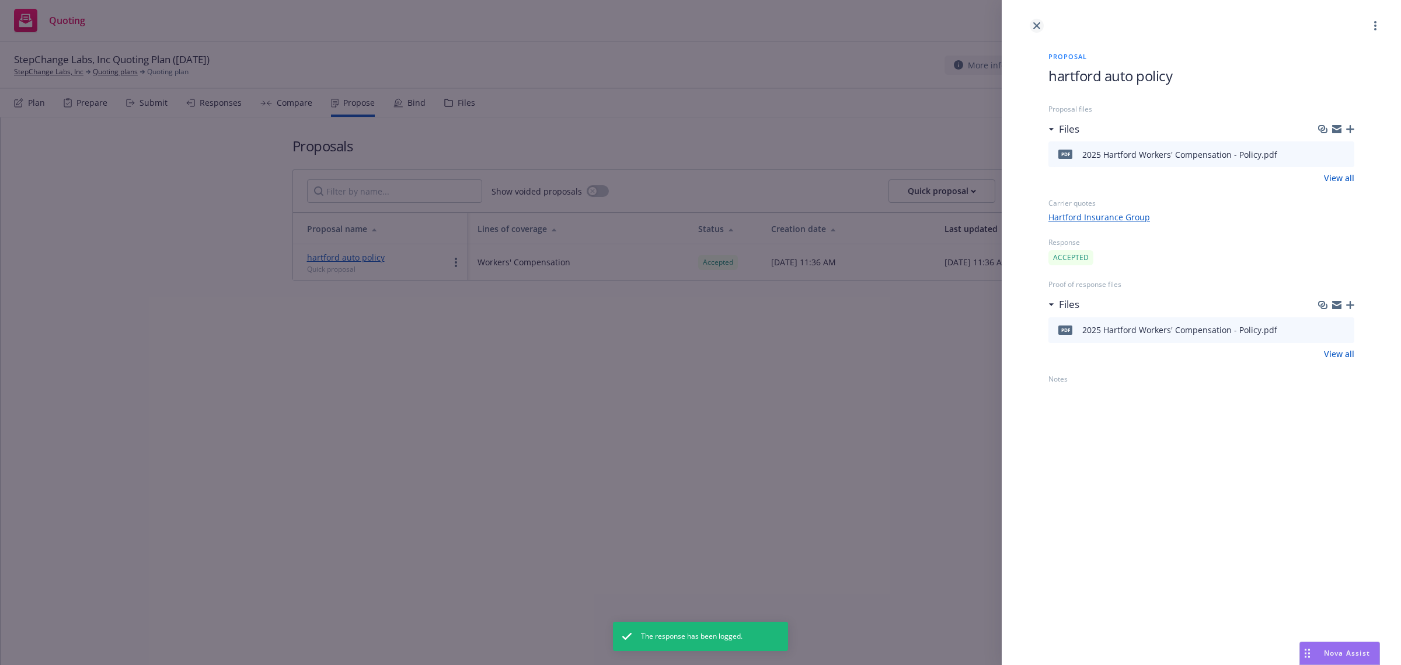
click at [1035, 24] on icon "close" at bounding box center [1037, 25] width 7 height 7
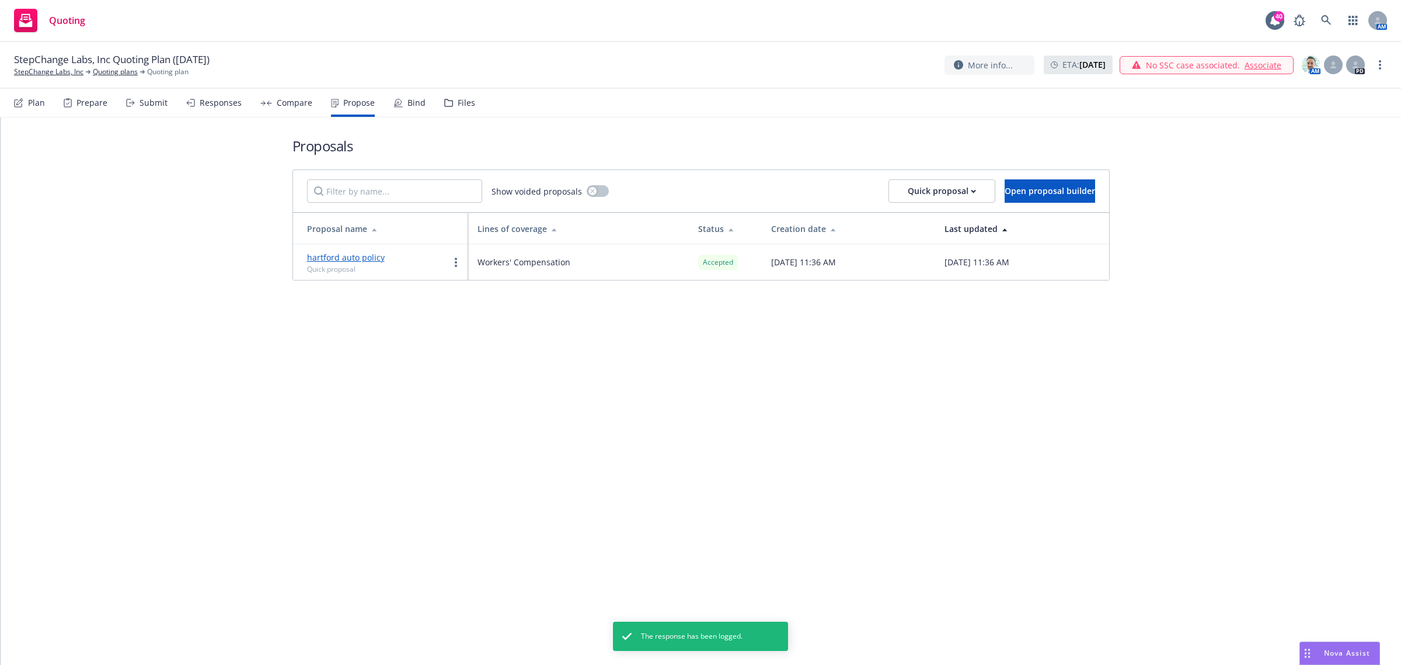
click at [395, 99] on icon at bounding box center [398, 102] width 7 height 7
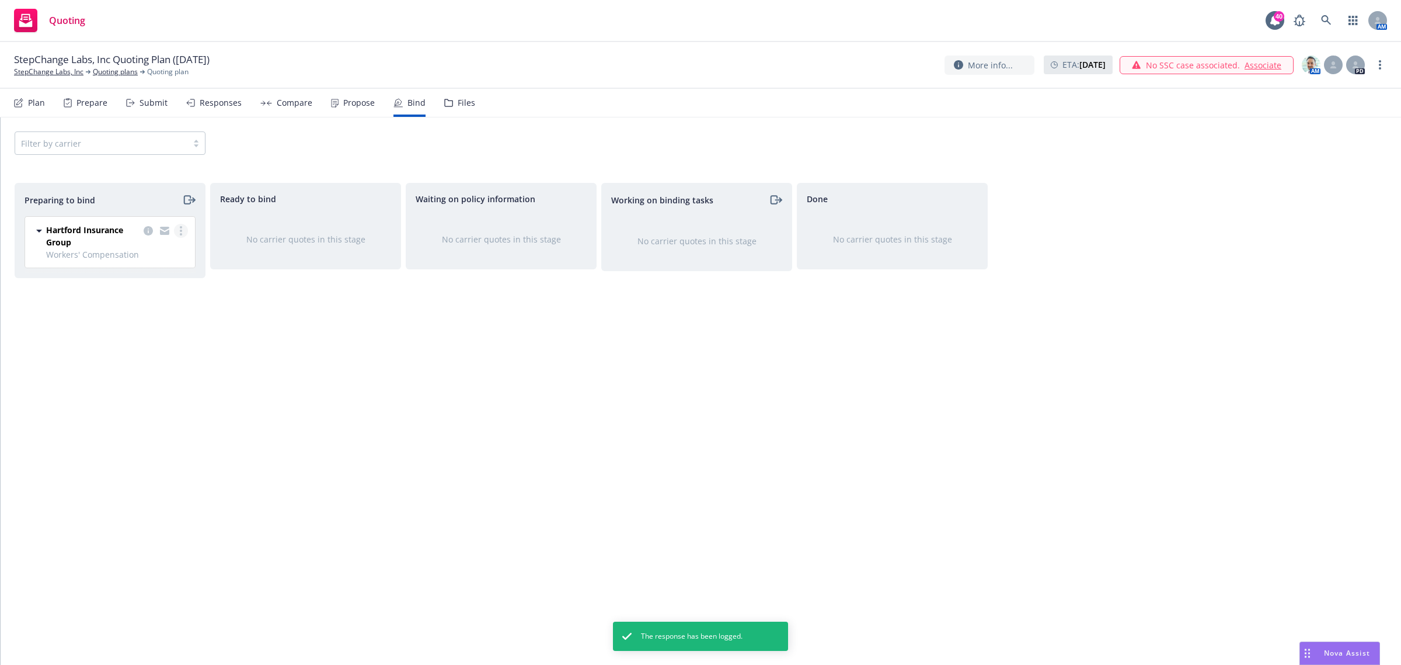
click at [182, 229] on link "more" at bounding box center [181, 231] width 14 height 14
click at [137, 300] on span "Move to done" at bounding box center [112, 301] width 81 height 11
click at [966, 228] on link "more" at bounding box center [963, 229] width 14 height 14
click at [933, 263] on link "Move back one step" at bounding box center [917, 253] width 106 height 23
click at [771, 227] on div at bounding box center [751, 236] width 47 height 25
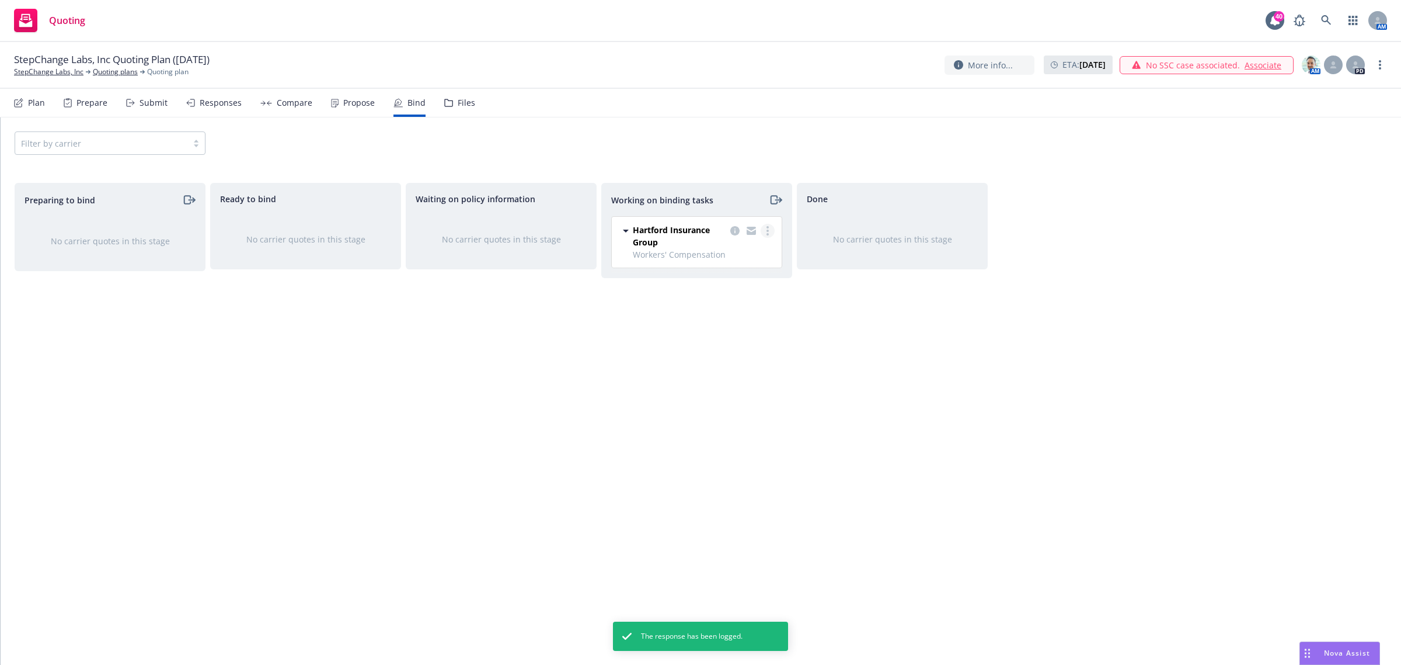
click at [767, 228] on circle "more" at bounding box center [768, 227] width 2 height 2
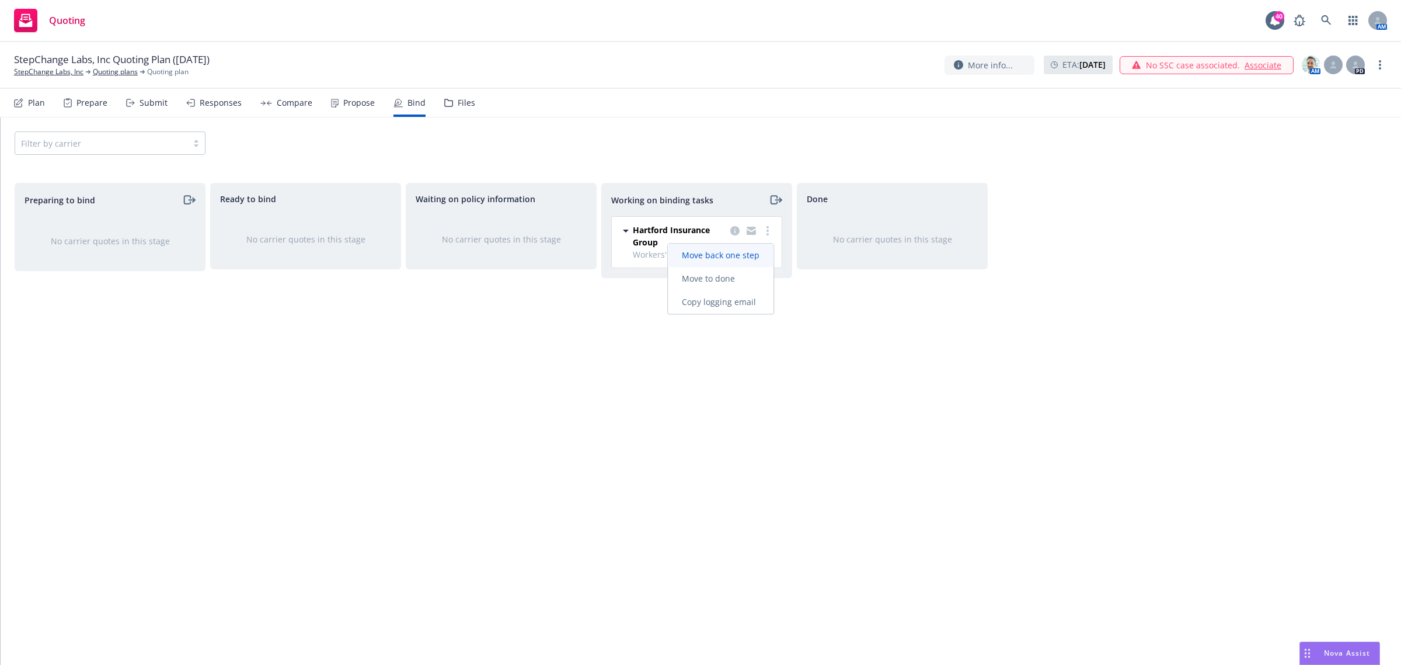
click at [736, 266] on link "Move back one step" at bounding box center [721, 254] width 106 height 23
click at [569, 231] on link "more" at bounding box center [572, 229] width 14 height 14
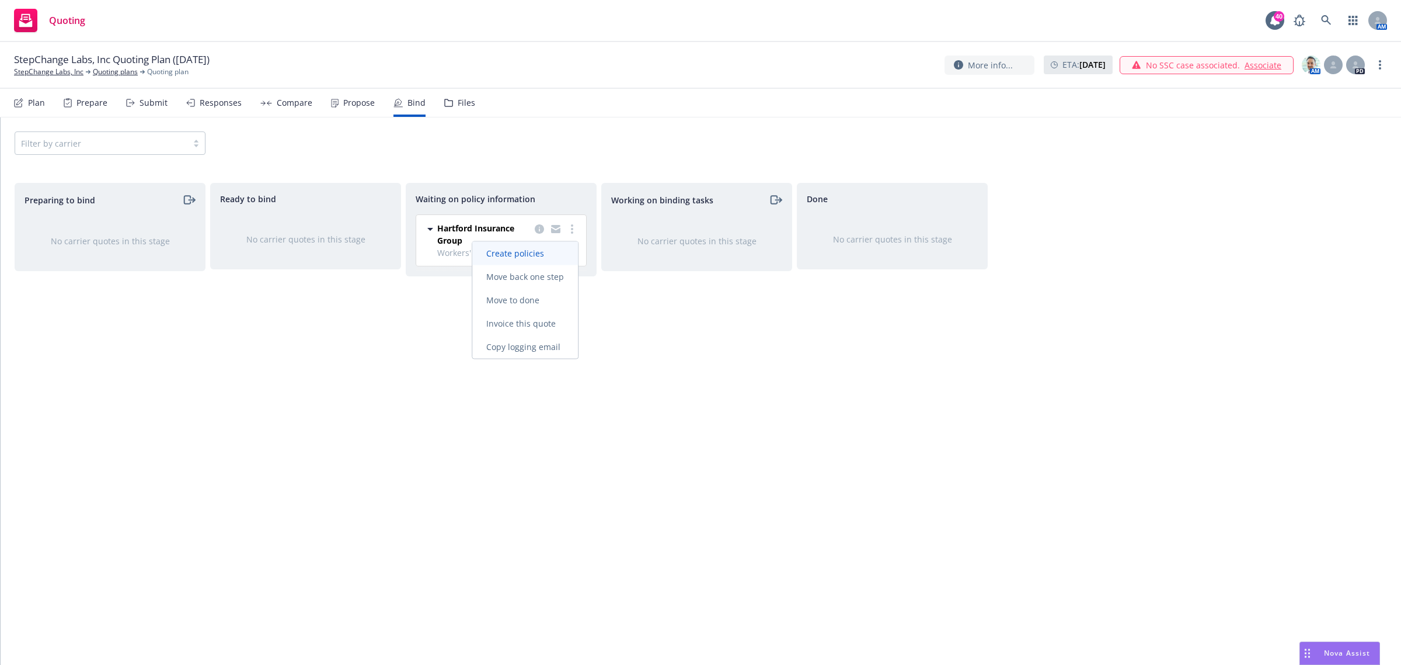
click at [535, 261] on link "Create policies" at bounding box center [525, 253] width 106 height 23
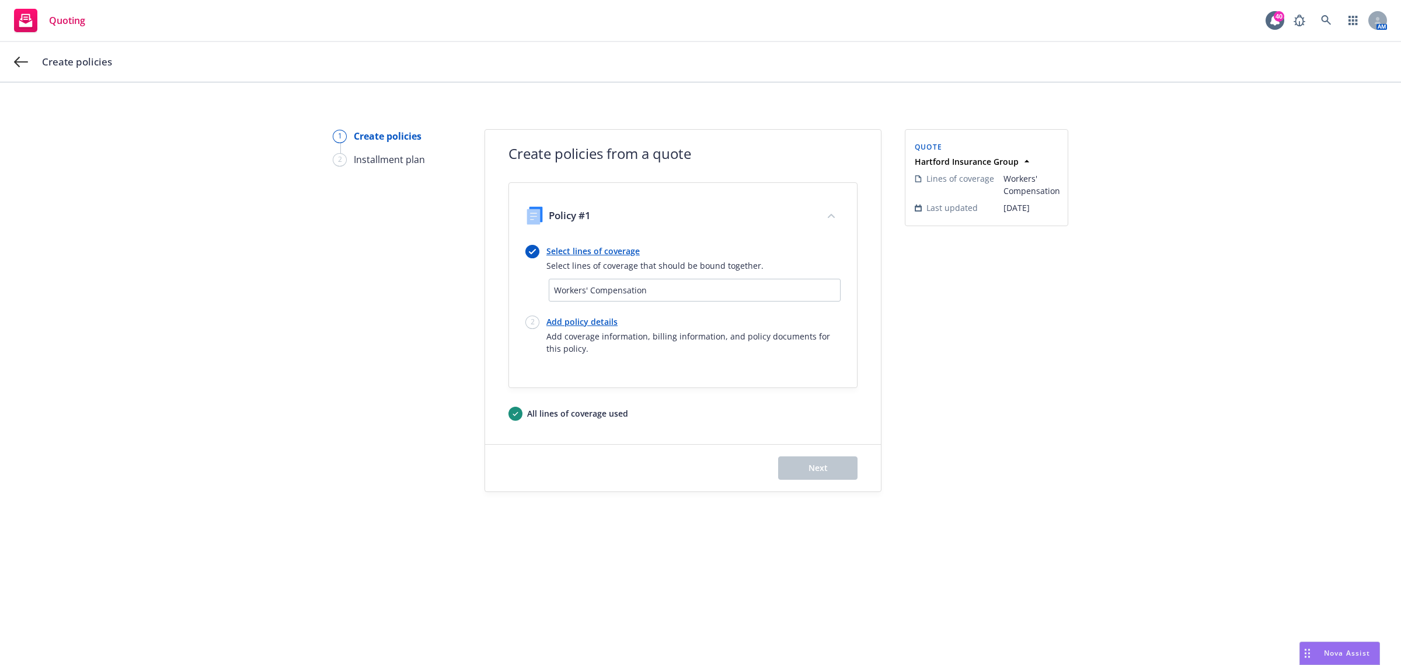
click at [574, 252] on link "Select lines of coverage" at bounding box center [655, 251] width 217 height 12
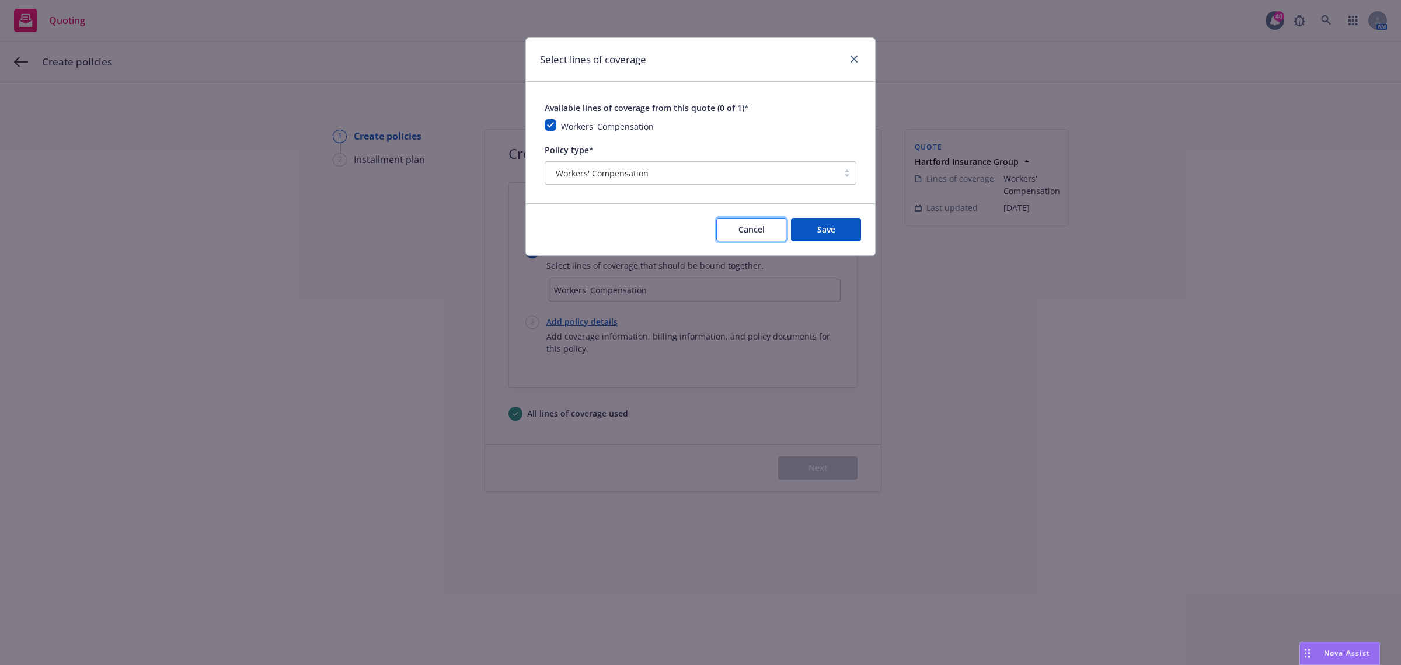
click at [766, 228] on button "Cancel" at bounding box center [751, 229] width 70 height 23
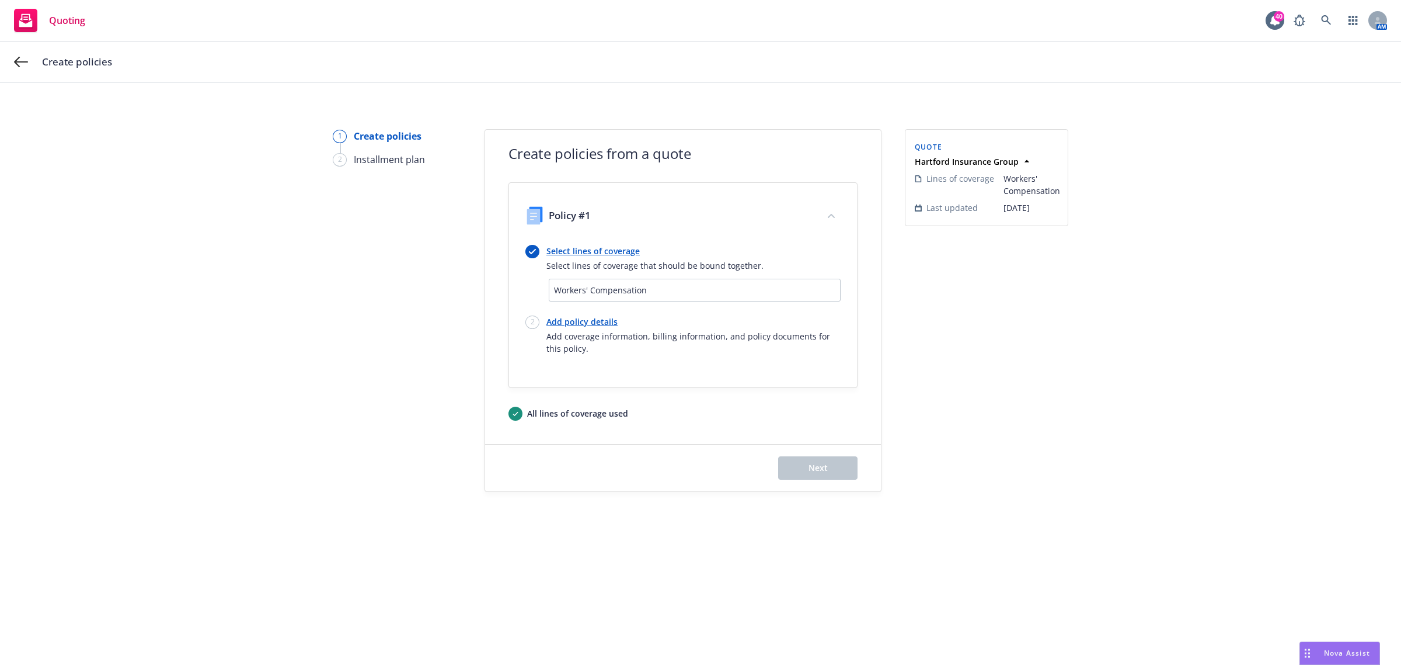
click at [582, 322] on link "Add policy details" at bounding box center [694, 321] width 294 height 12
select select "12"
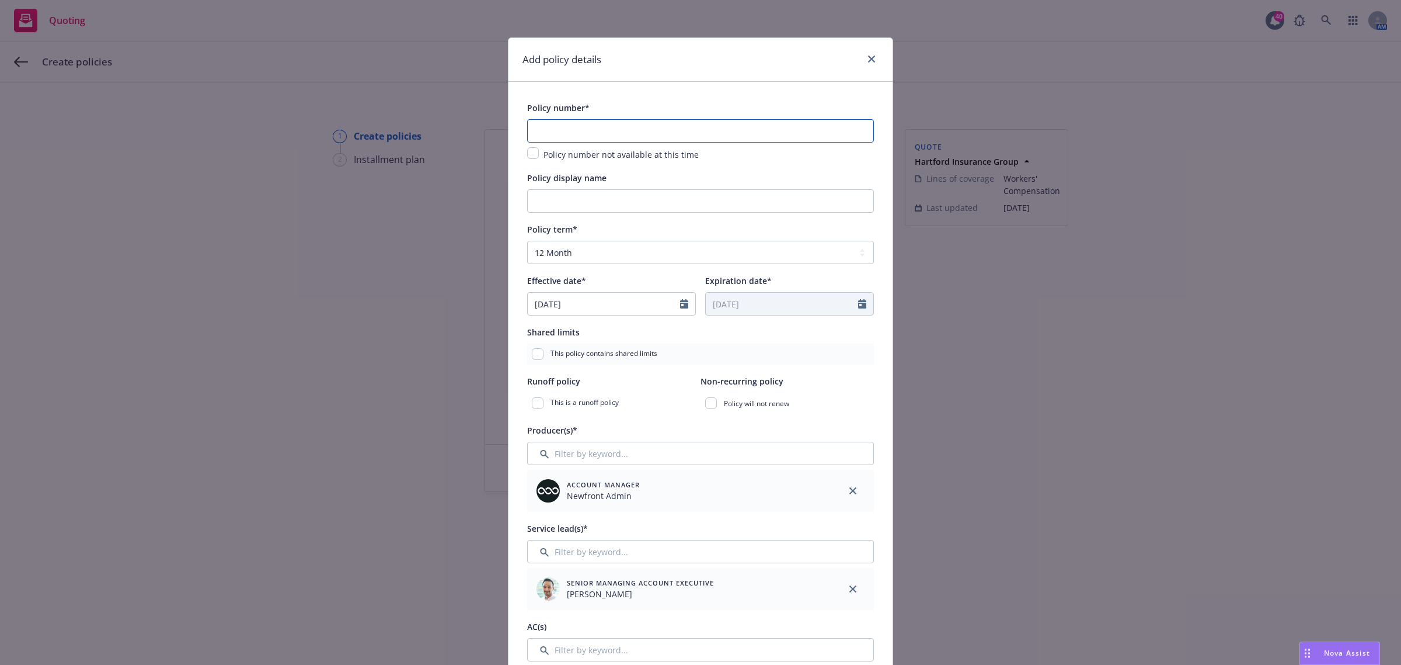
click at [558, 136] on input "text" at bounding box center [700, 130] width 347 height 23
paste input "57 WEC BL0XGM"
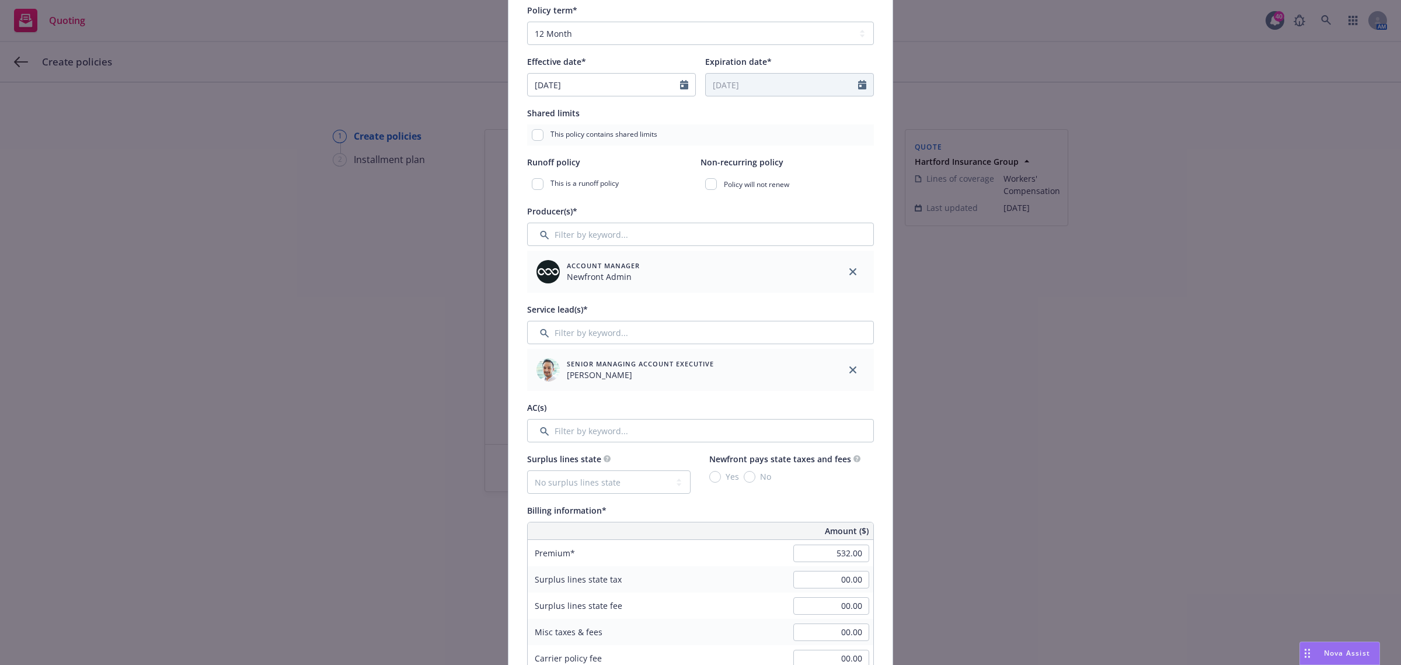
scroll to position [365, 0]
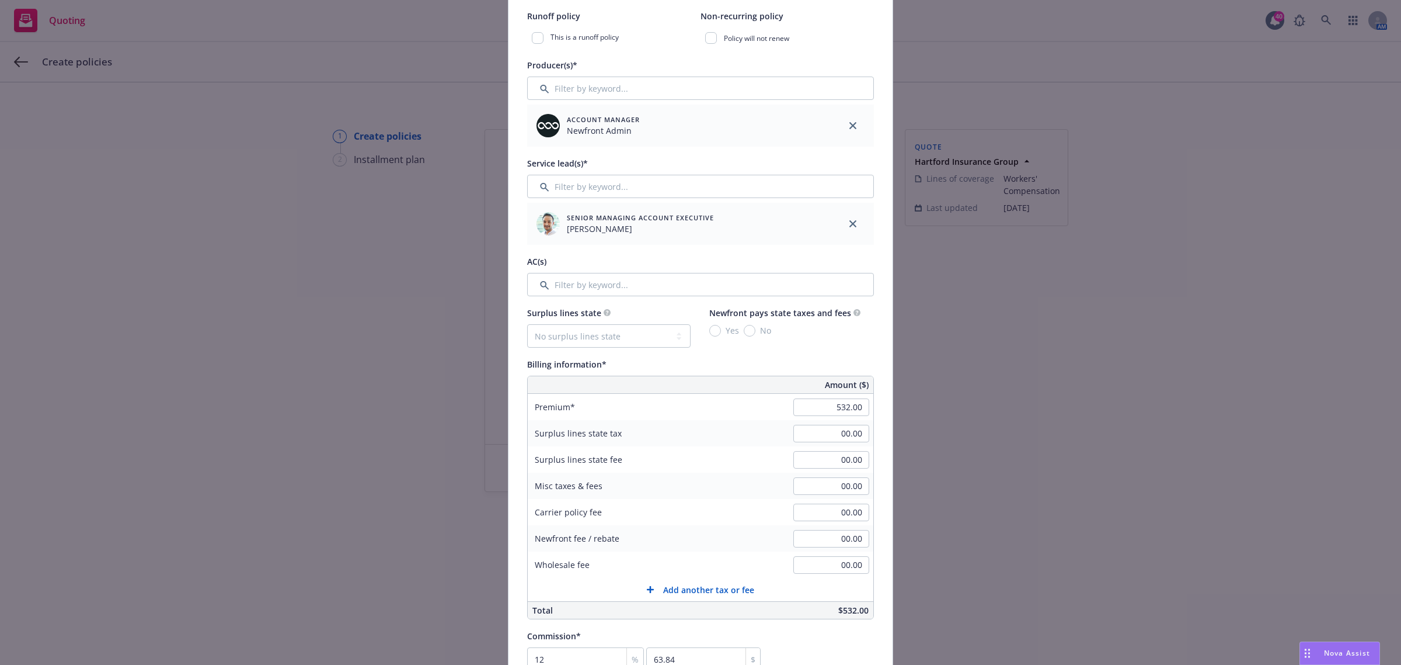
type input "57 WEC BL0XGM"
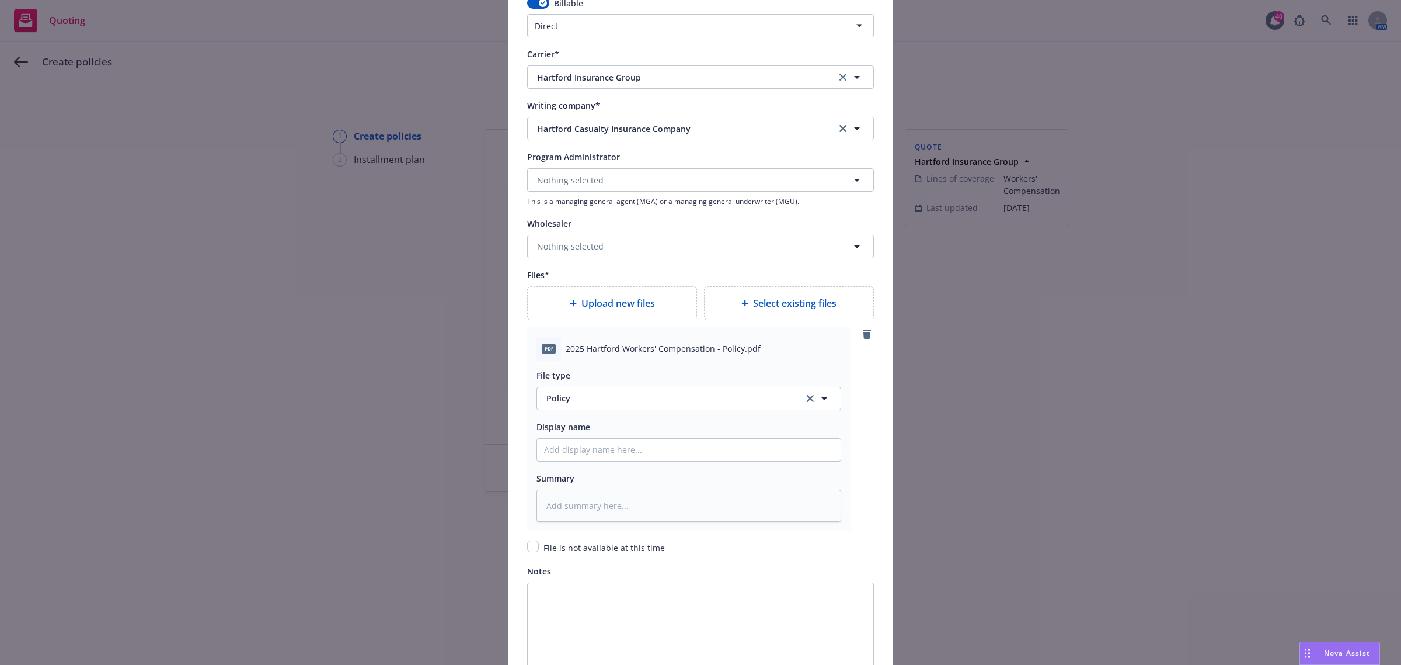
scroll to position [1180, 0]
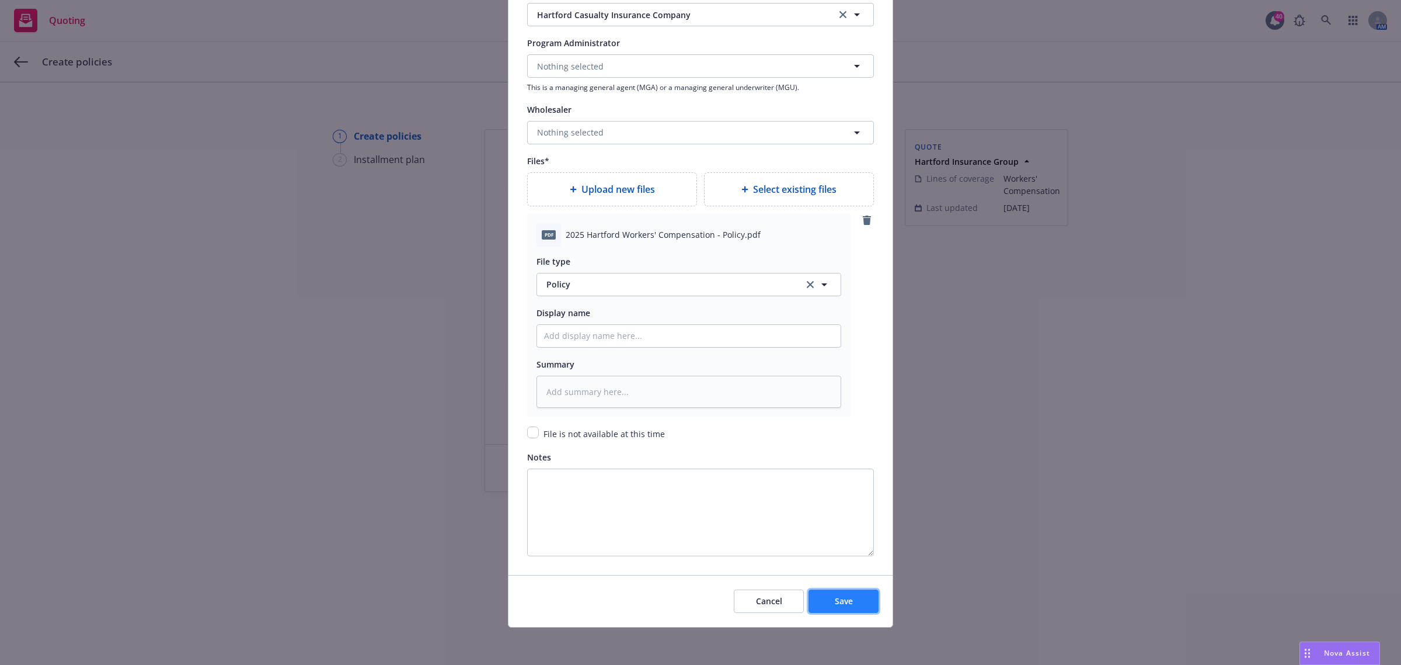
click at [843, 597] on span "Save" at bounding box center [844, 600] width 18 height 11
type textarea "x"
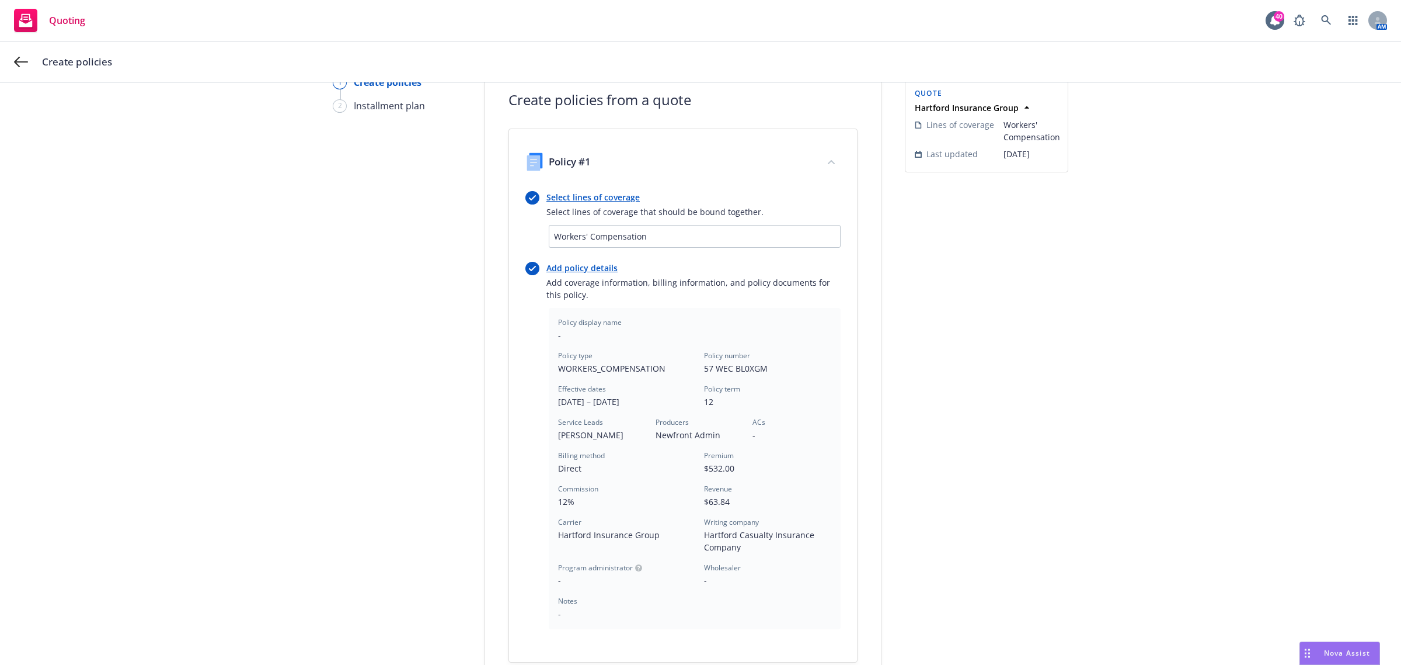
scroll to position [231, 0]
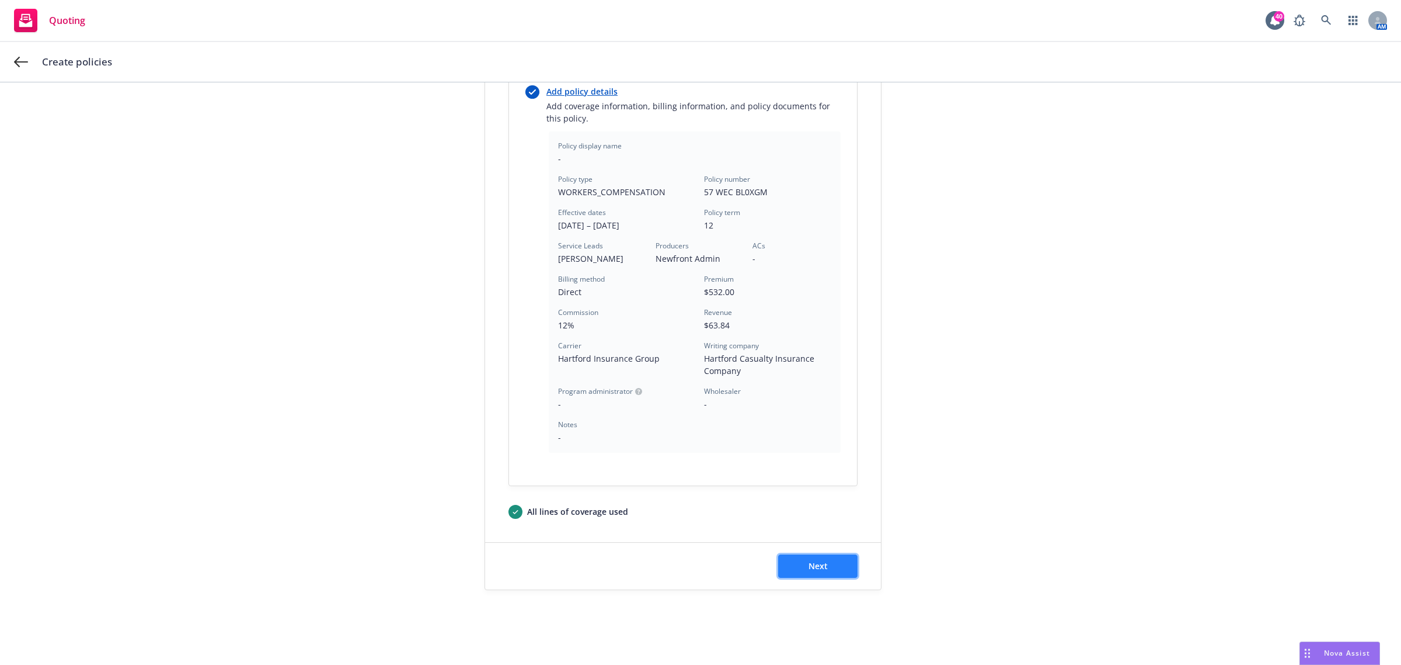
click at [851, 569] on button "Next" at bounding box center [817, 565] width 79 height 23
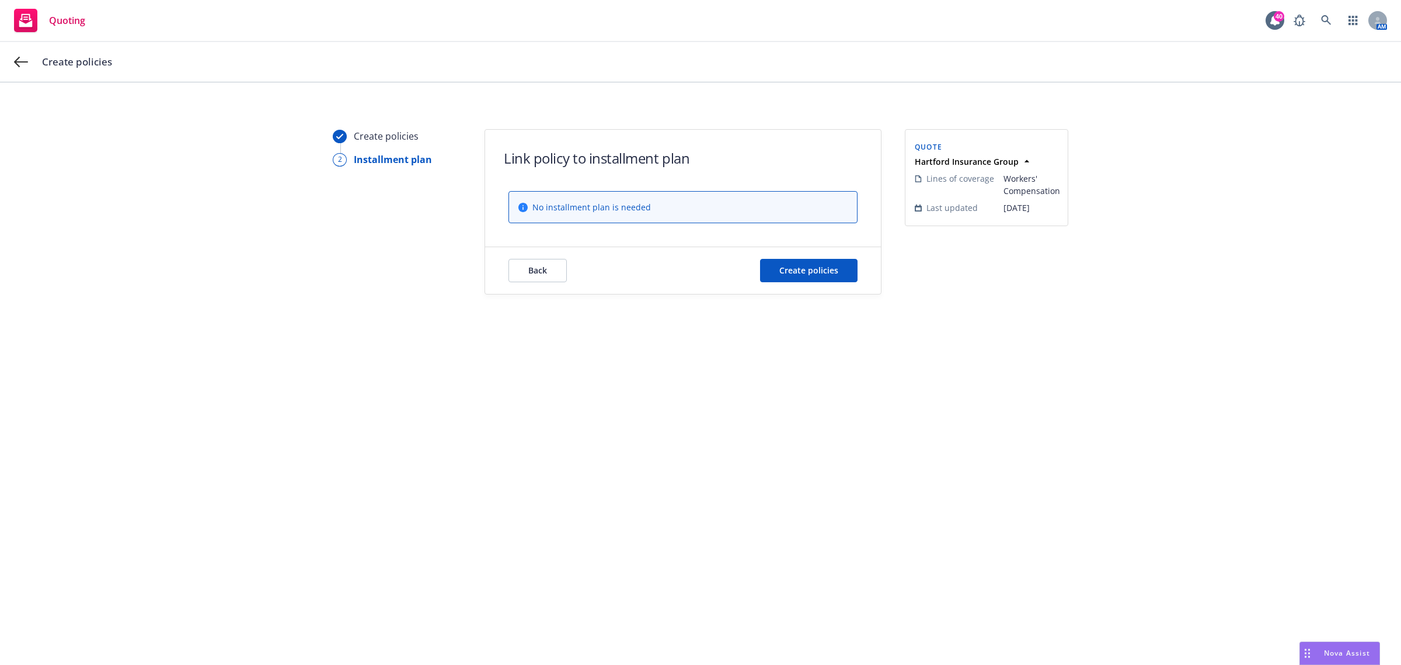
scroll to position [0, 0]
click at [793, 272] on span "Create policies" at bounding box center [809, 270] width 59 height 11
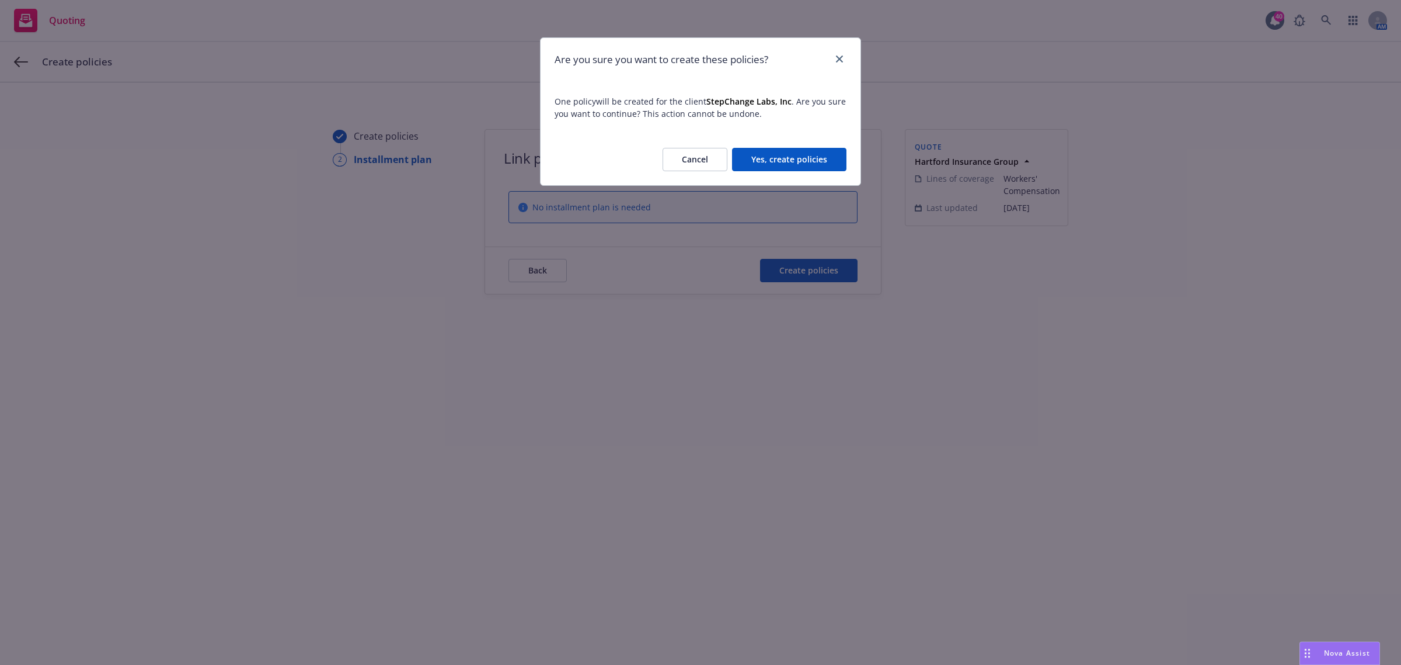
click at [781, 162] on button "Yes, create policies" at bounding box center [789, 159] width 114 height 23
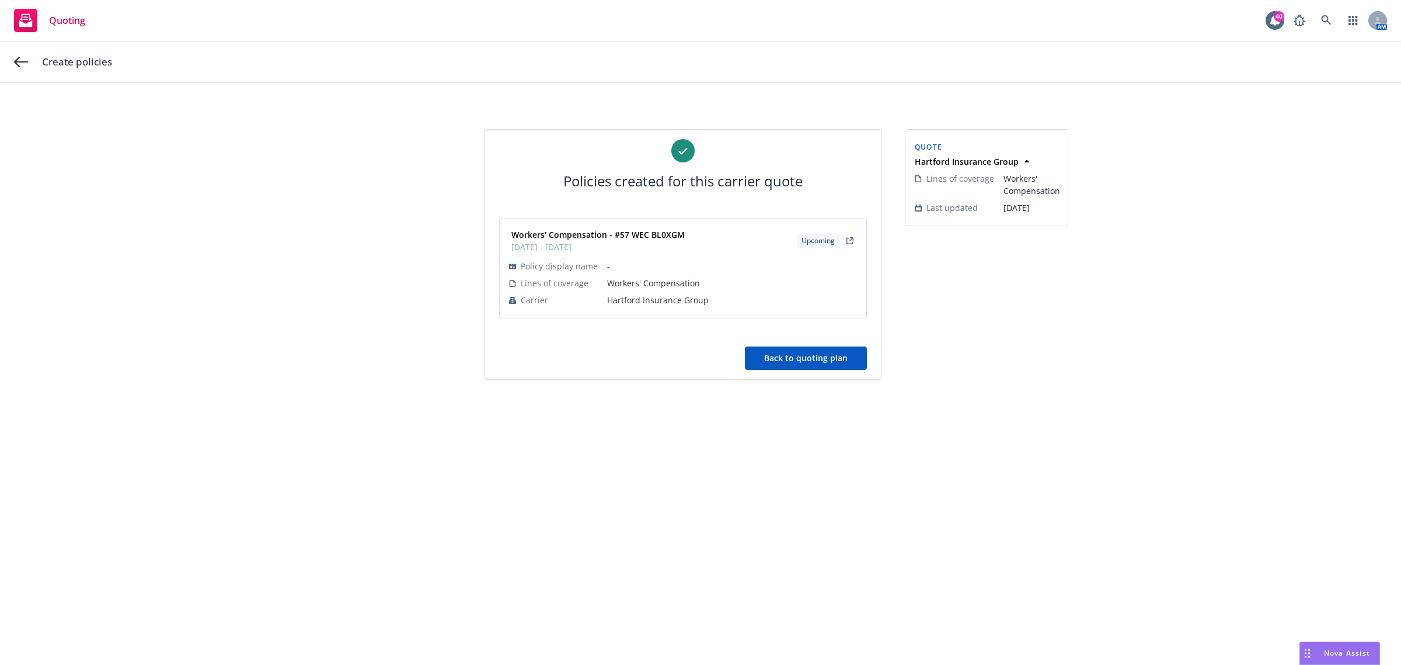
click at [810, 364] on button "Back to quoting plan" at bounding box center [806, 357] width 122 height 23
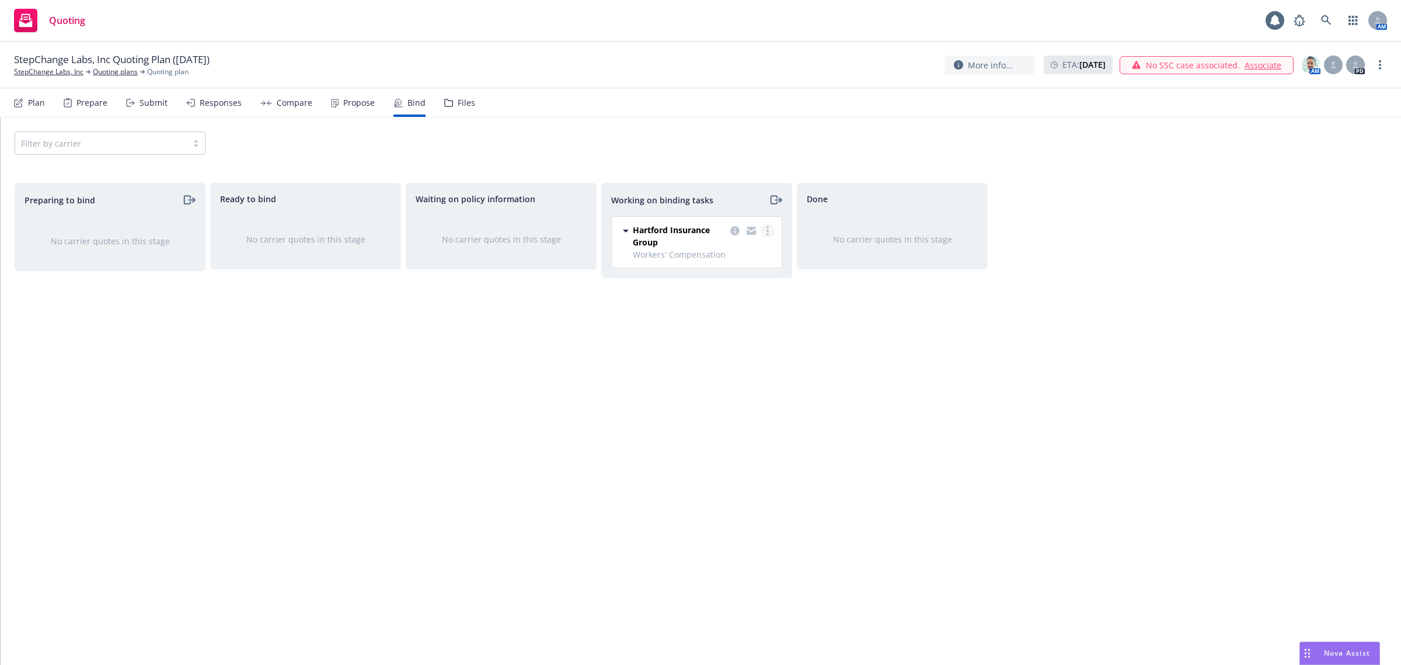
click at [763, 232] on link "more" at bounding box center [768, 231] width 14 height 14
click at [730, 275] on span "Move to done" at bounding box center [708, 278] width 81 height 11
click at [25, 110] on div "Plan" at bounding box center [29, 103] width 31 height 28
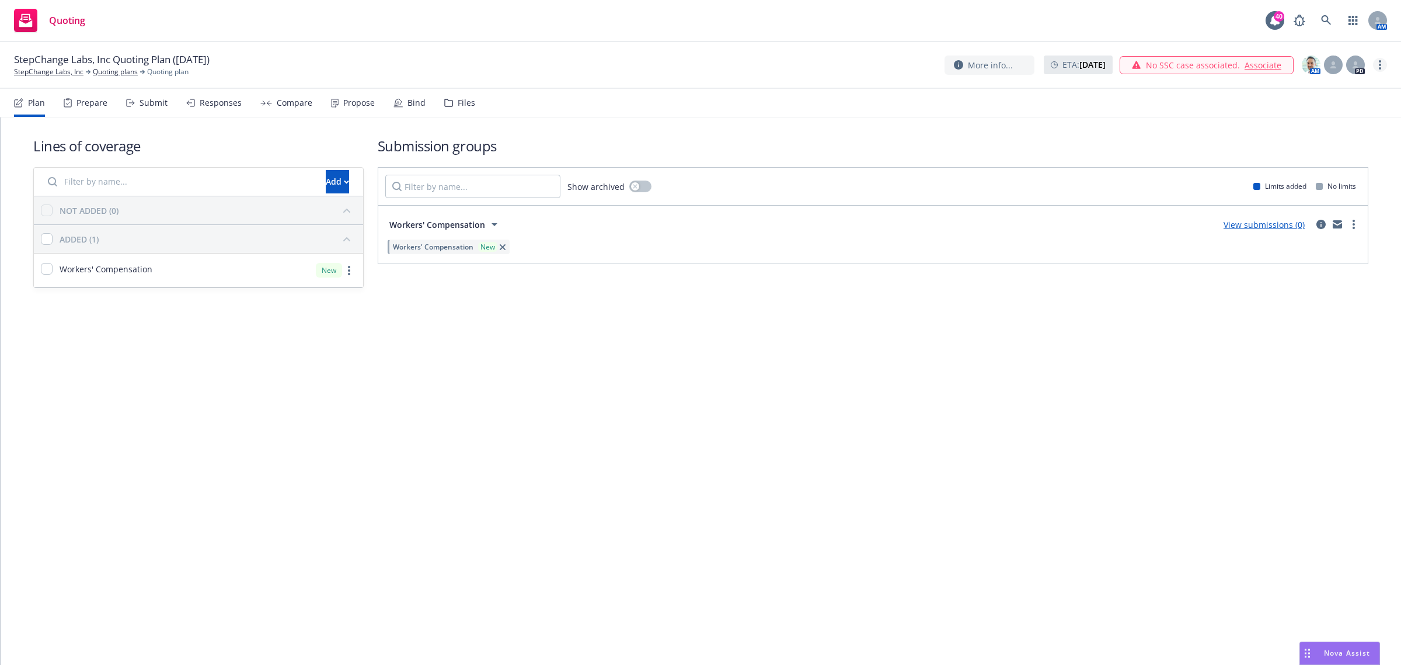
click at [1376, 68] on link "more" at bounding box center [1380, 65] width 14 height 14
click at [1351, 180] on link "Archive quoting plan" at bounding box center [1322, 182] width 130 height 23
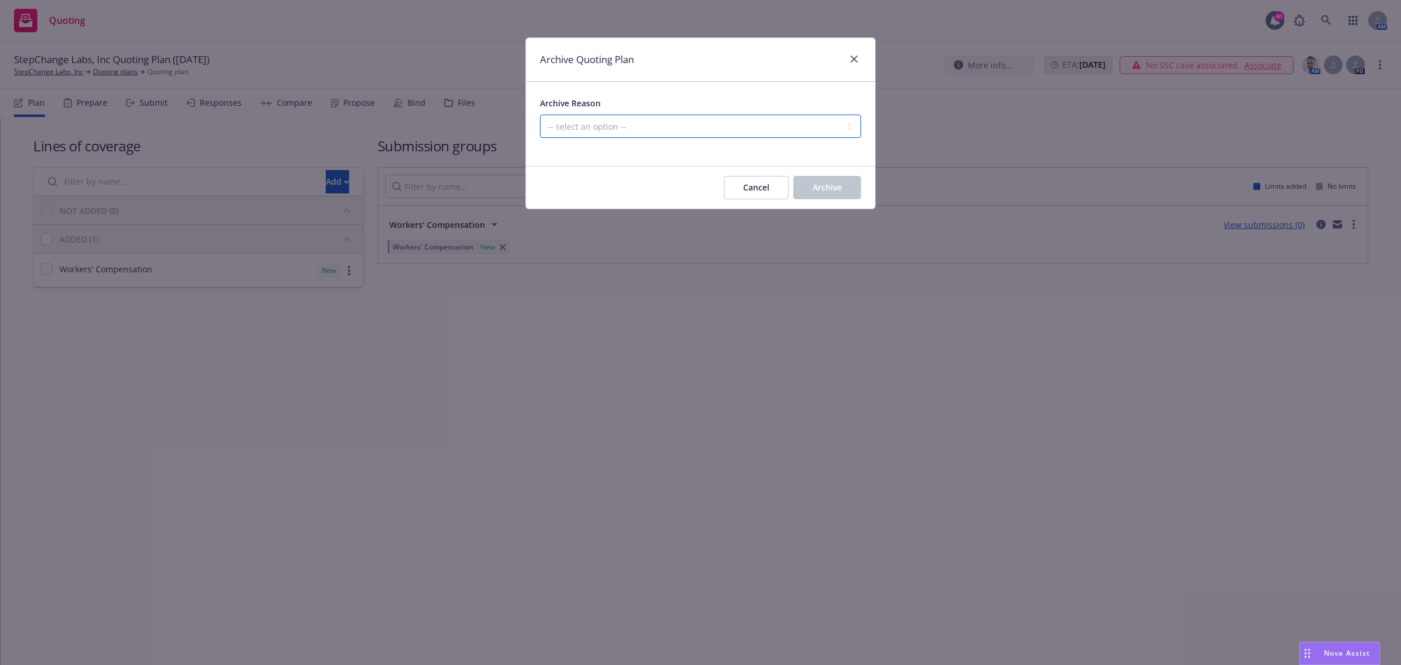
click at [752, 137] on select "-- select an option -- Created by error Duplicate New business opportunity lost…" at bounding box center [700, 125] width 321 height 23
select select "ARCHIVED_NEW_BUSINESS_COMPLETED"
click at [540, 114] on select "-- select an option -- Created by error Duplicate New business opportunity lost…" at bounding box center [700, 125] width 321 height 23
click at [813, 187] on span "Archive" at bounding box center [827, 187] width 29 height 11
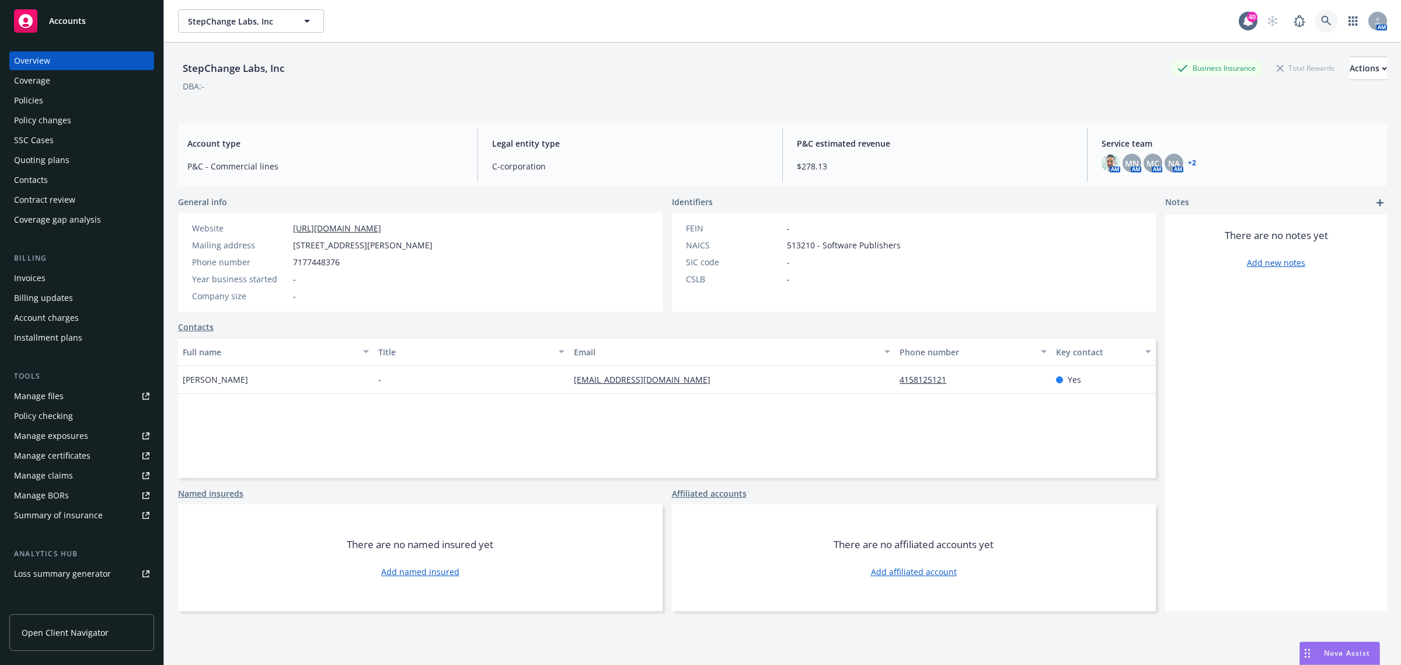
click at [1315, 23] on link at bounding box center [1326, 20] width 23 height 23
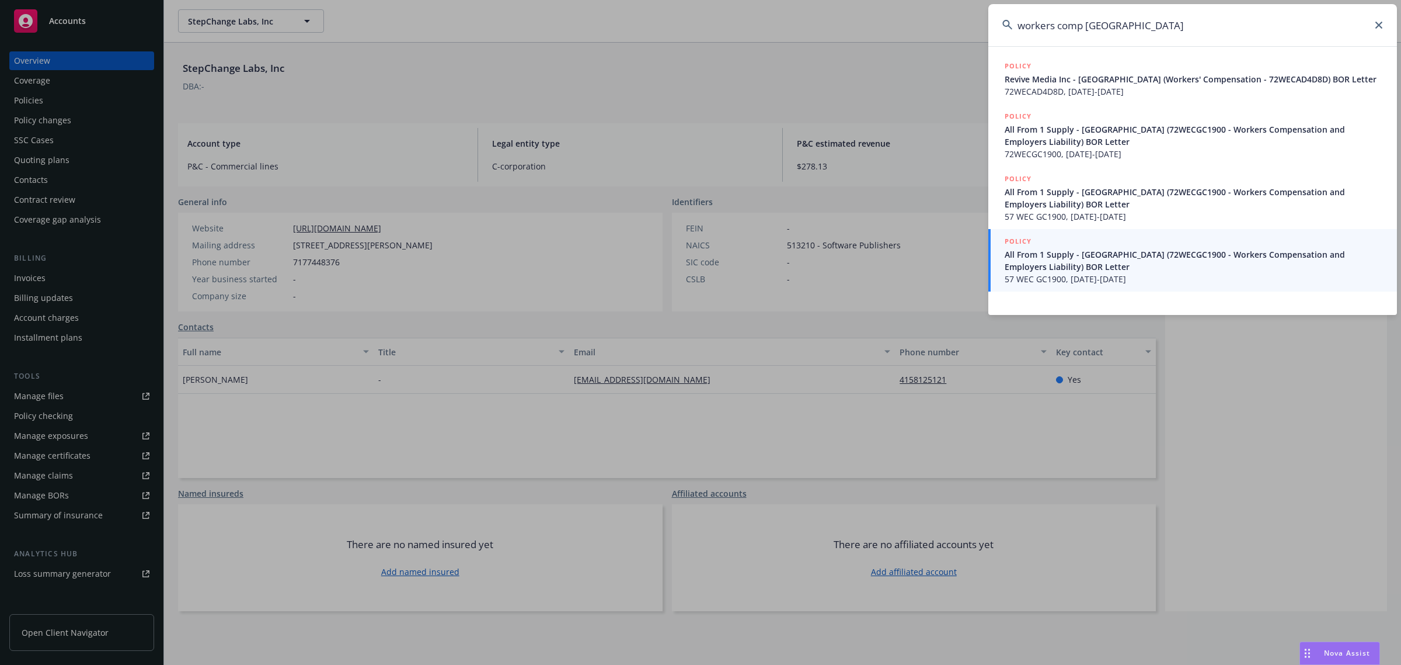
drag, startPoint x: 1086, startPoint y: 25, endPoint x: 1093, endPoint y: 25, distance: 6.4
click at [1087, 25] on input "workers comp [GEOGRAPHIC_DATA]" at bounding box center [1193, 25] width 409 height 42
type input "workers comp [GEOGRAPHIC_DATA]"
click at [1041, 259] on span "All From 1 Supply - [GEOGRAPHIC_DATA] (72WECGC1900 - Workers Compensation and E…" at bounding box center [1194, 260] width 378 height 25
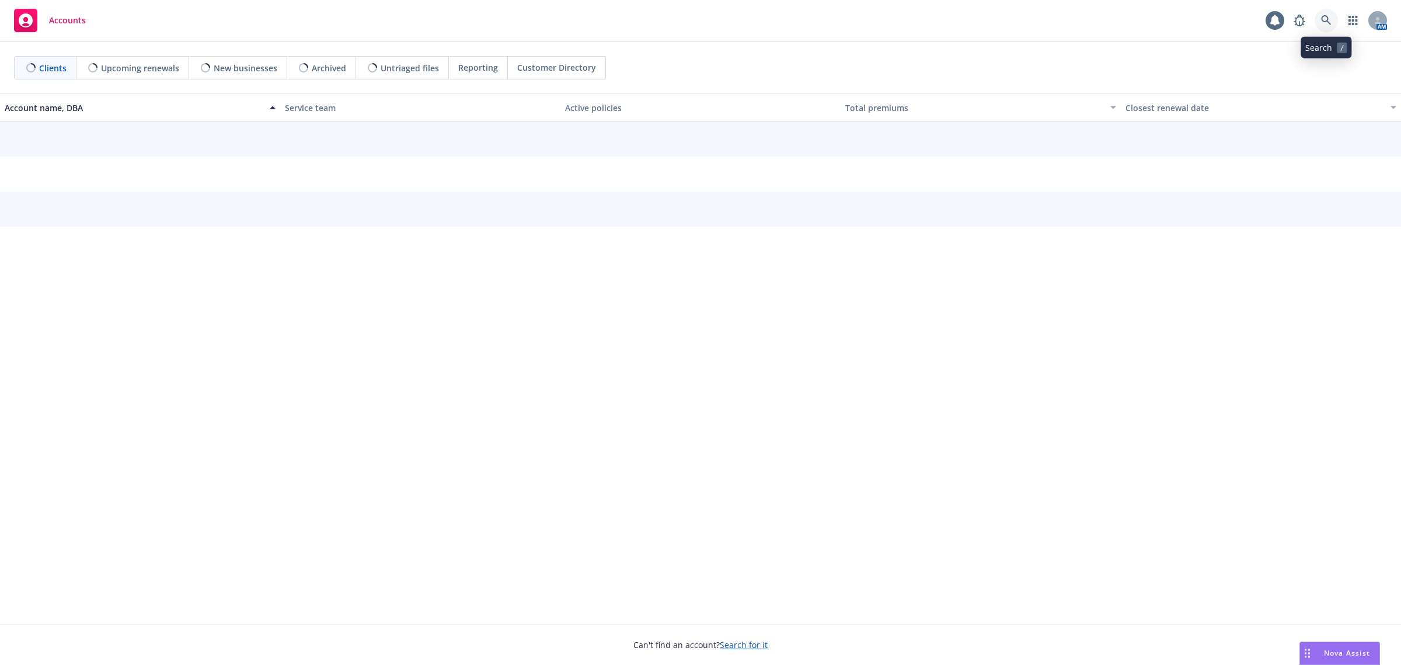
click at [1334, 16] on link at bounding box center [1326, 20] width 23 height 23
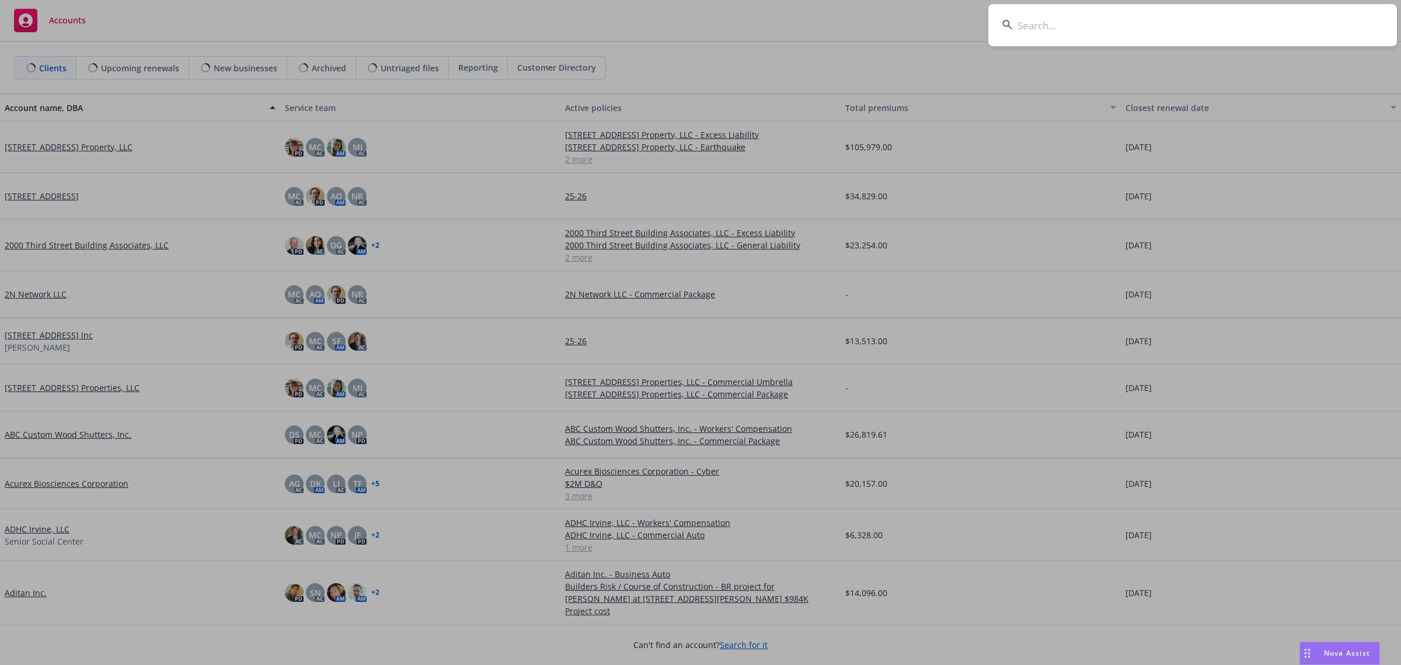
type input "o"
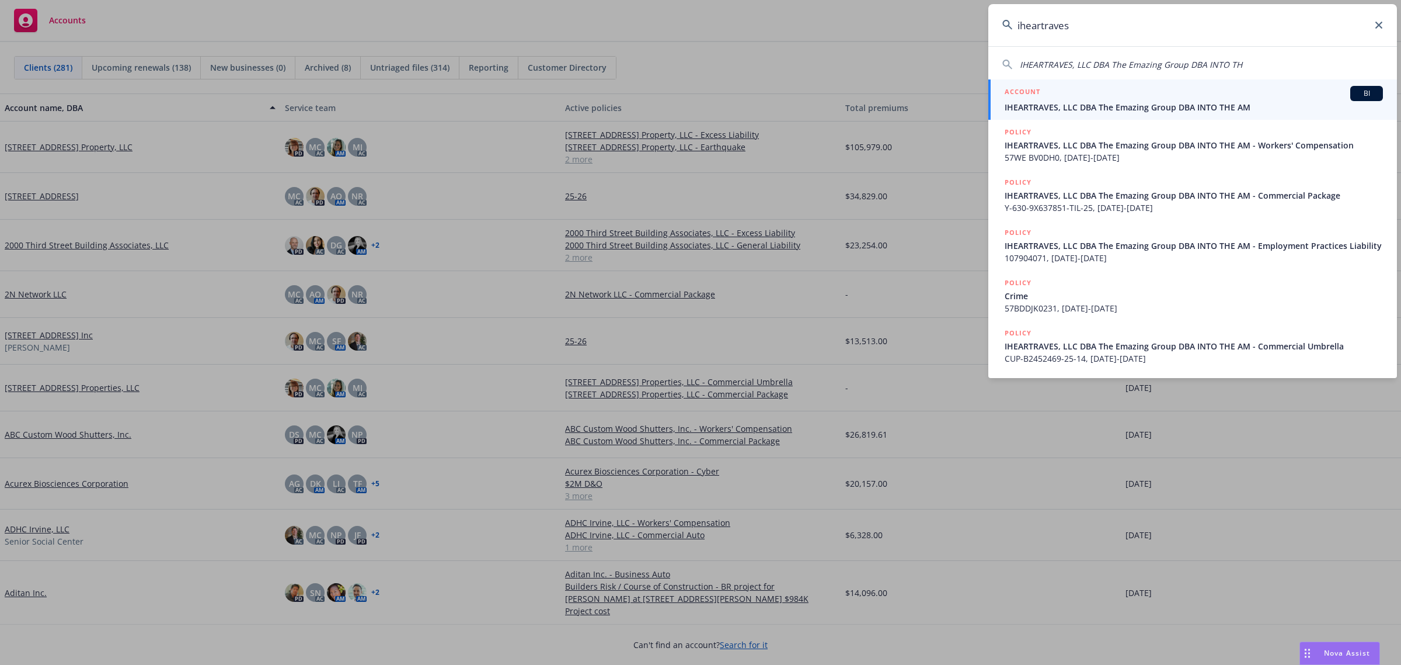
type input "iheartraves"
click at [1105, 105] on span "IHEARTRAVES, LLC DBA The Emazing Group DBA INTO THE AM" at bounding box center [1194, 107] width 378 height 12
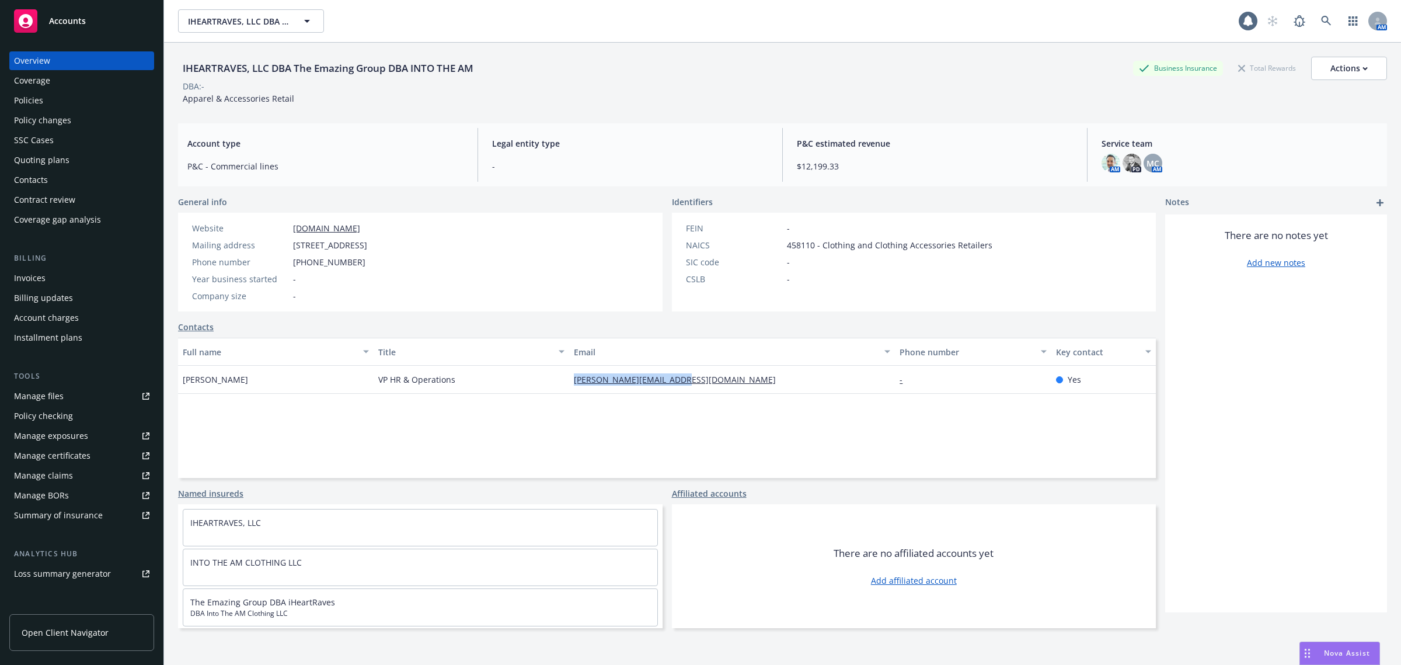
drag, startPoint x: 707, startPoint y: 374, endPoint x: 550, endPoint y: 384, distance: 157.4
click at [550, 384] on div "[PERSON_NAME] VP HR & Operations [PERSON_NAME][EMAIL_ADDRESS][DOMAIN_NAME] - Yes" at bounding box center [667, 380] width 978 height 28
copy div "[PERSON_NAME][EMAIL_ADDRESS][DOMAIN_NAME]"
drag, startPoint x: 308, startPoint y: 377, endPoint x: 164, endPoint y: 381, distance: 143.7
click at [164, 381] on div "IHEARTRAVES, LLC DBA The Emazing Group DBA INTO THE AM Business Insurance Total…" at bounding box center [782, 375] width 1237 height 665
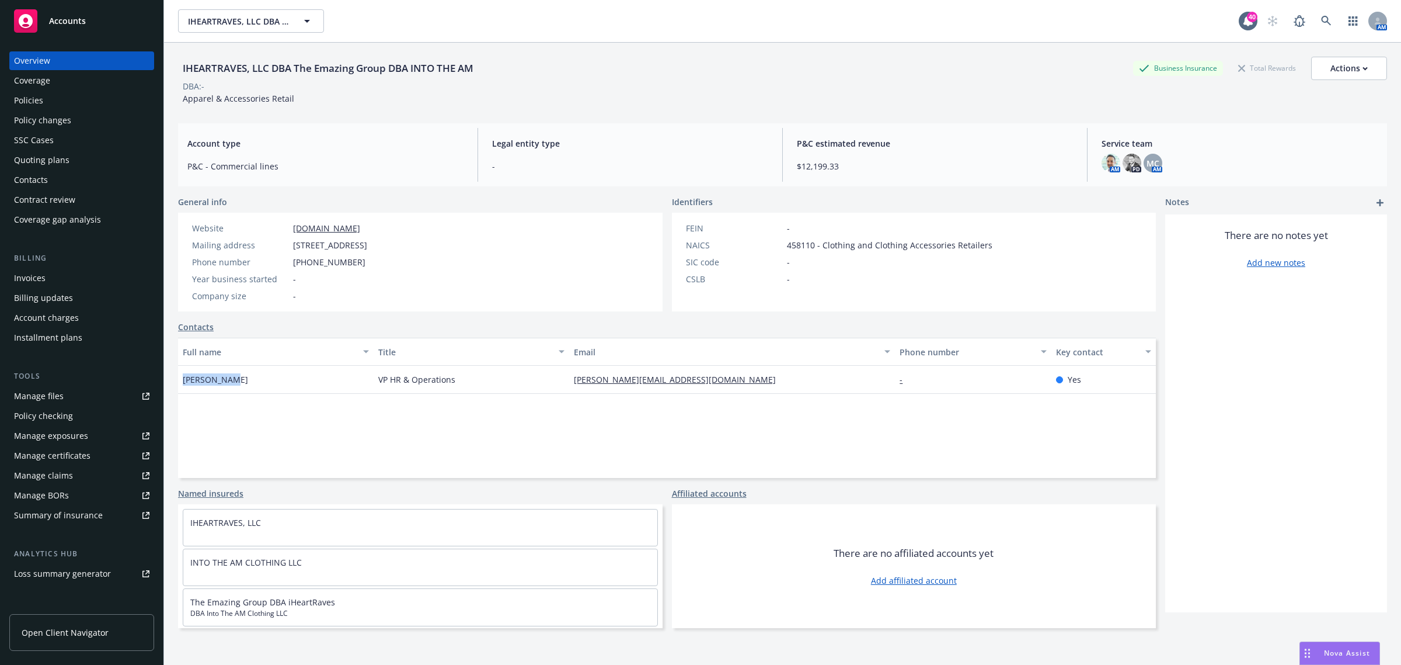
copy span "[PERSON_NAME]"
